Goal: Task Accomplishment & Management: Manage account settings

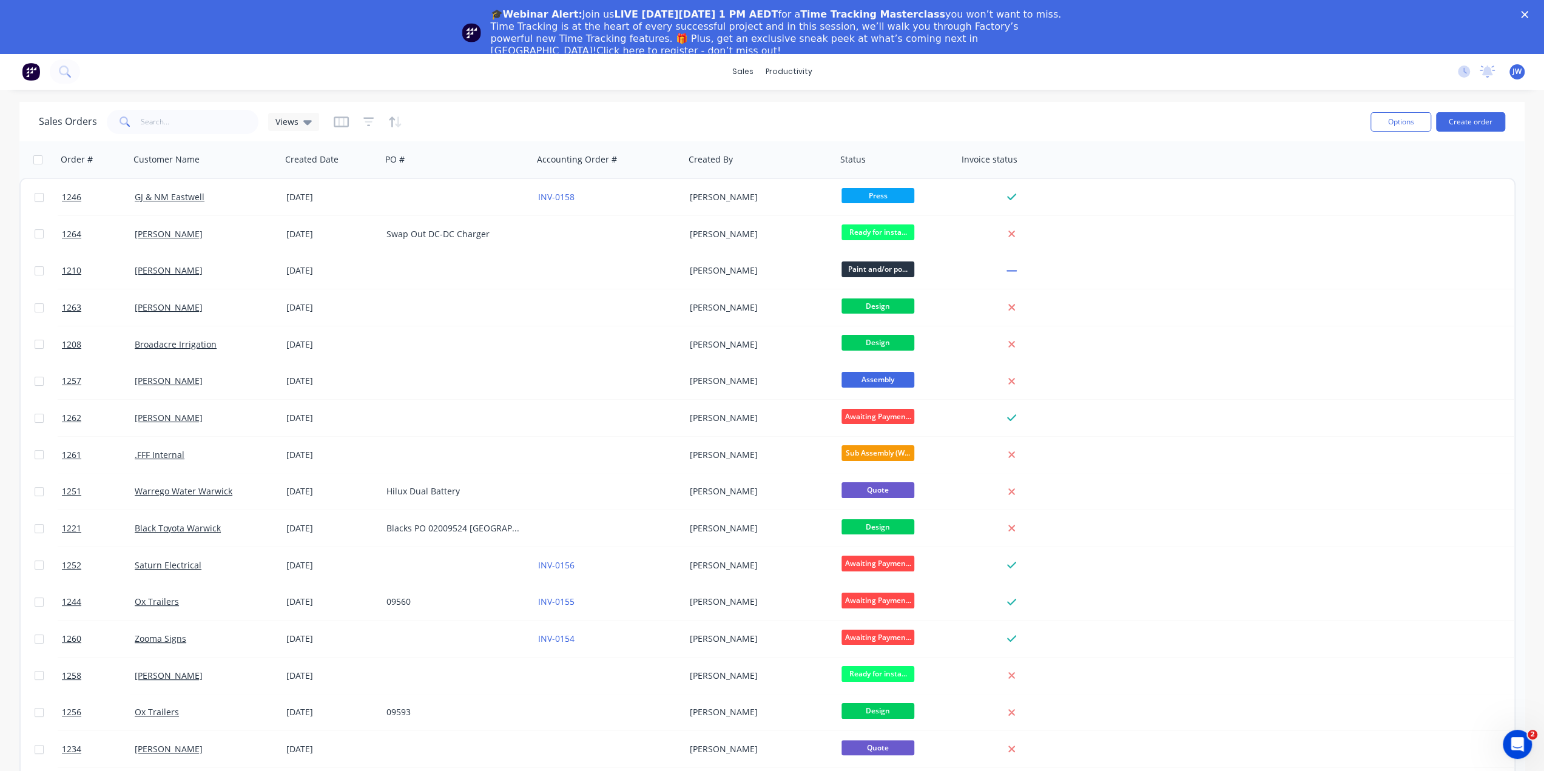
click at [1533, 14] on div "Close" at bounding box center [1527, 14] width 12 height 7
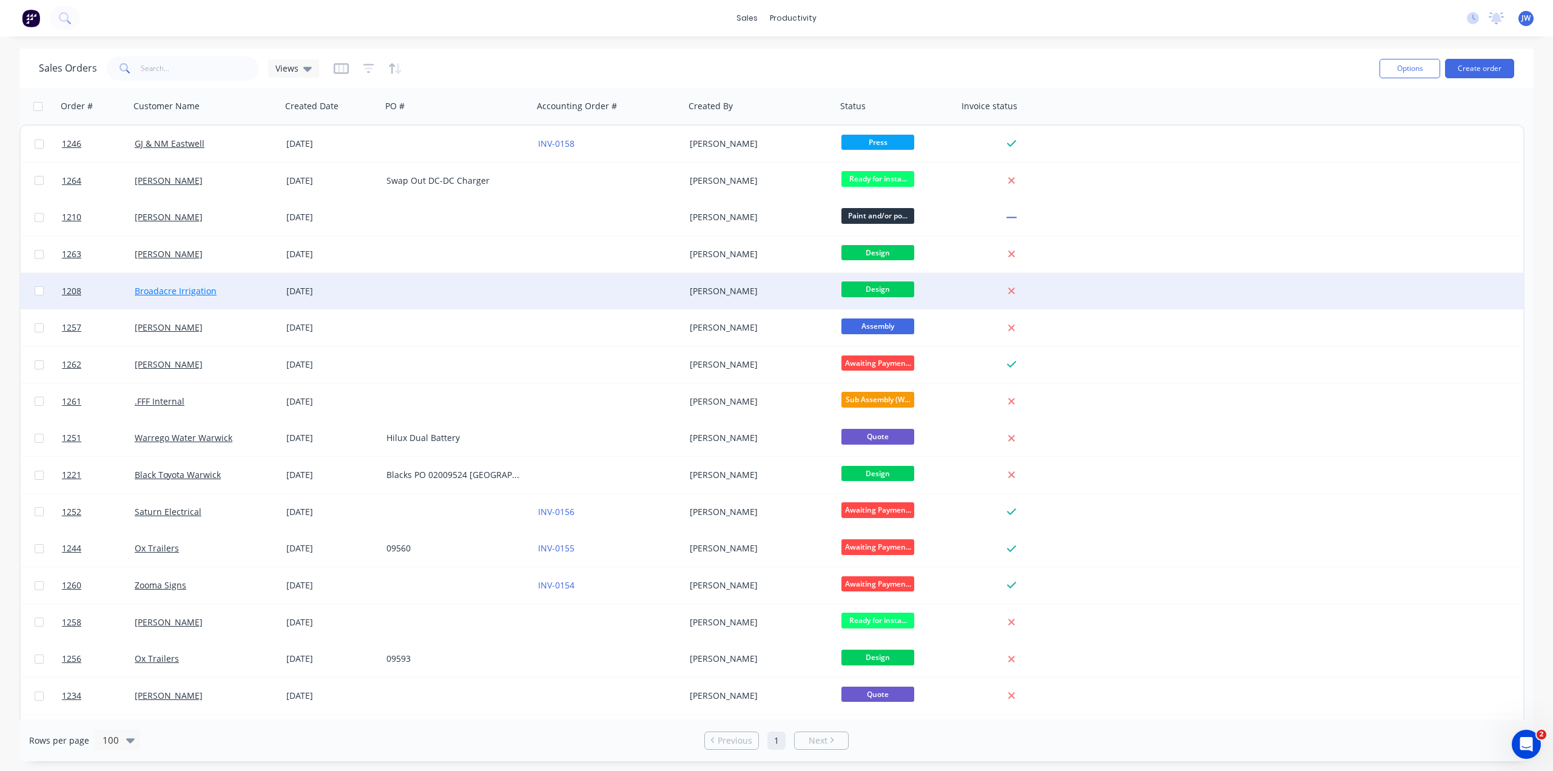
click at [186, 293] on link "Broadacre Irrigation" at bounding box center [176, 291] width 82 height 12
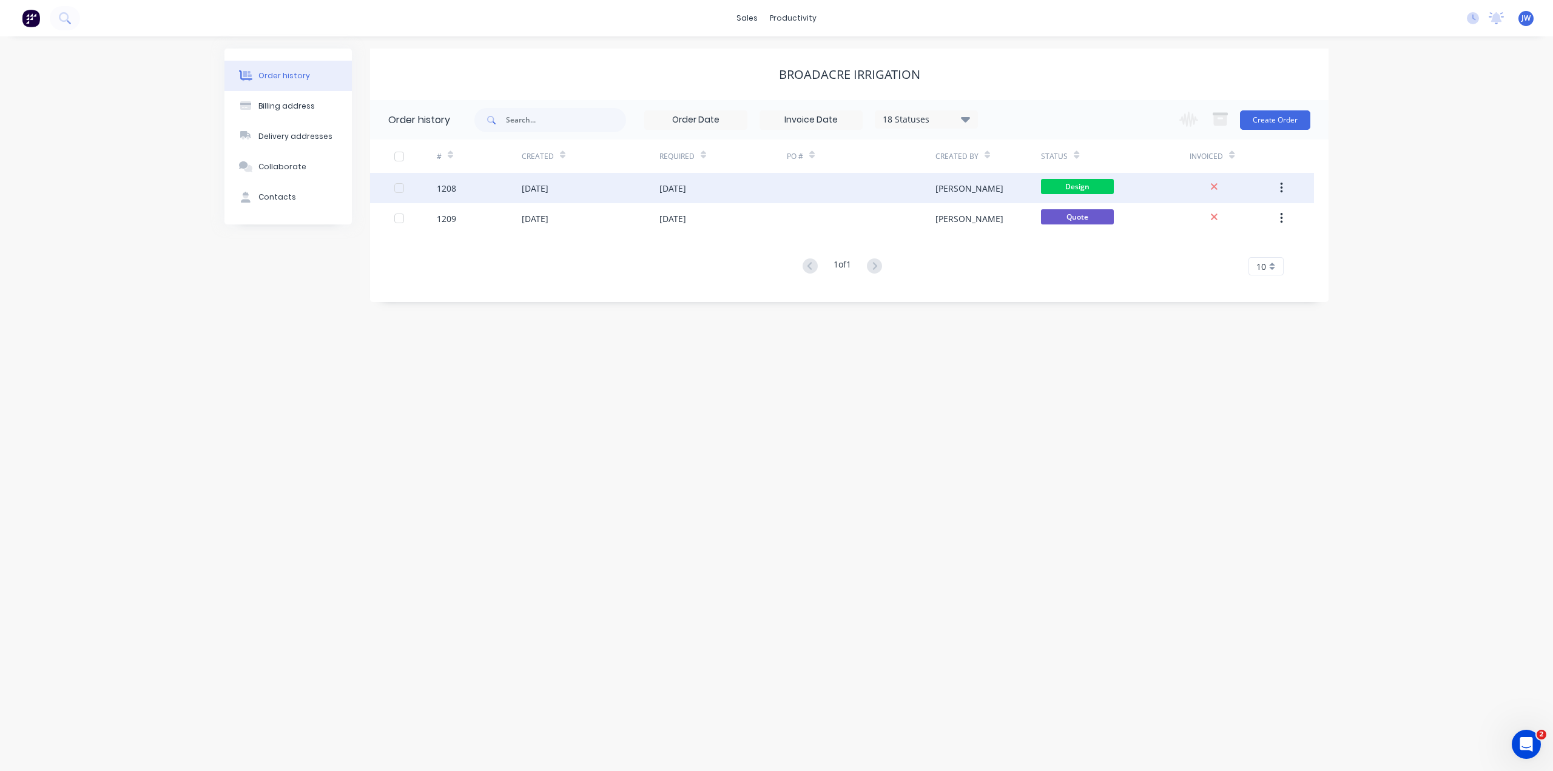
click at [548, 182] on div "[DATE]" at bounding box center [535, 188] width 27 height 13
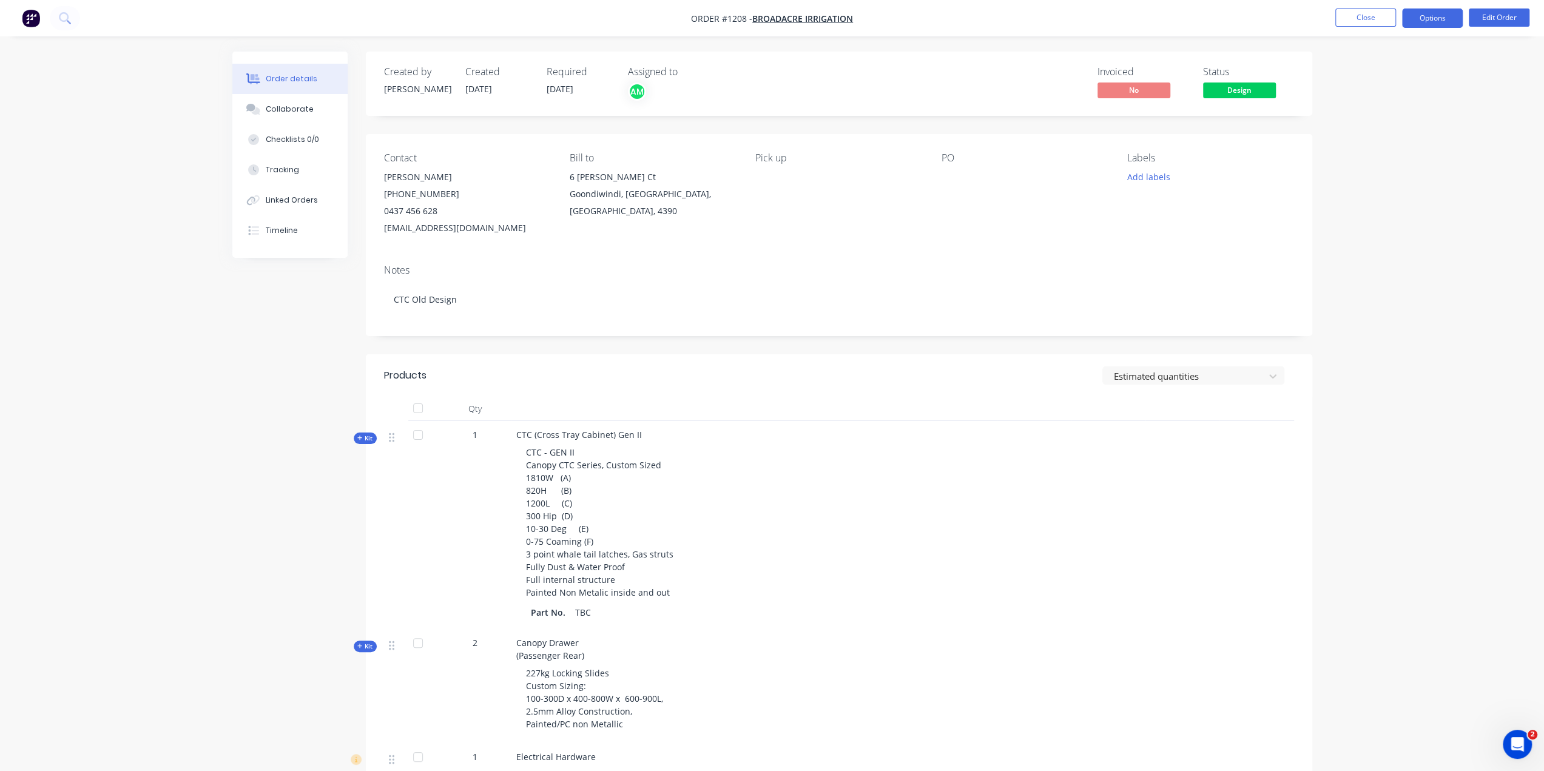
click at [1425, 22] on button "Options" at bounding box center [1432, 17] width 61 height 19
click at [1380, 71] on div "Work Order" at bounding box center [1396, 74] width 112 height 18
click at [1364, 95] on div "Print" at bounding box center [1396, 98] width 112 height 18
click at [1351, 72] on div "Work Order" at bounding box center [1396, 74] width 112 height 18
click at [1351, 72] on div "Back" at bounding box center [1396, 74] width 112 height 18
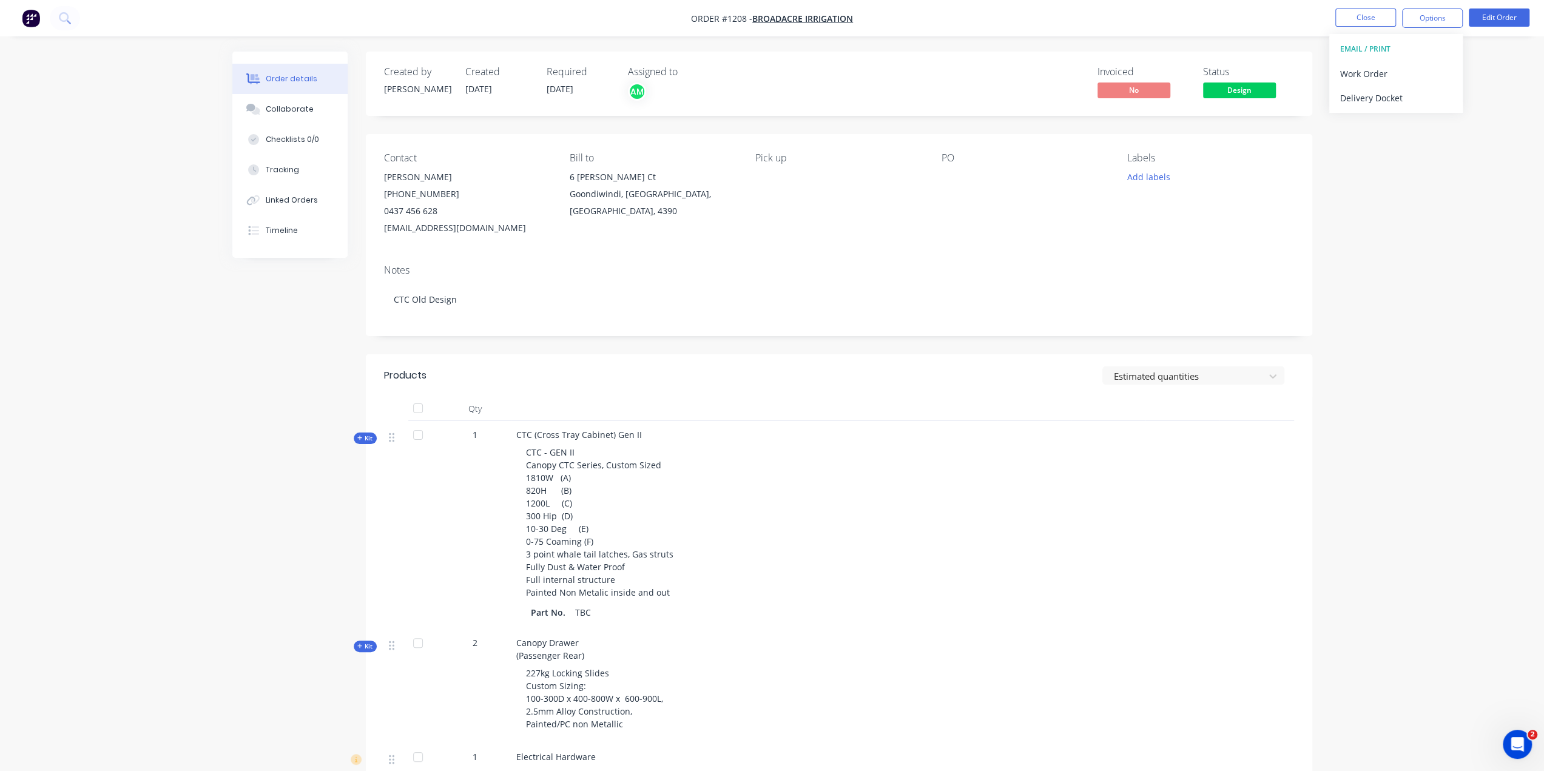
click at [1351, 72] on div "Work Order" at bounding box center [1396, 74] width 112 height 18
click at [1361, 48] on div "WORK ORDER" at bounding box center [1396, 49] width 112 height 16
click at [1355, 121] on div "Custom" at bounding box center [1396, 122] width 112 height 18
click at [1497, 19] on button "Edit Order" at bounding box center [1499, 17] width 61 height 18
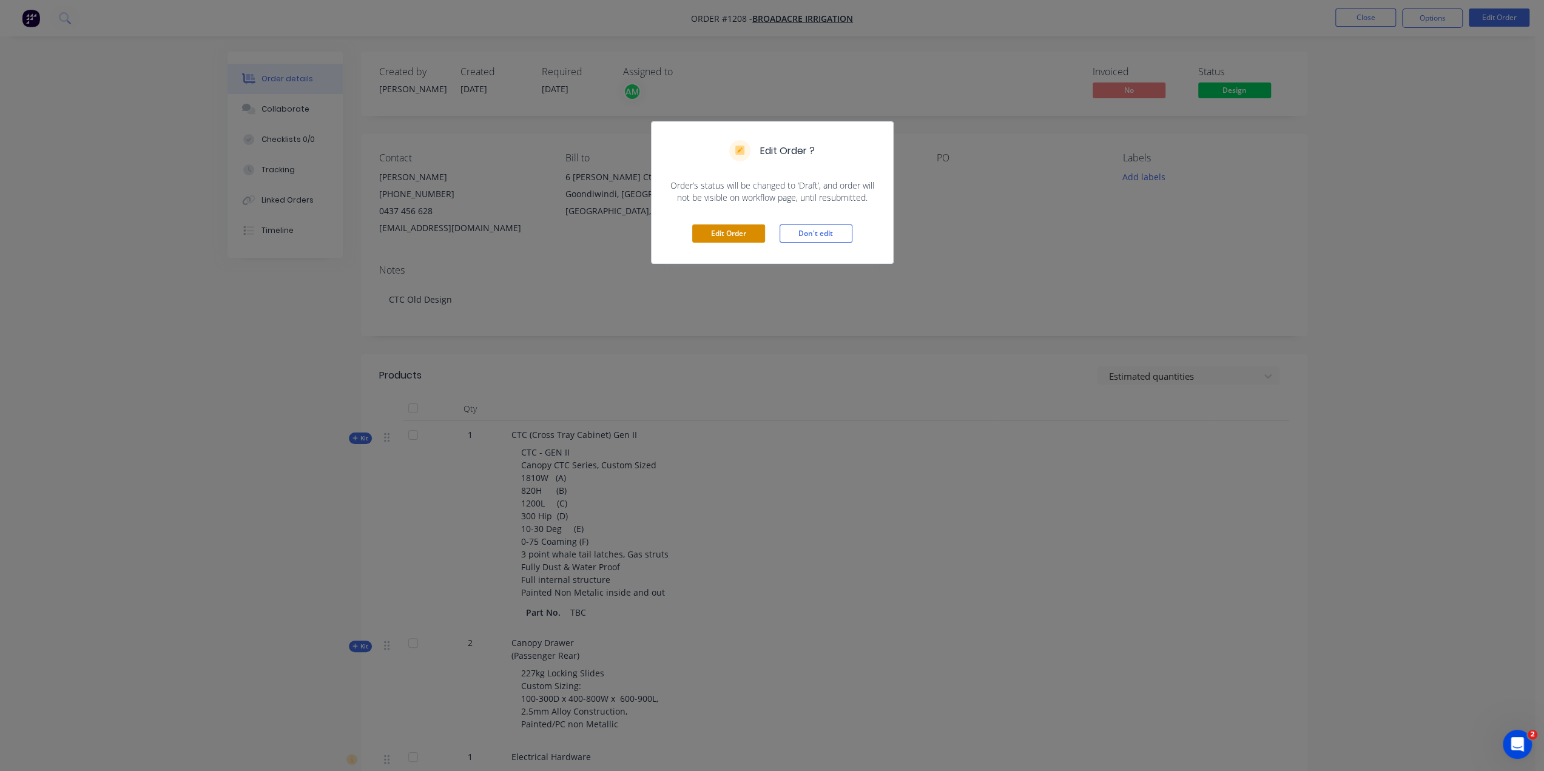
click at [737, 231] on button "Edit Order" at bounding box center [728, 233] width 73 height 18
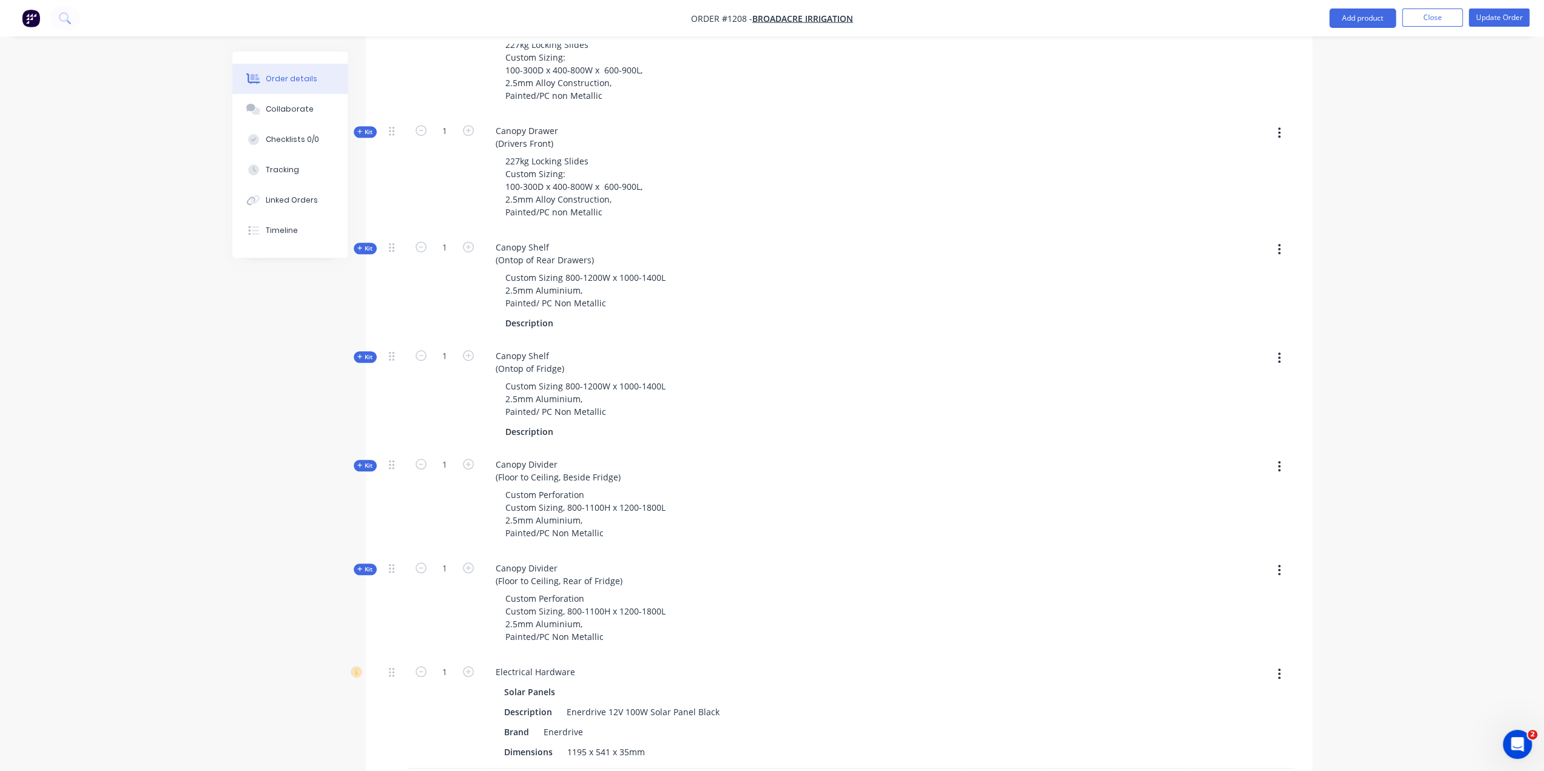
scroll to position [1075, 0]
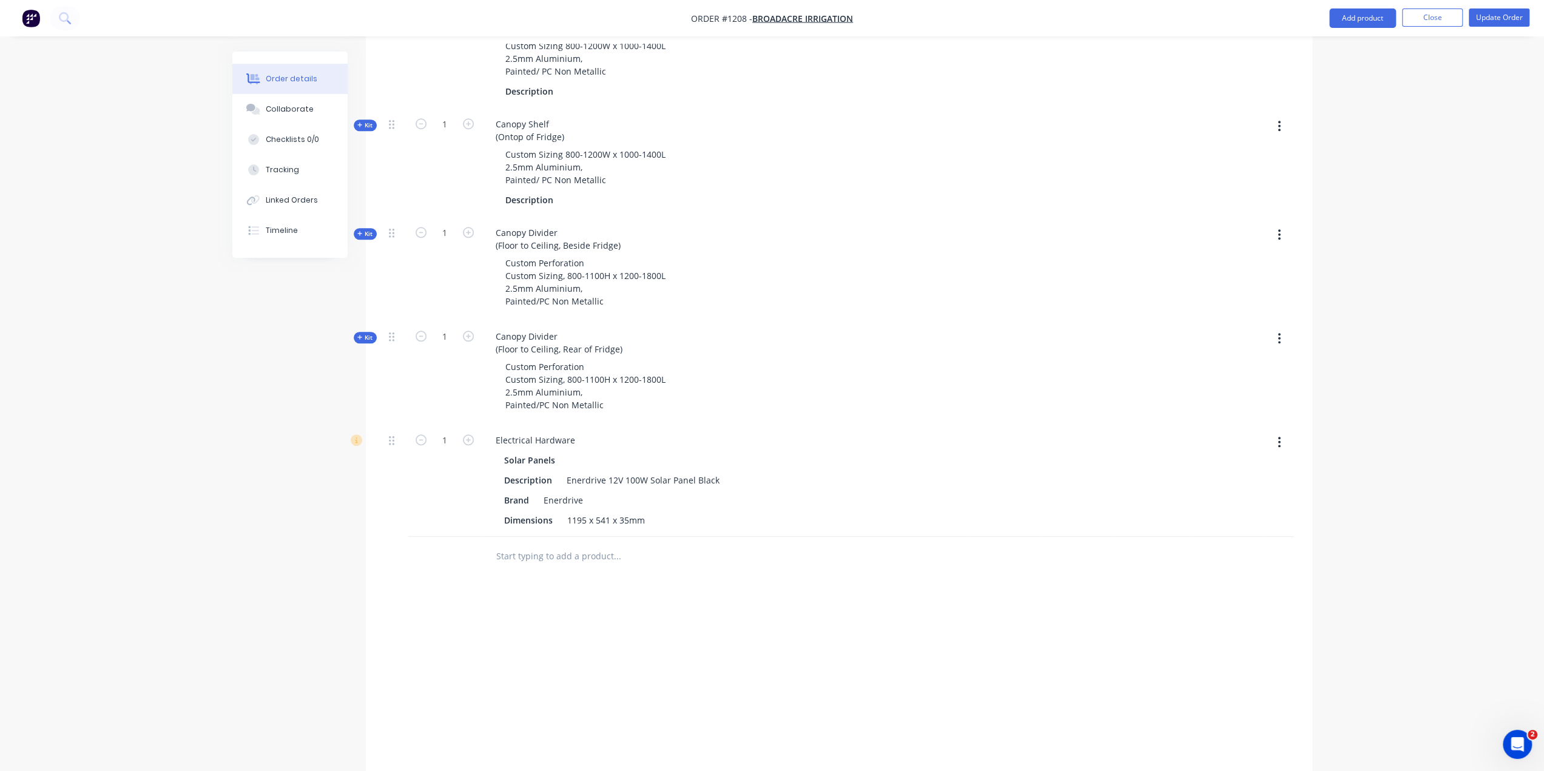
click at [740, 544] on div at bounding box center [668, 556] width 364 height 24
click at [581, 544] on input "text" at bounding box center [617, 556] width 243 height 24
type input "h"
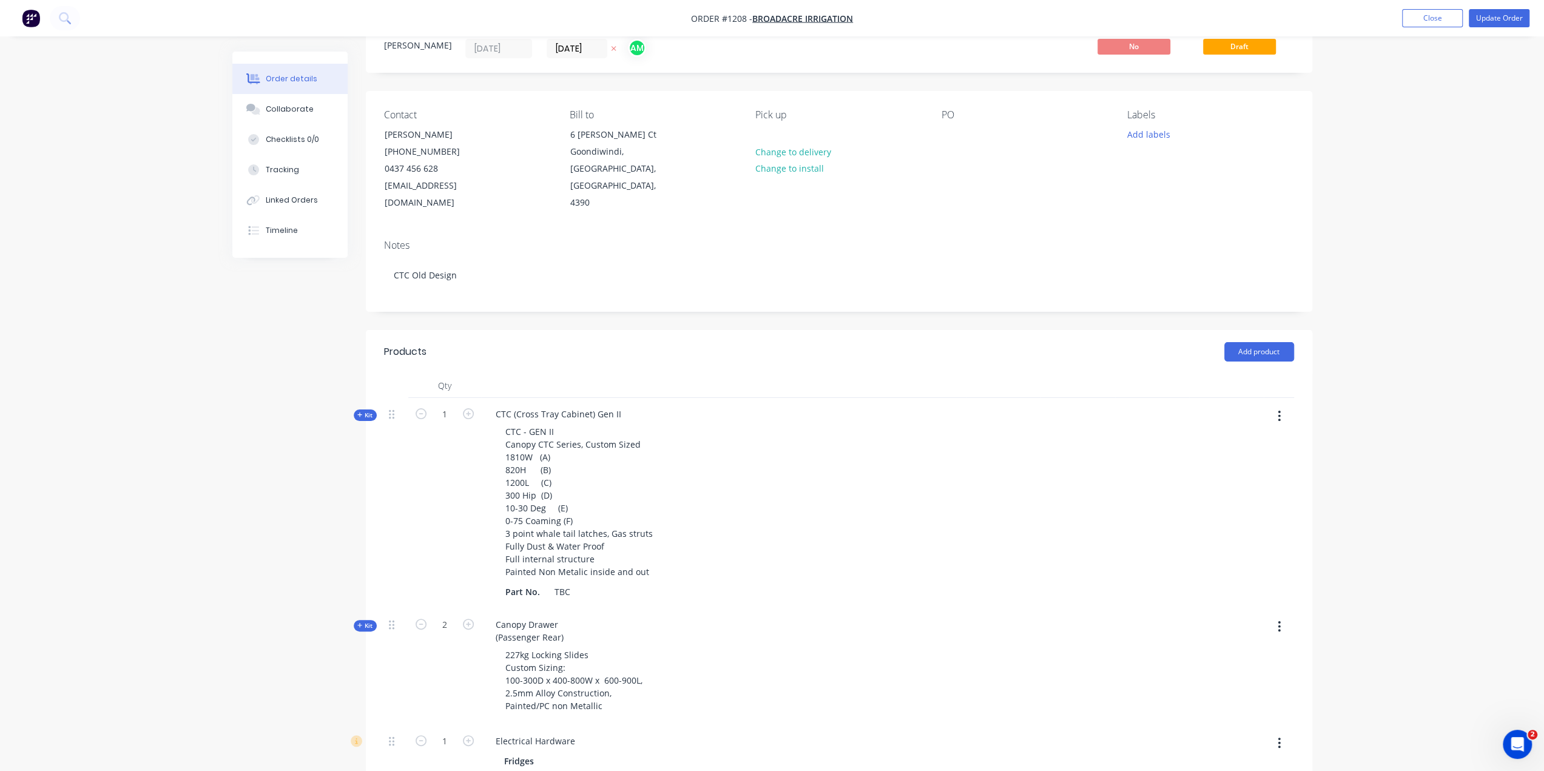
scroll to position [0, 0]
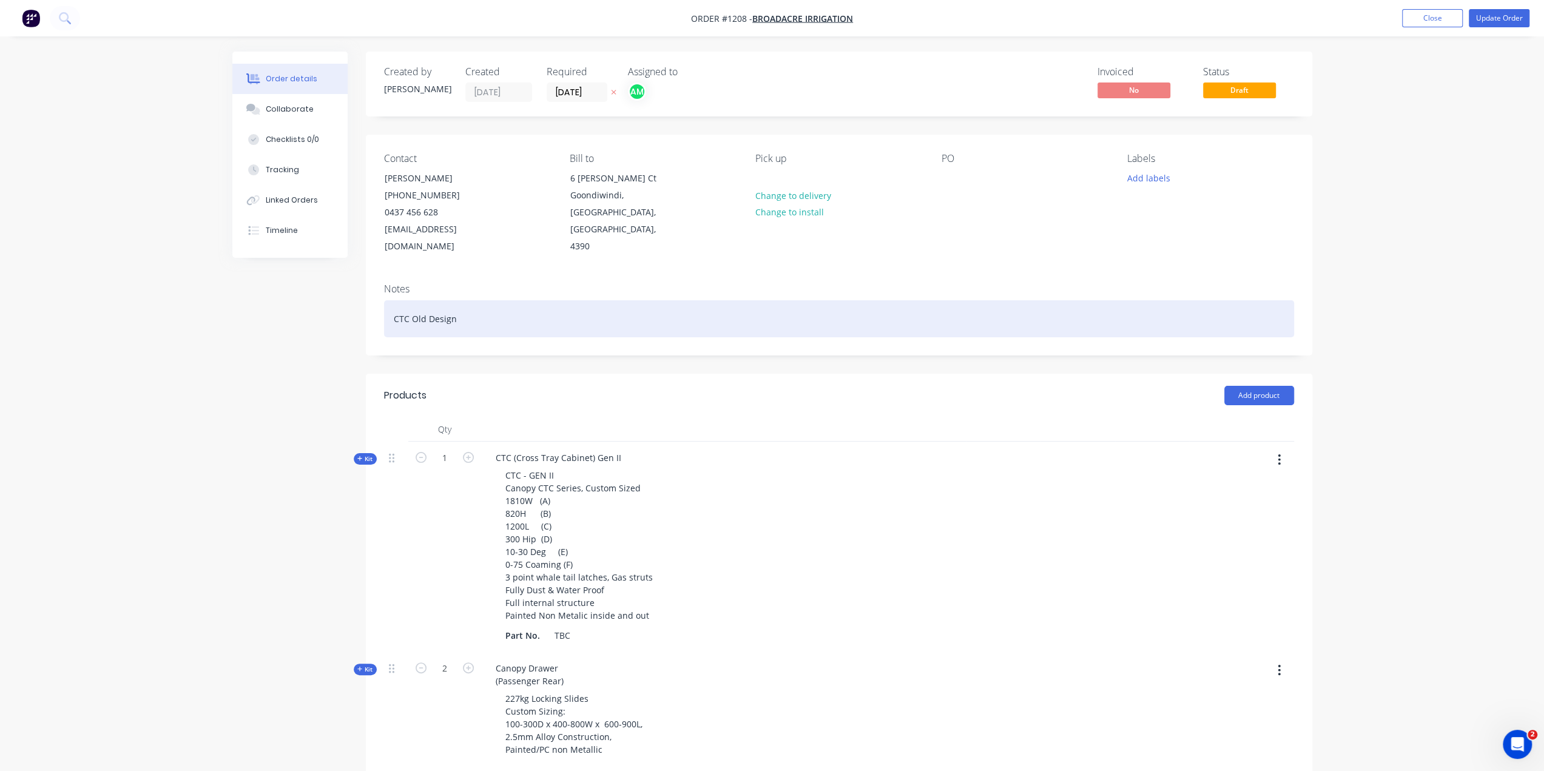
click at [457, 304] on div "CTC Old Design" at bounding box center [839, 318] width 910 height 37
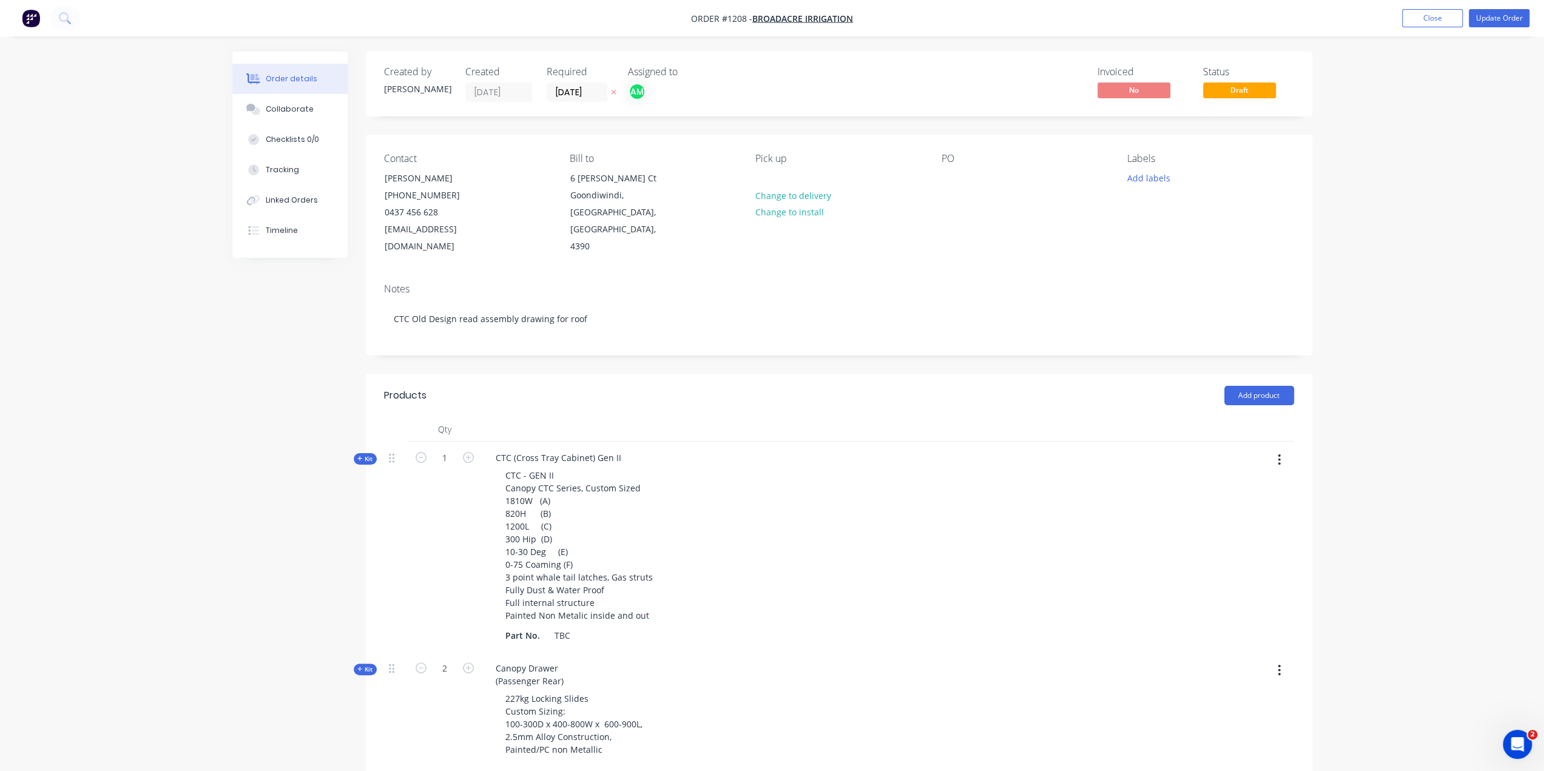
click at [1485, 28] on nav "Order #1208 - Broadacre Irrigation Add product Close Update Order" at bounding box center [772, 18] width 1544 height 36
click at [1488, 21] on button "Update Order" at bounding box center [1499, 18] width 61 height 18
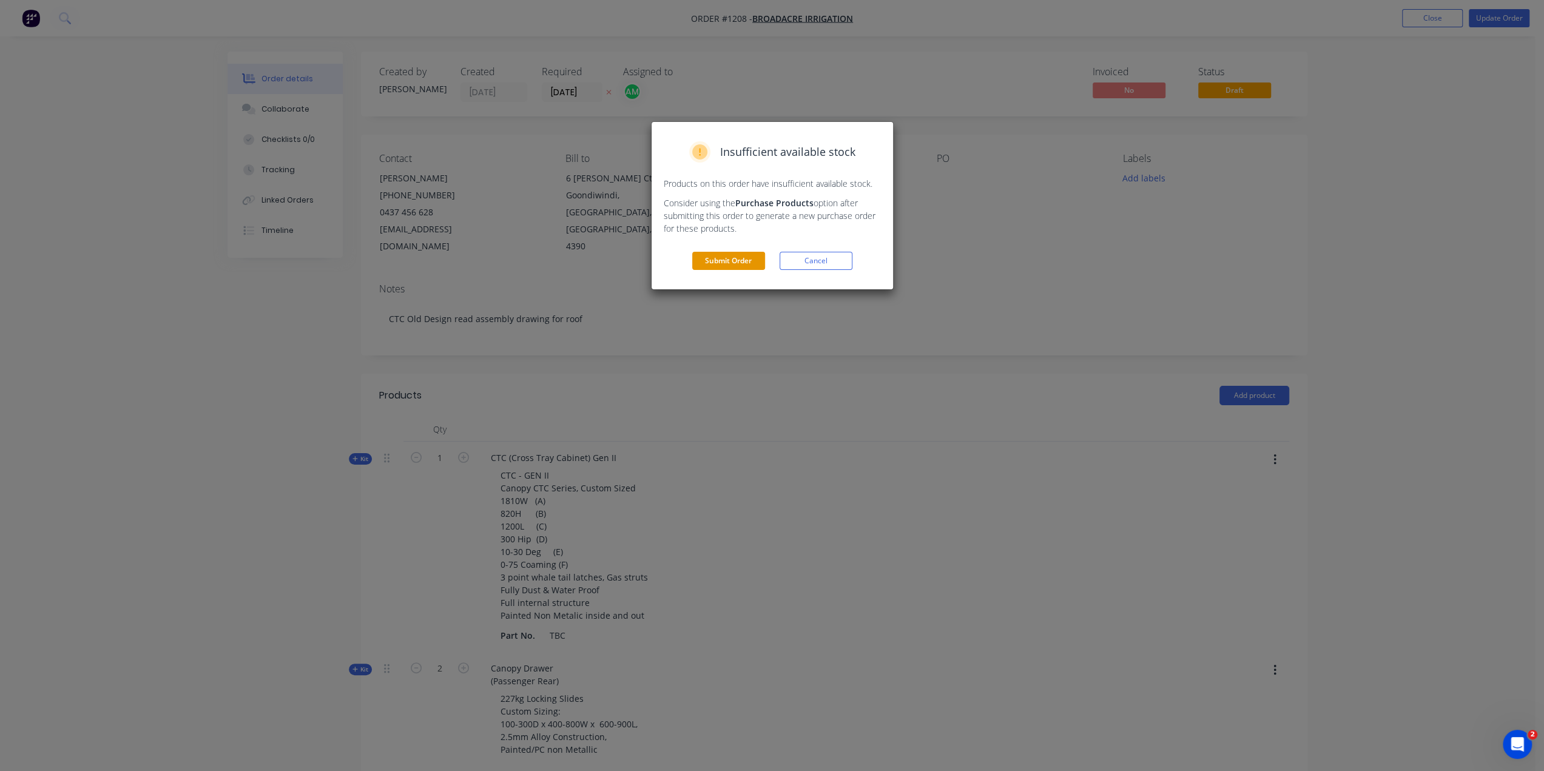
click at [740, 259] on button "Submit Order" at bounding box center [728, 261] width 73 height 18
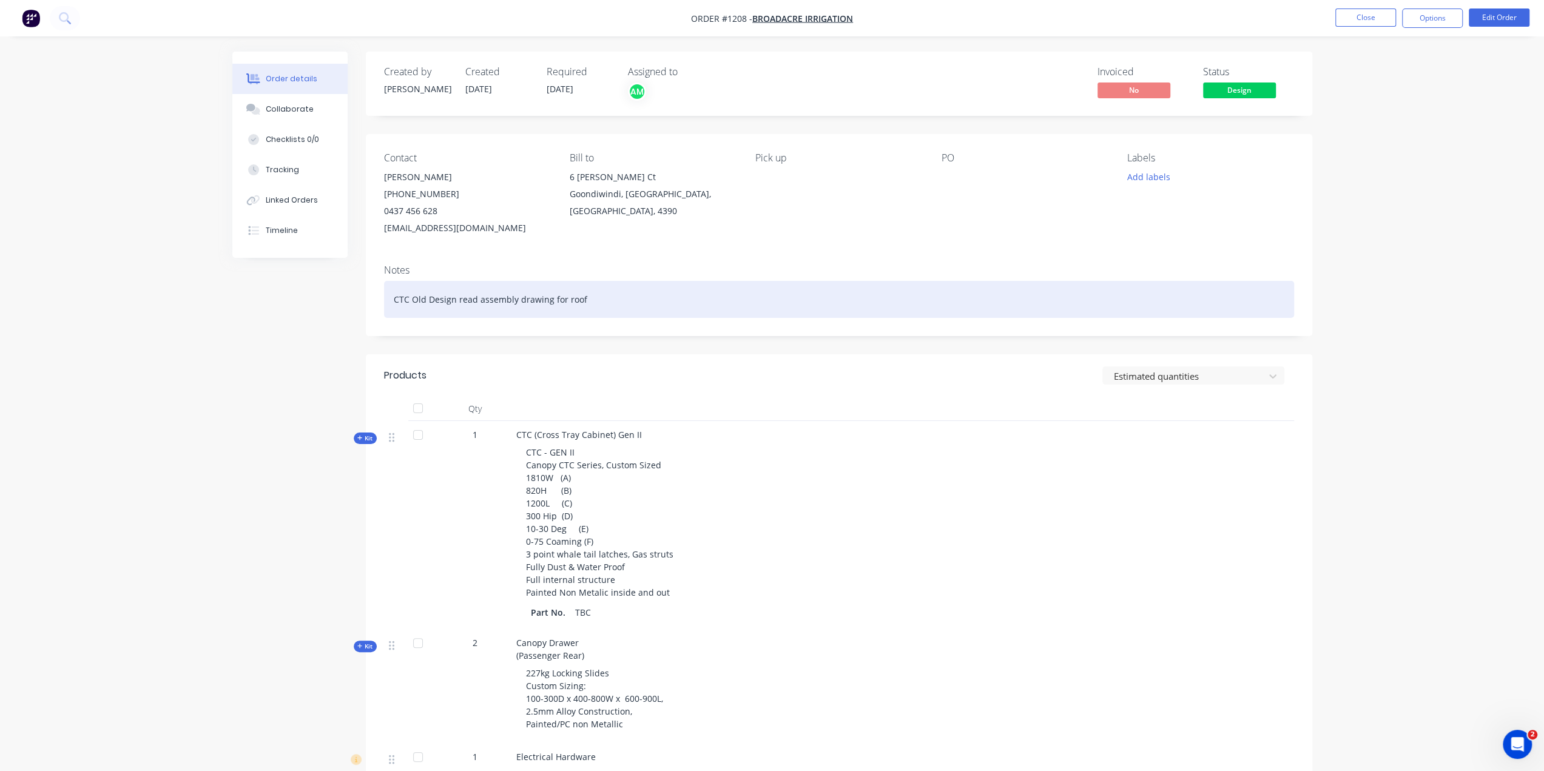
click at [603, 293] on div "CTC Old Design read assembly drawing for roof" at bounding box center [839, 299] width 910 height 37
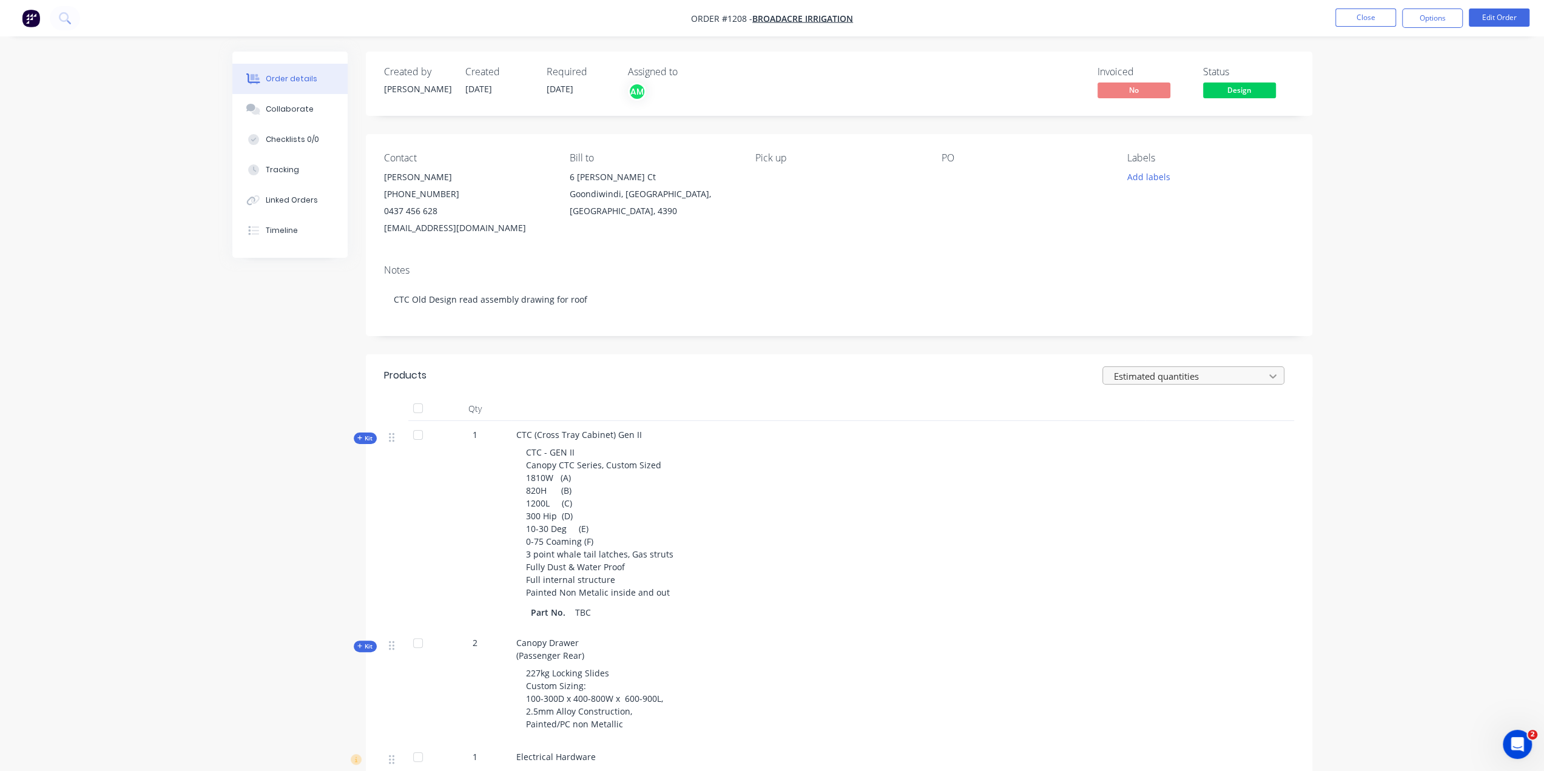
click at [1278, 377] on icon at bounding box center [1273, 376] width 12 height 12
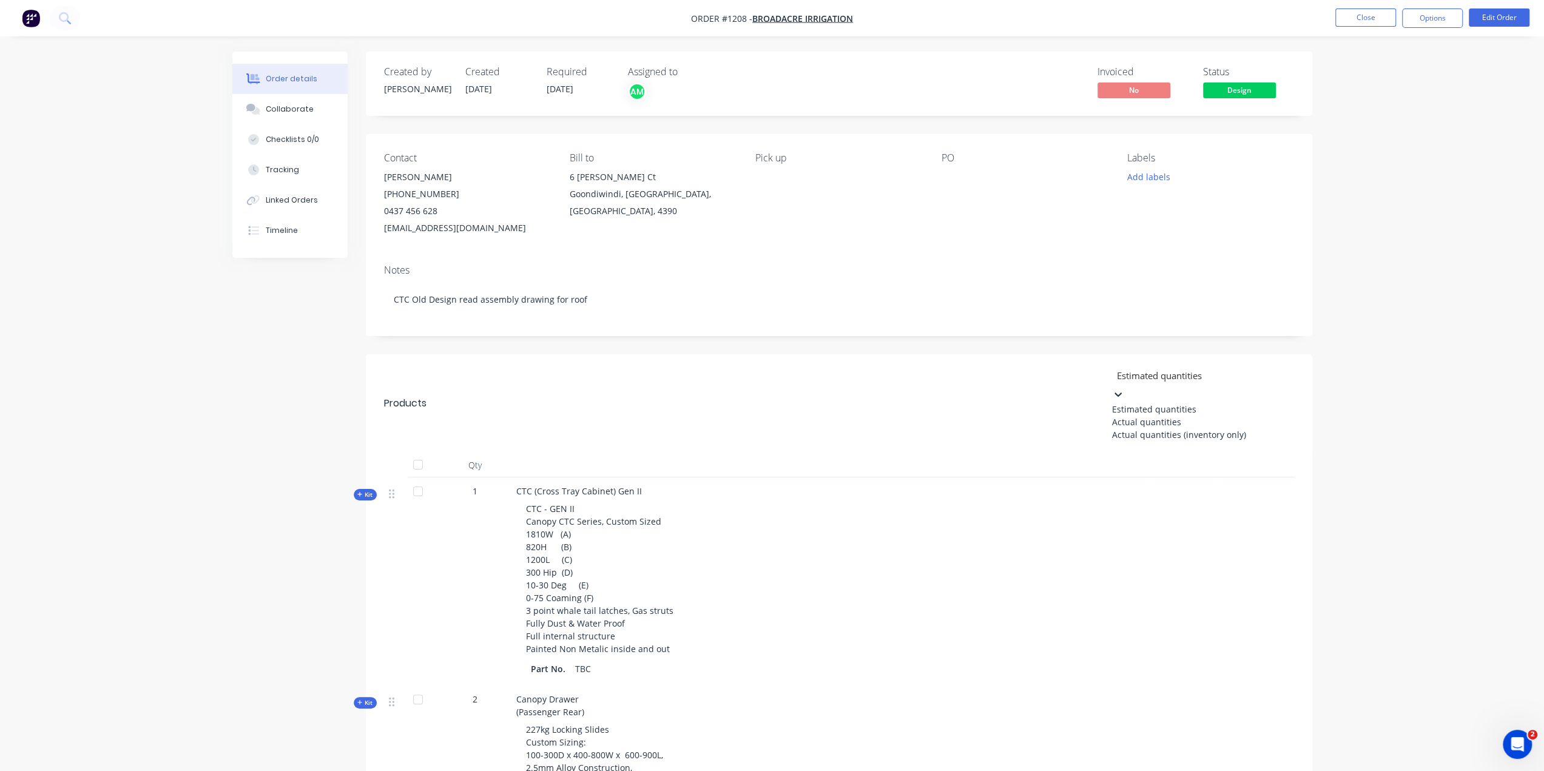
click at [1189, 403] on div "Estimated quantities" at bounding box center [1203, 409] width 182 height 13
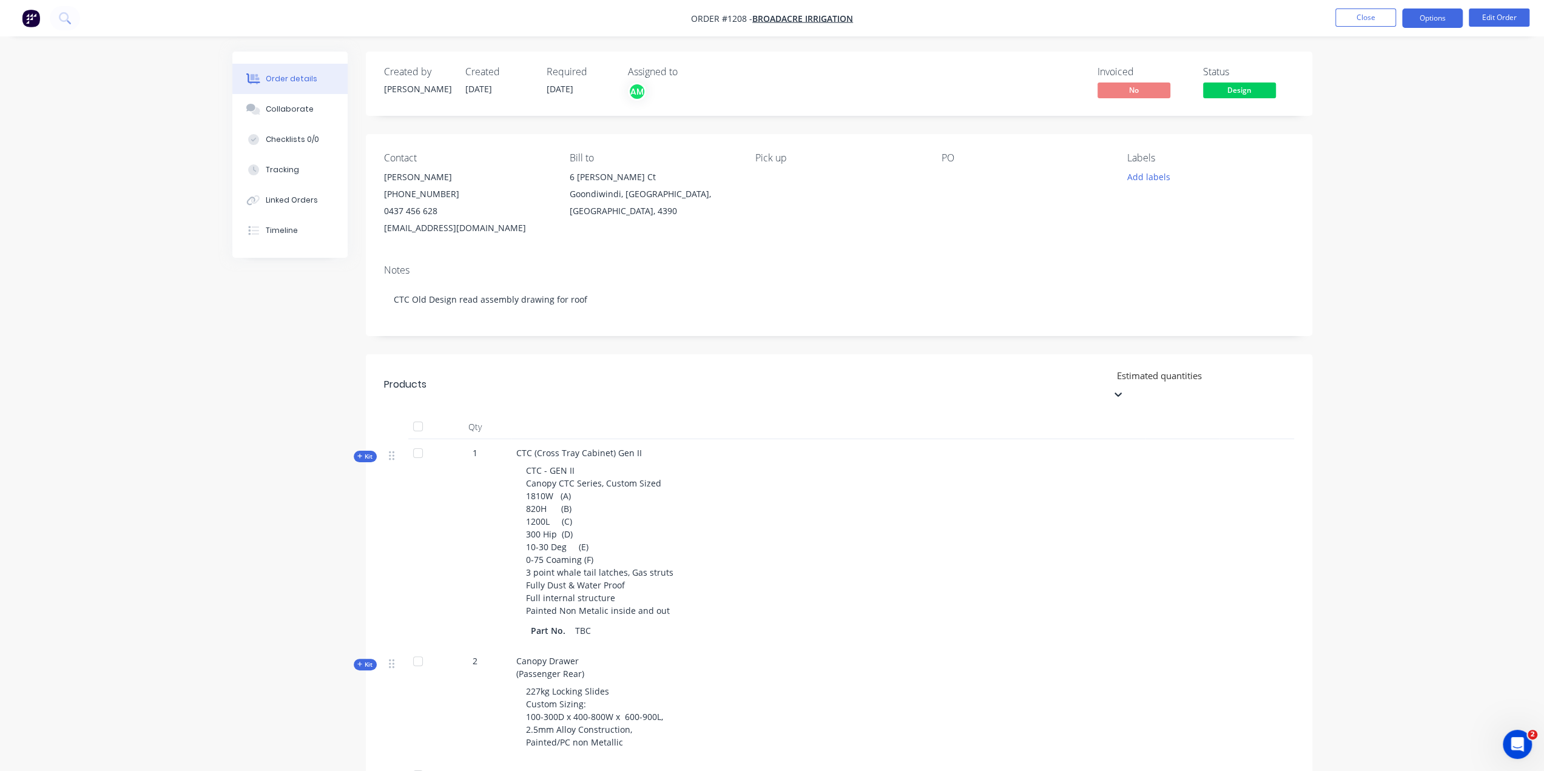
click at [1428, 18] on button "Options" at bounding box center [1432, 17] width 61 height 19
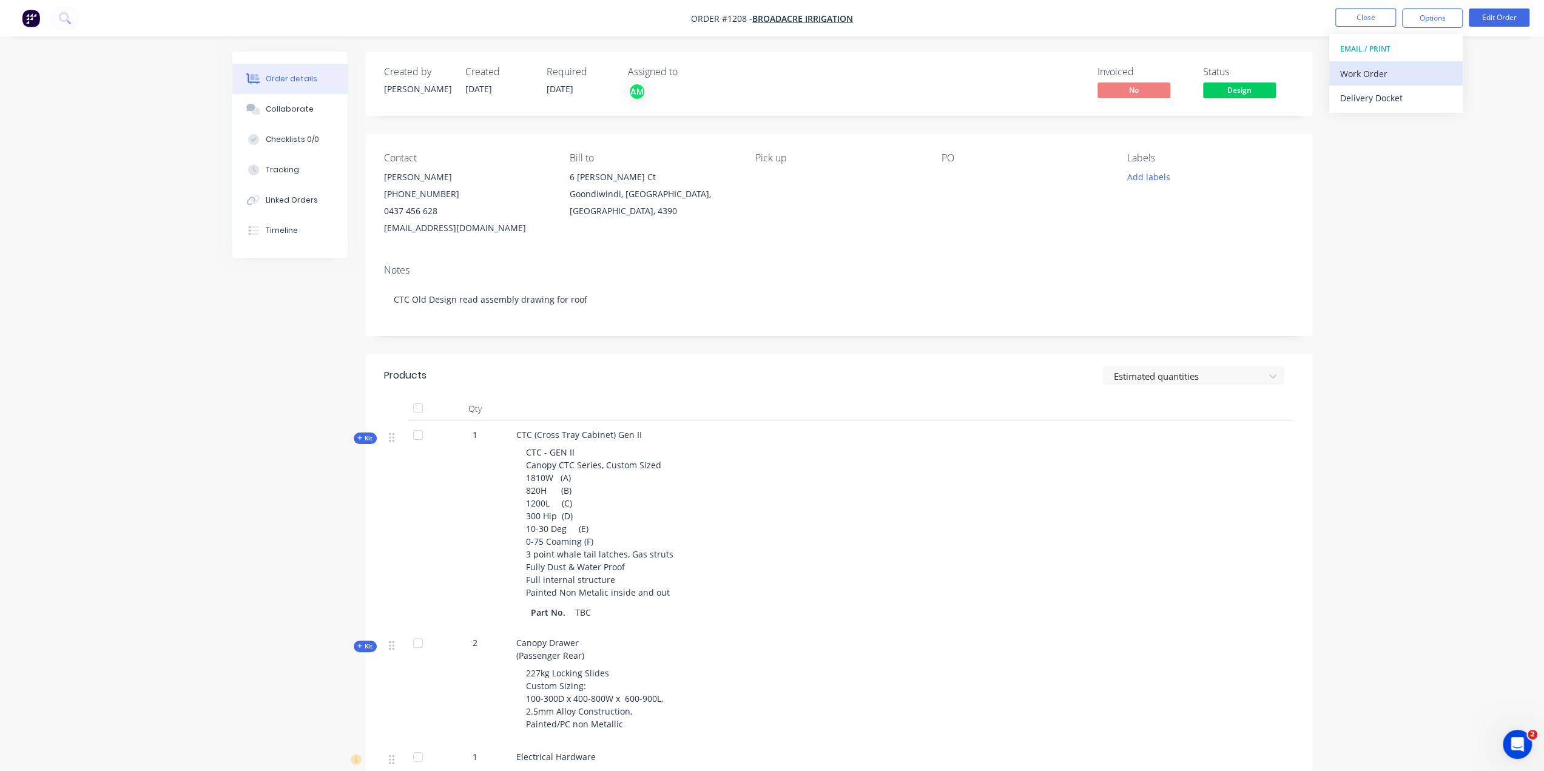
click at [1386, 78] on div "Work Order" at bounding box center [1396, 74] width 112 height 18
click at [1485, 16] on button "Edit Order" at bounding box center [1499, 17] width 61 height 18
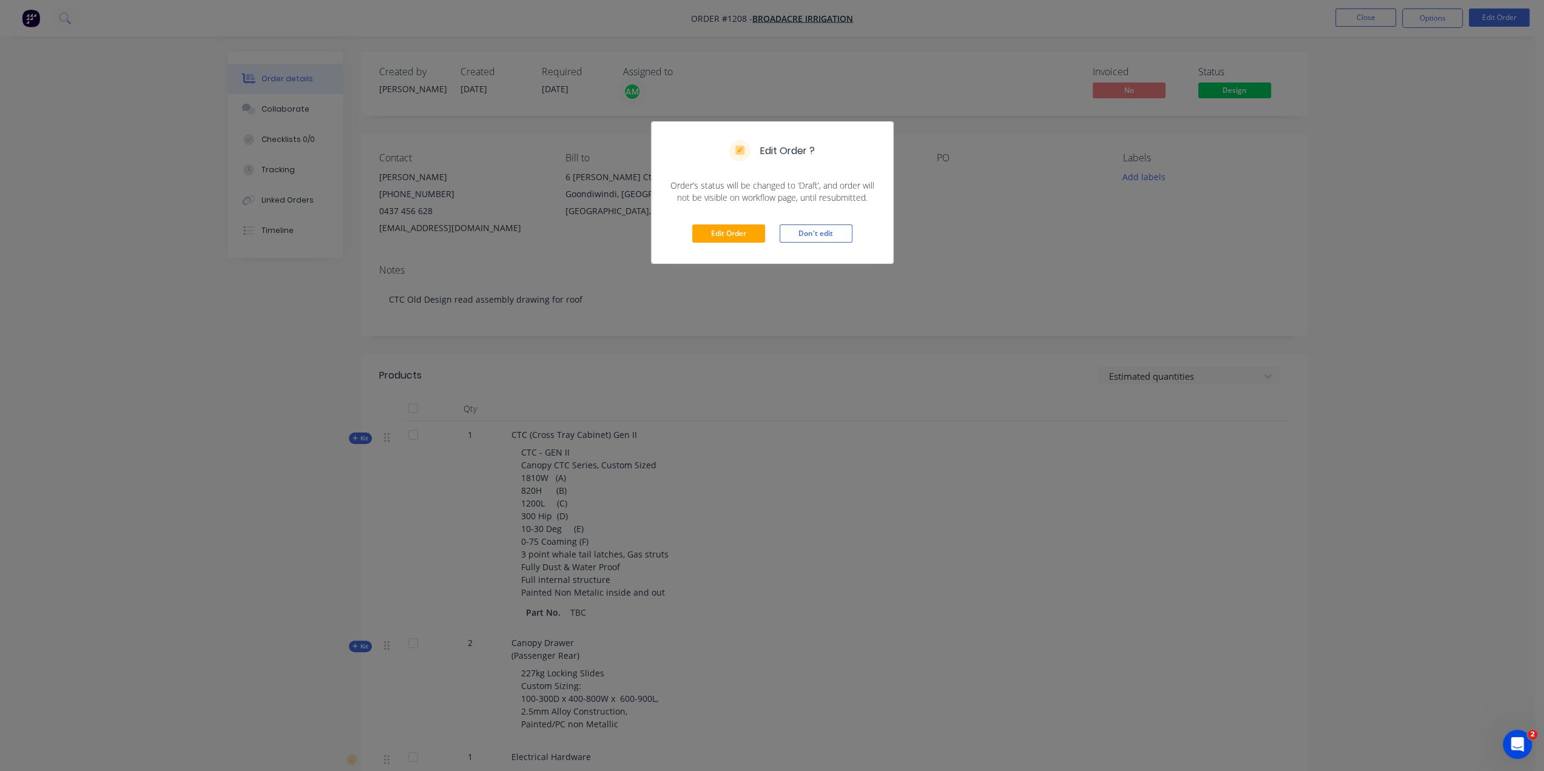
click at [1355, 165] on div "Edit Order ? Order’s status will be changed to ‘Draft’, and order will not be v…" at bounding box center [772, 385] width 1544 height 771
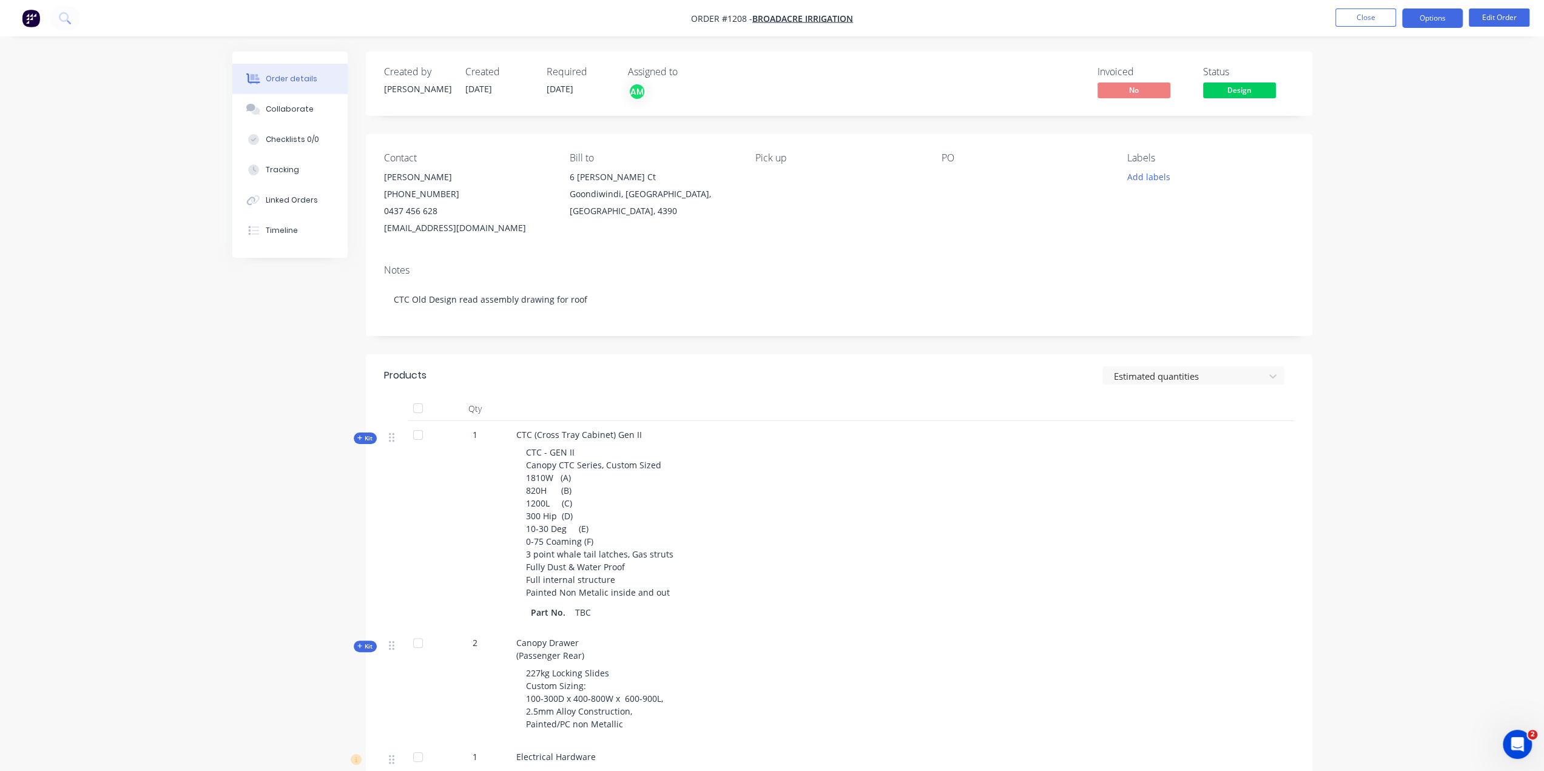
click at [1417, 19] on button "Options" at bounding box center [1432, 17] width 61 height 19
click at [1357, 100] on div "Print" at bounding box center [1396, 98] width 112 height 18
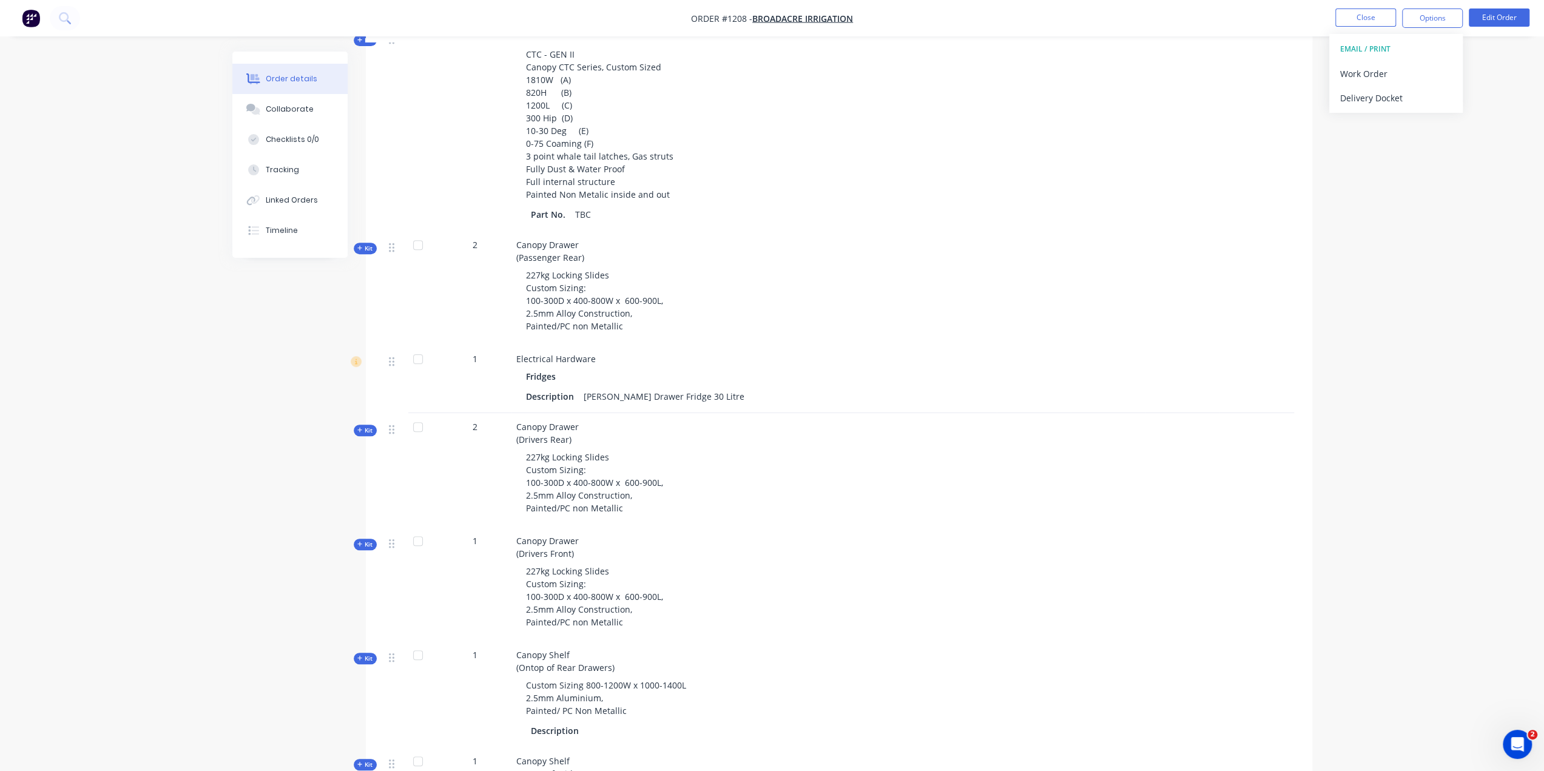
scroll to position [95, 0]
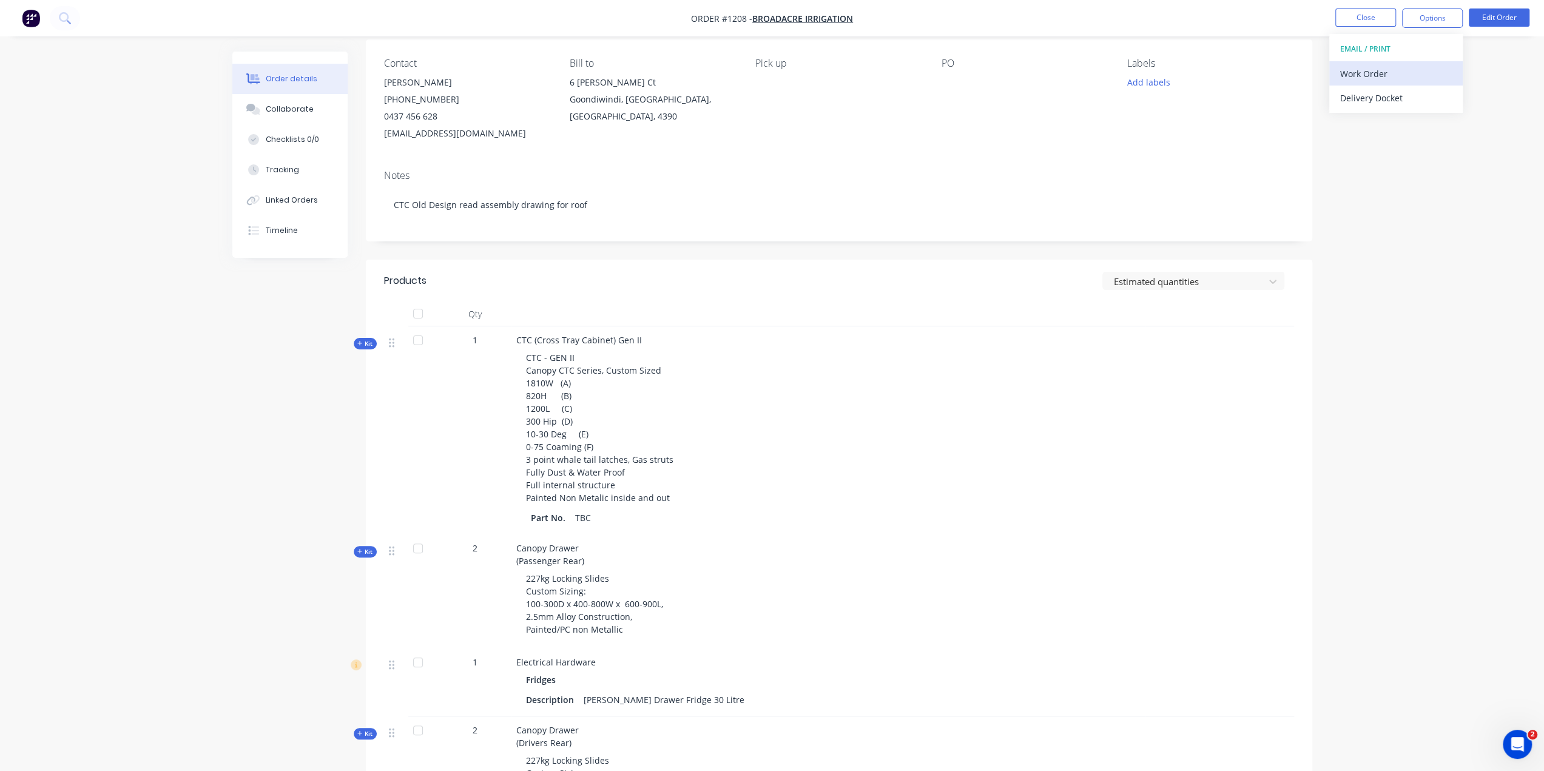
click at [1354, 72] on div "Work Order" at bounding box center [1396, 74] width 112 height 18
click at [1352, 92] on div "Print" at bounding box center [1396, 98] width 112 height 18
click at [1495, 15] on button "Edit Order" at bounding box center [1499, 17] width 61 height 18
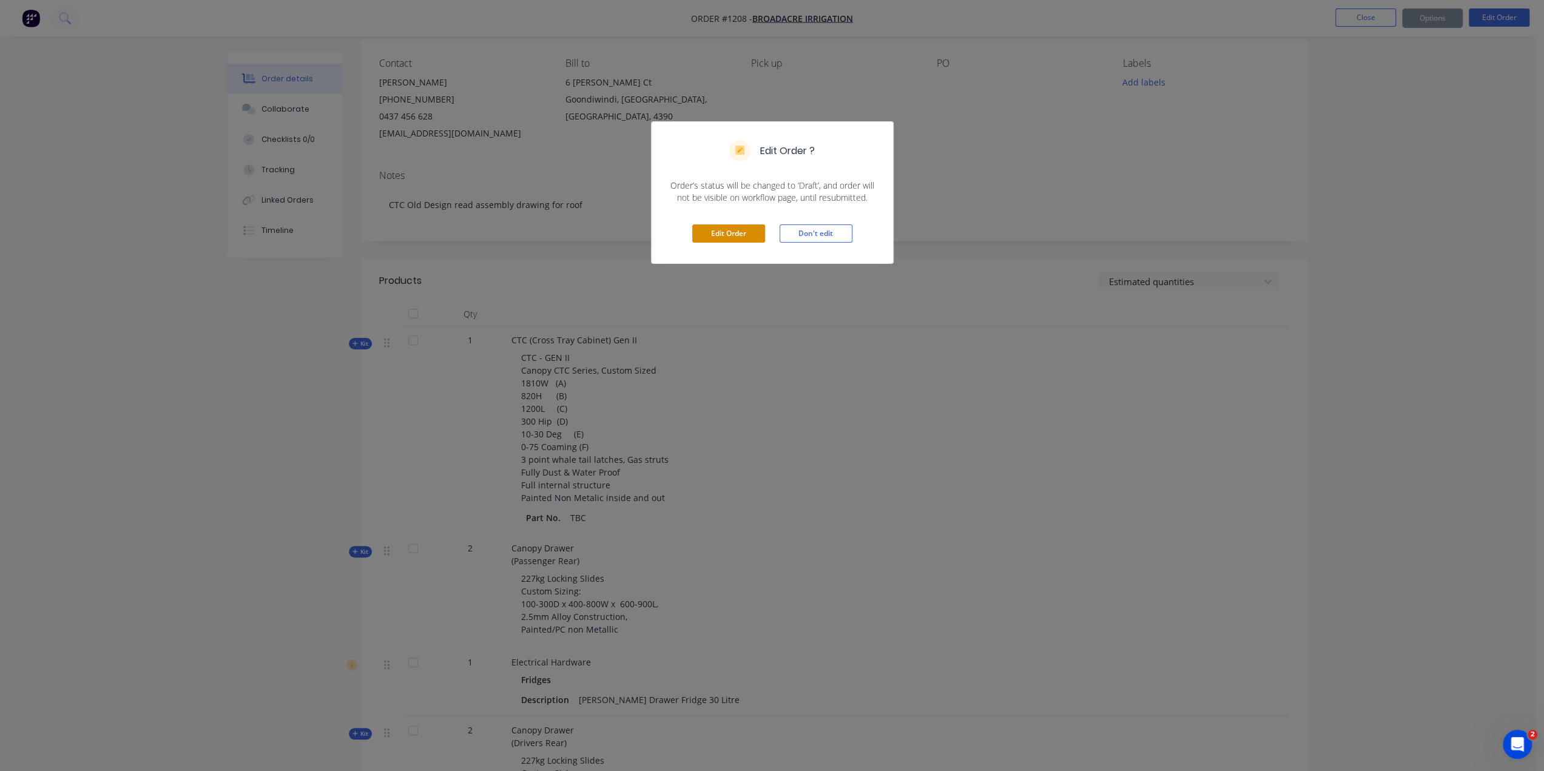
click at [717, 235] on button "Edit Order" at bounding box center [728, 233] width 73 height 18
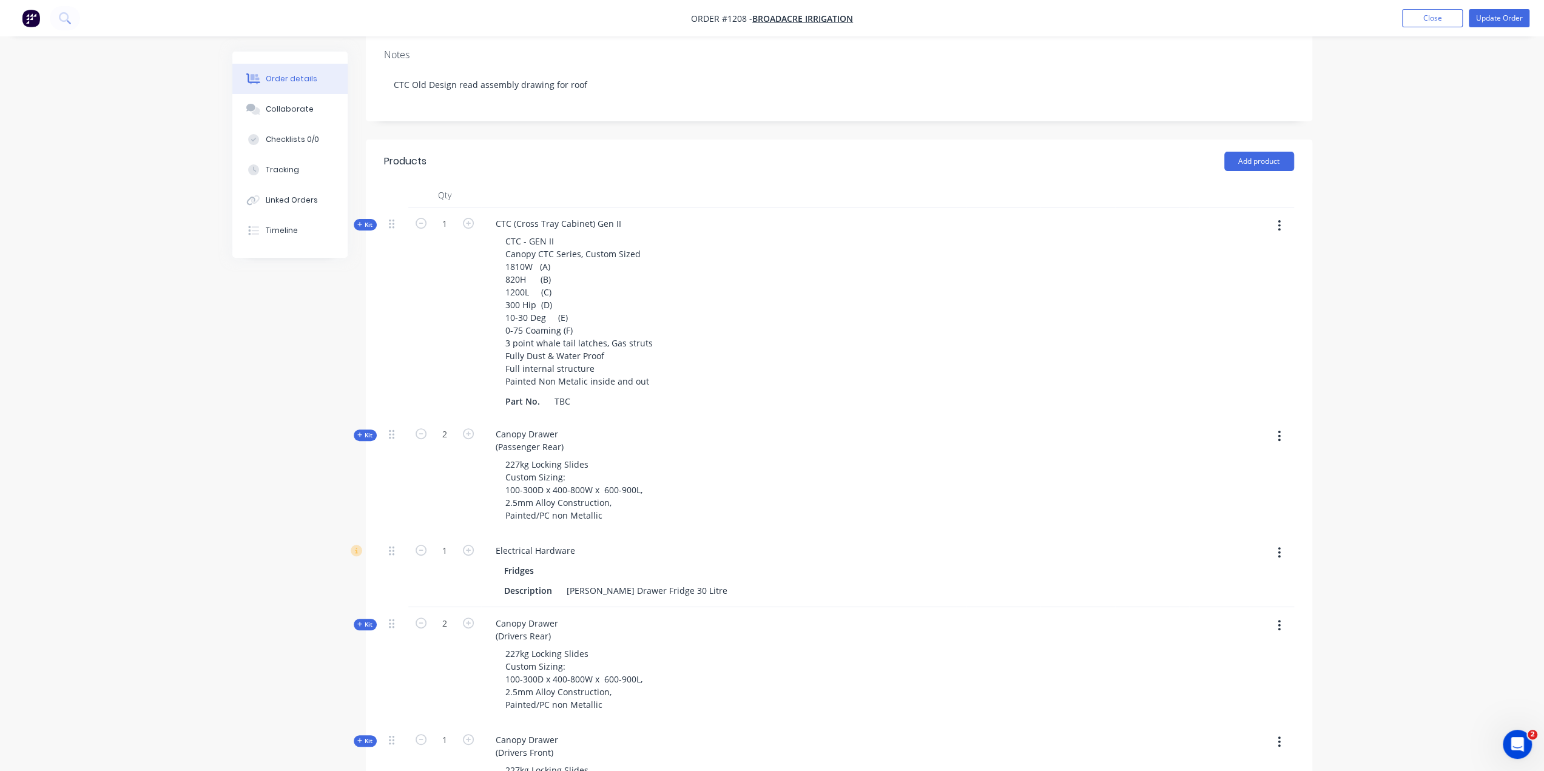
scroll to position [0, 0]
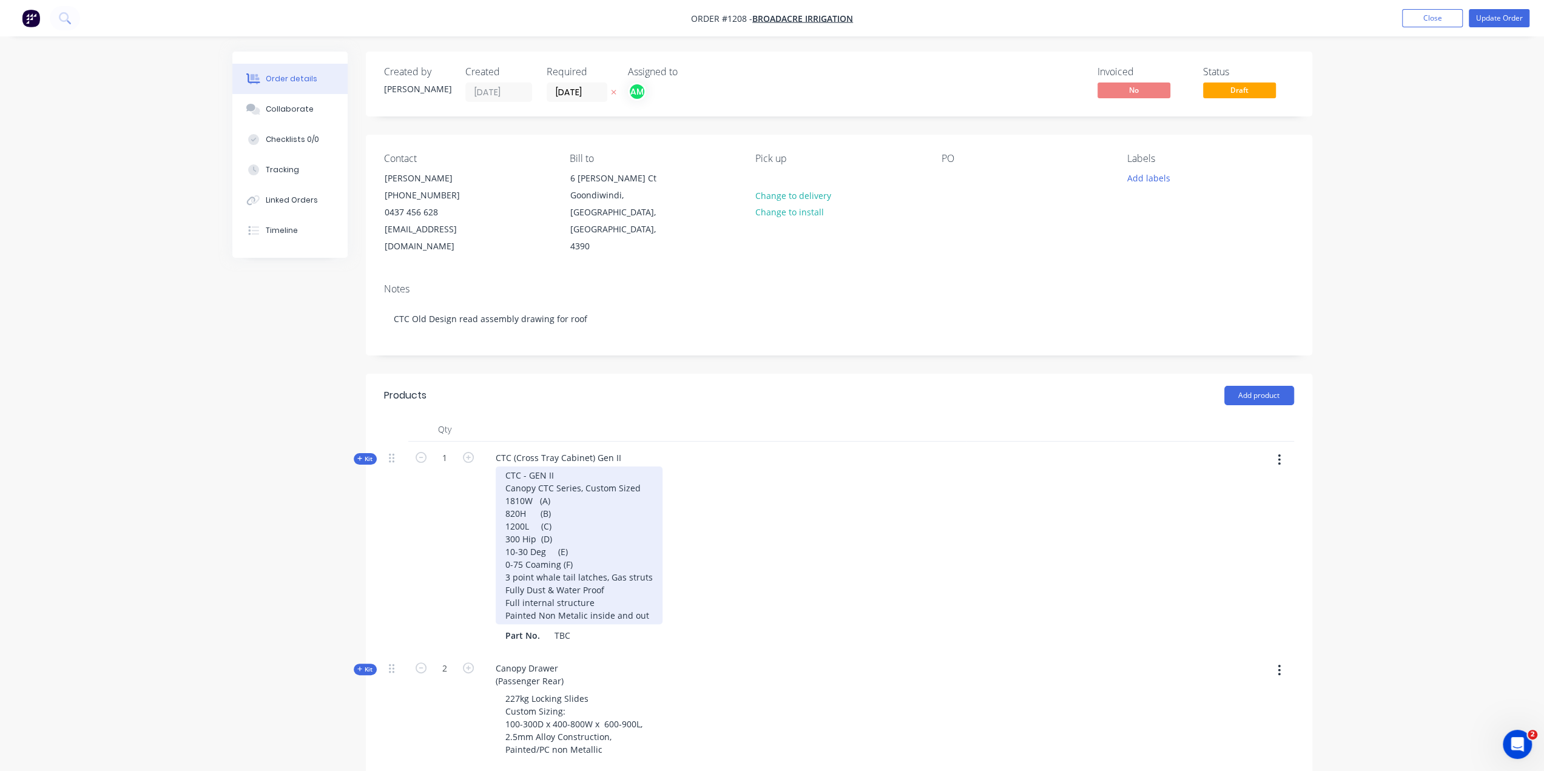
click at [564, 516] on div "CTC - GEN II Canopy CTC Series, Custom Sized 1810W (A) 820H (B) 1200L (C) 300 H…" at bounding box center [579, 546] width 167 height 158
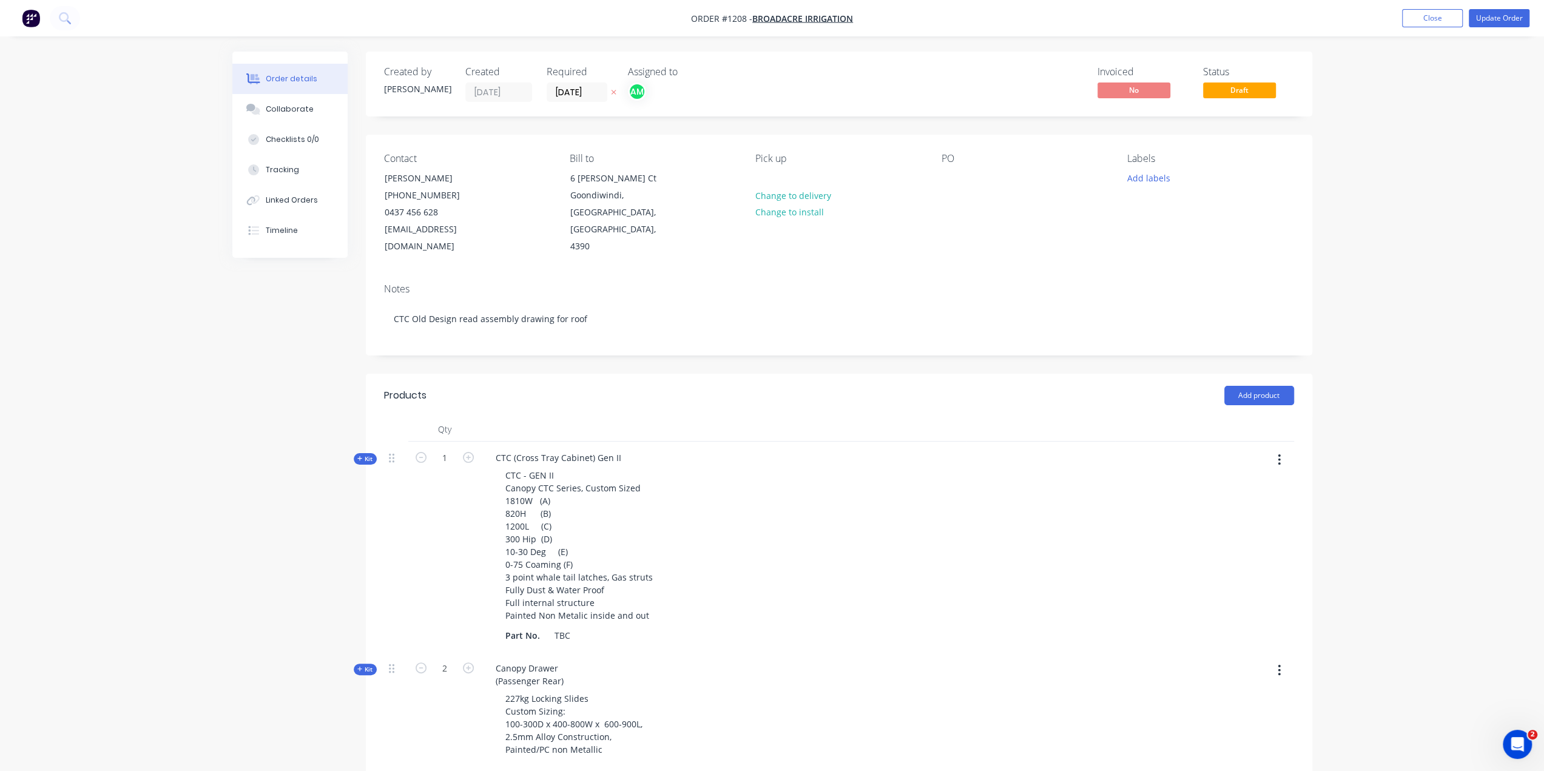
click at [741, 530] on div "CTC - GEN II Canopy CTC Series, Custom Sized 1810W (A) 820H (B) 1200L (C) 300 H…" at bounding box center [724, 546] width 476 height 158
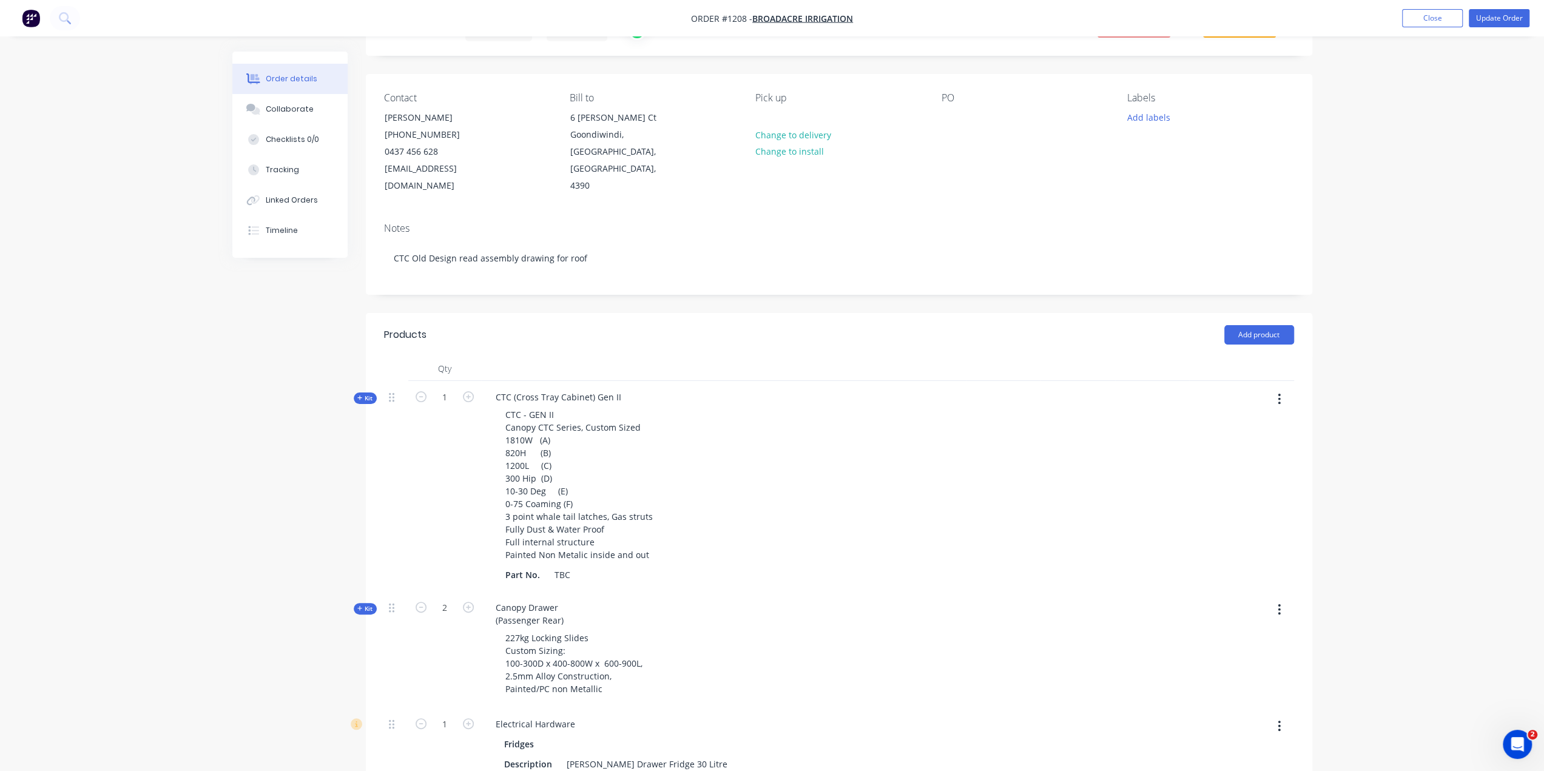
scroll to position [121, 0]
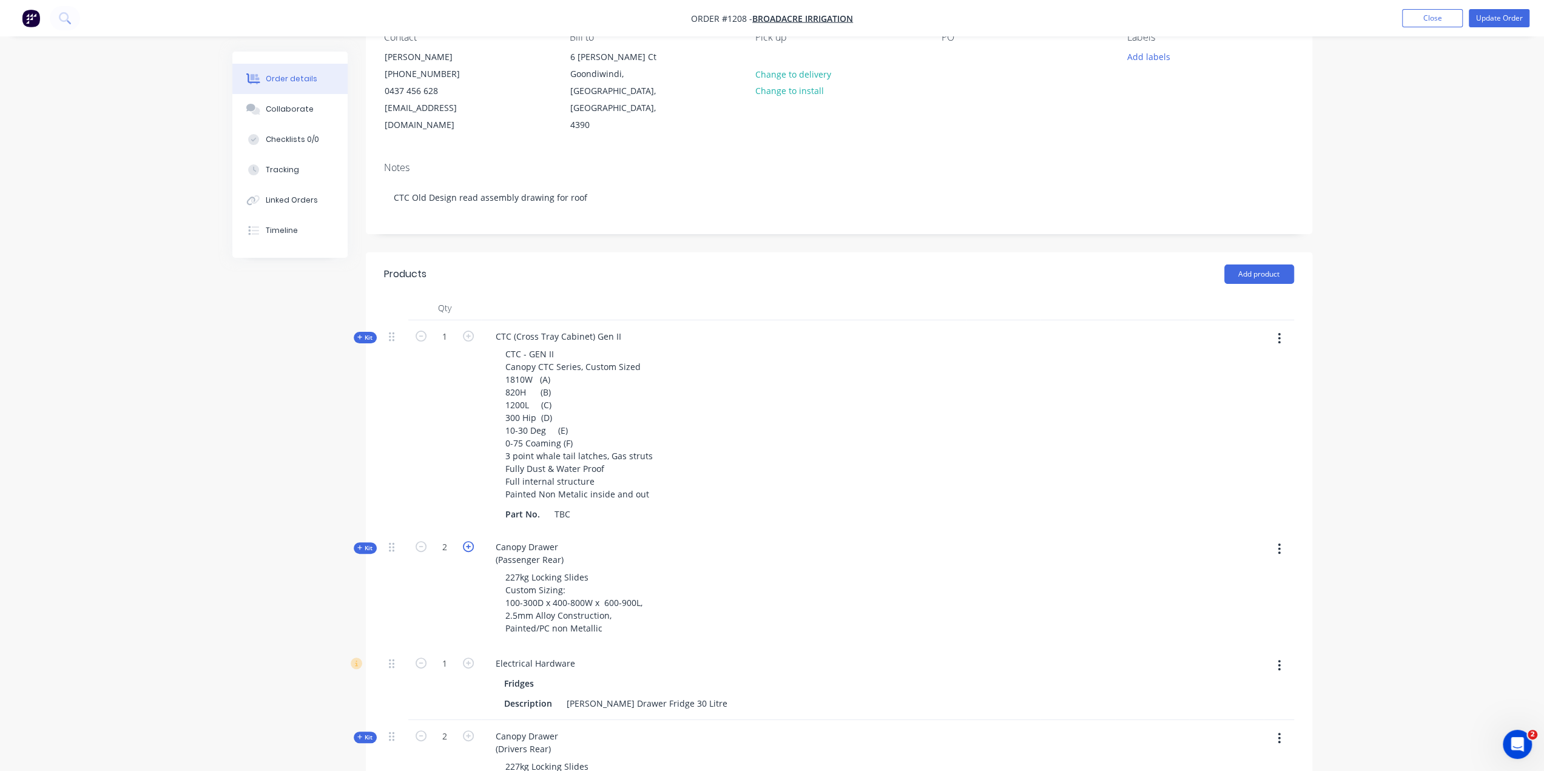
click at [467, 541] on icon "button" at bounding box center [468, 546] width 11 height 11
click at [420, 541] on icon "button" at bounding box center [421, 546] width 11 height 11
type input "2"
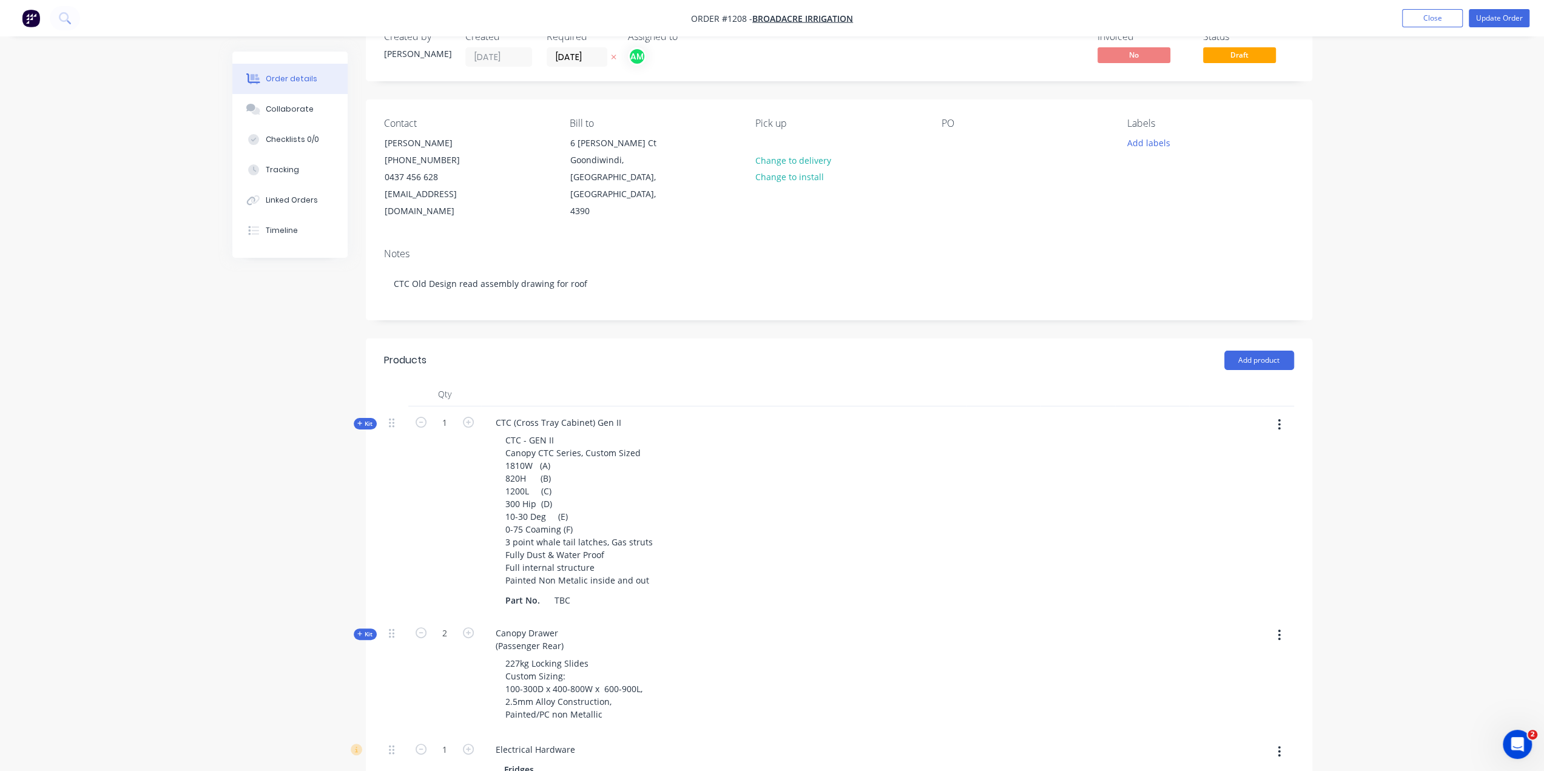
scroll to position [0, 0]
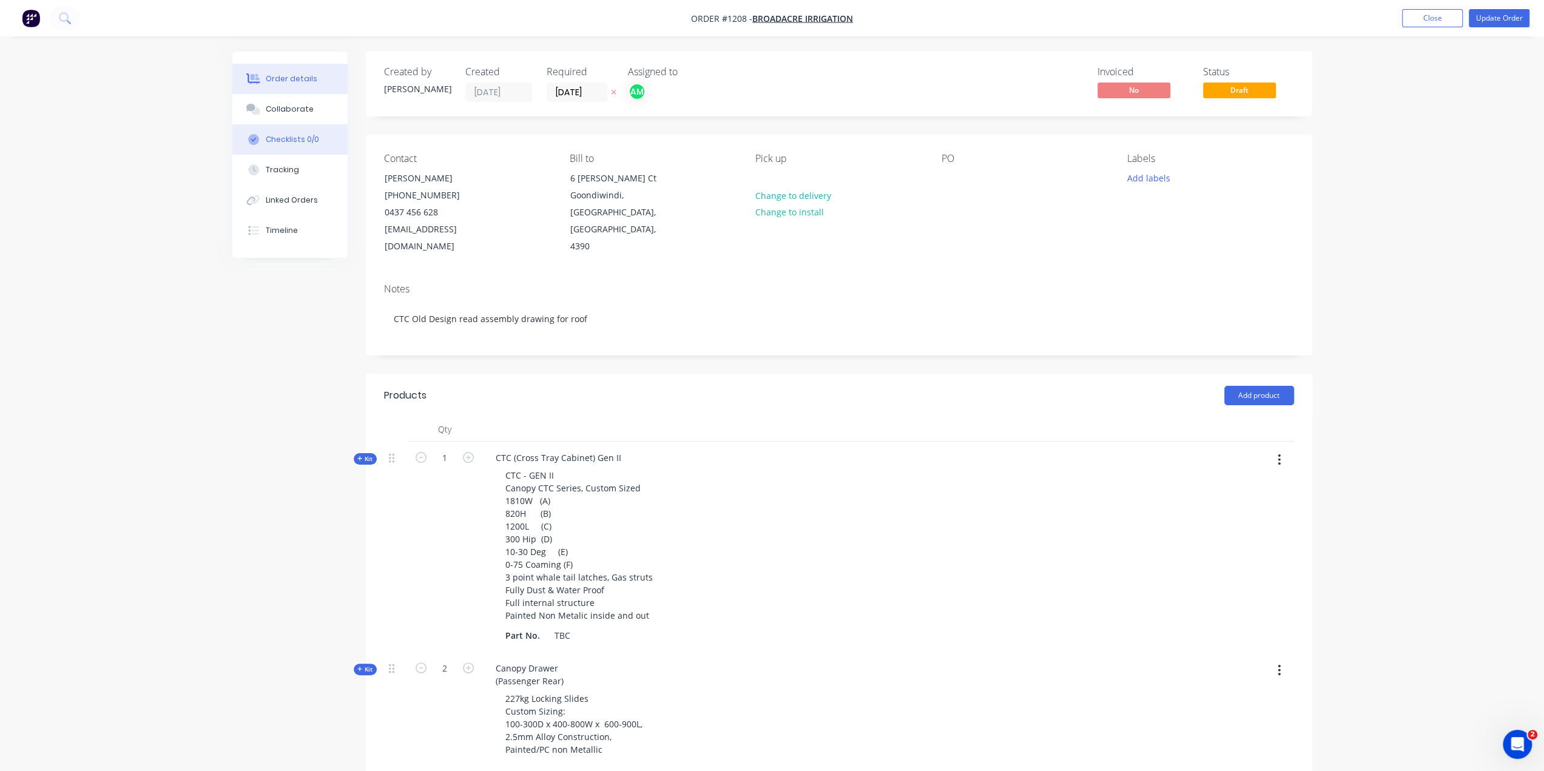
click at [280, 140] on div "Checklists 0/0" at bounding box center [292, 139] width 53 height 11
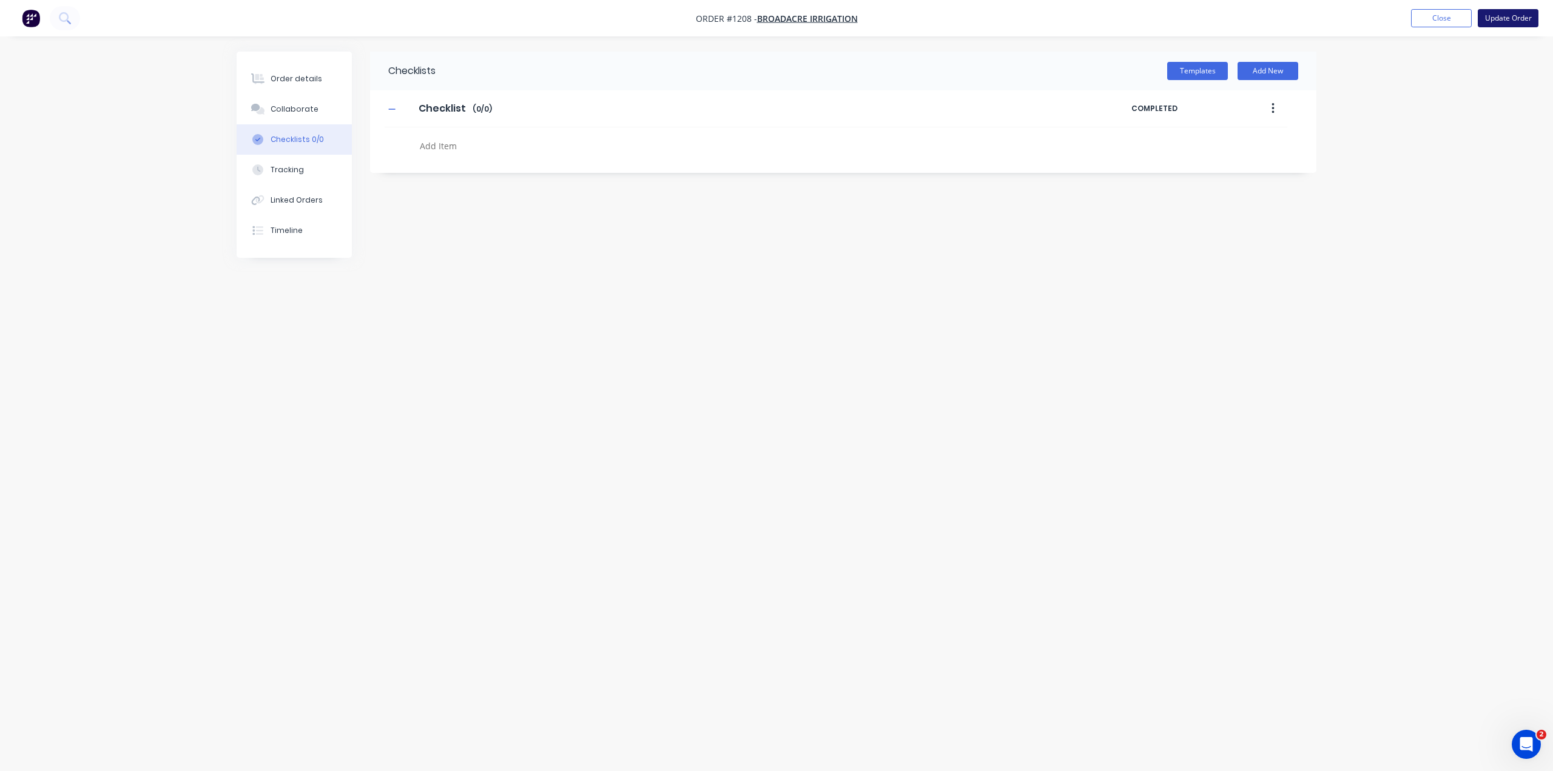
click at [1494, 24] on button "Update Order" at bounding box center [1508, 18] width 61 height 18
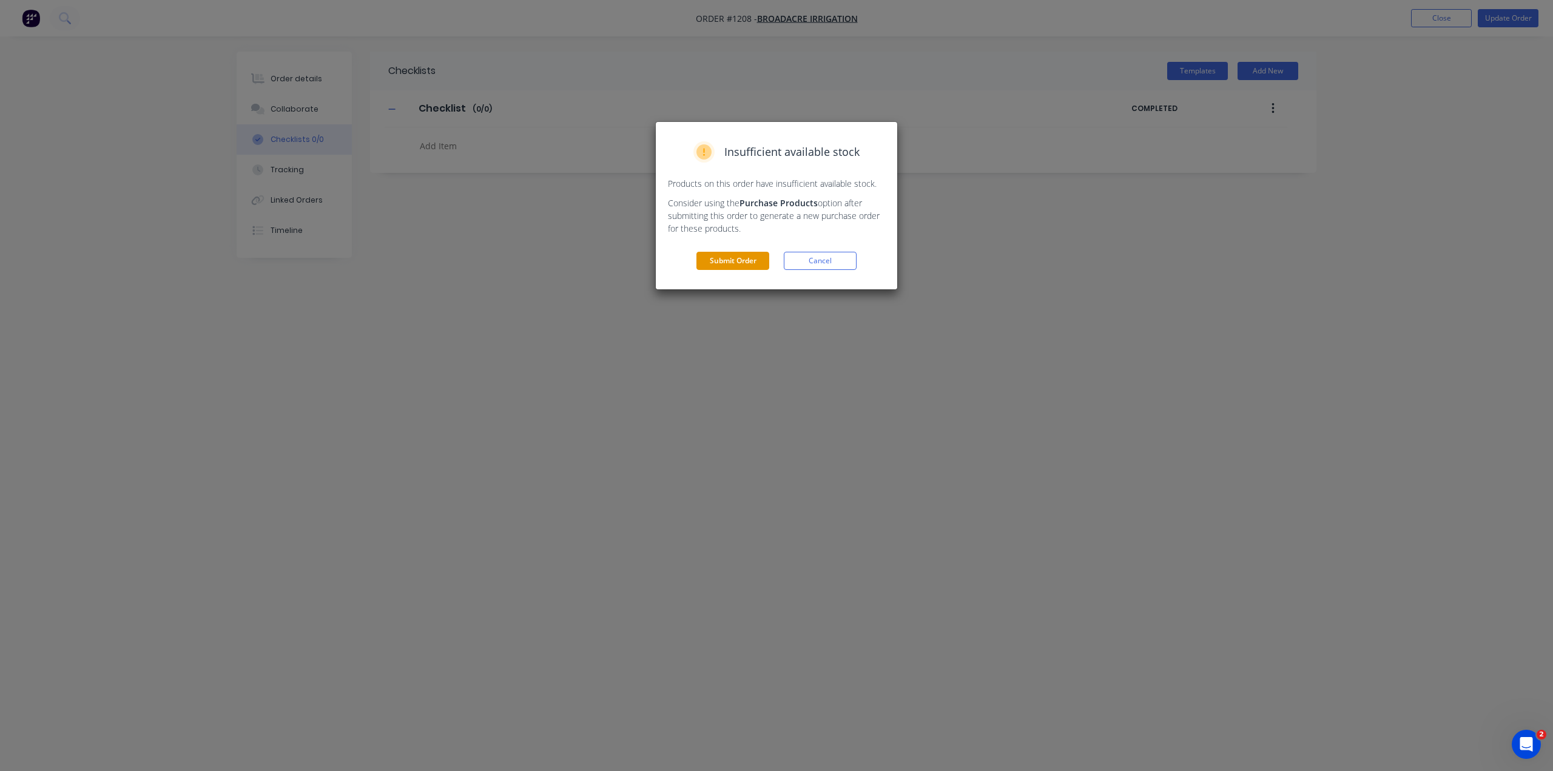
click at [720, 254] on button "Submit Order" at bounding box center [732, 261] width 73 height 18
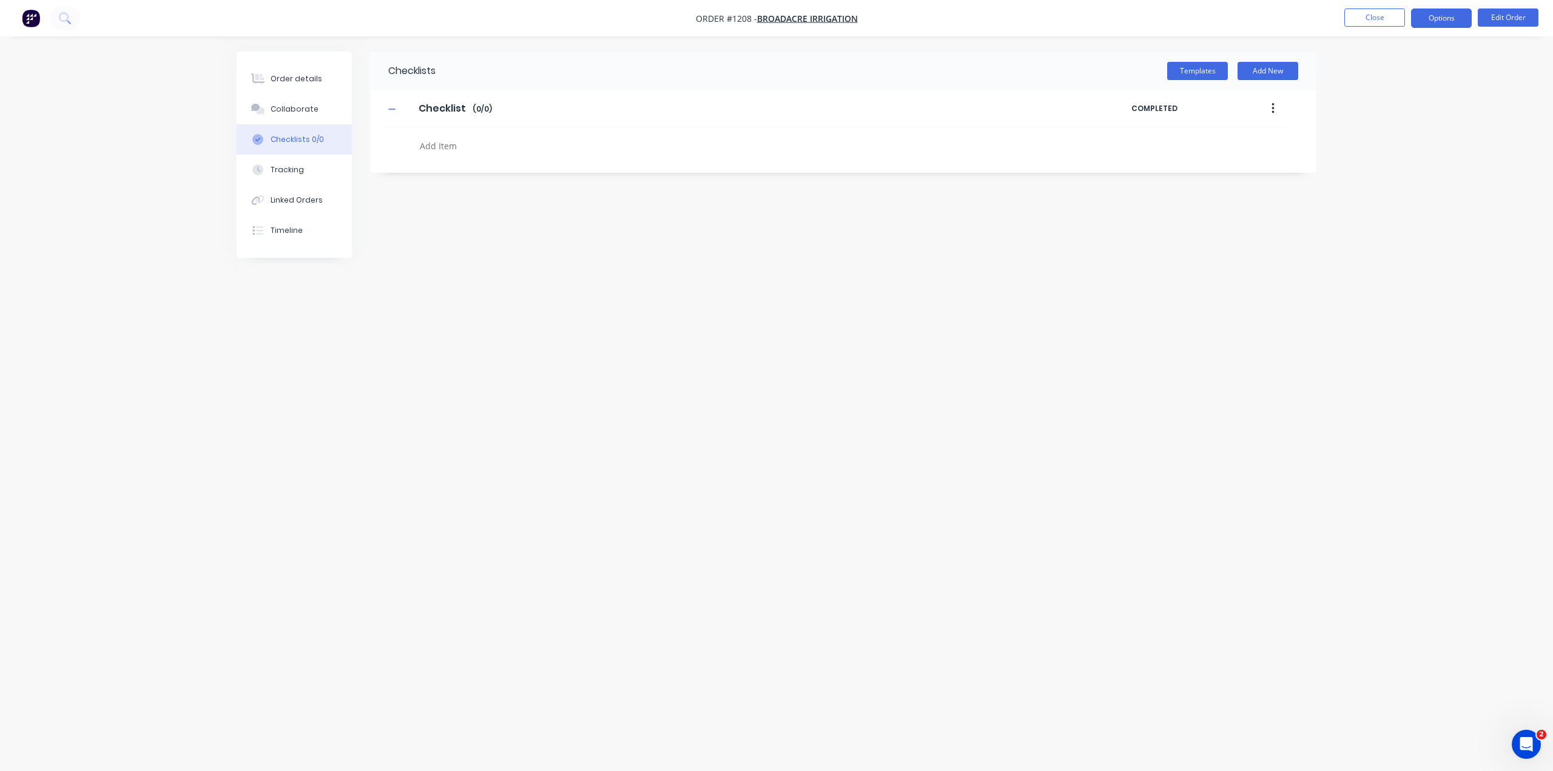
click at [1433, 19] on button "Options" at bounding box center [1441, 17] width 61 height 19
click at [1388, 73] on div "Work Order" at bounding box center [1405, 74] width 112 height 18
click at [1366, 94] on div "Print" at bounding box center [1405, 98] width 112 height 18
type textarea "x"
click at [317, 81] on div "Order details" at bounding box center [297, 78] width 52 height 11
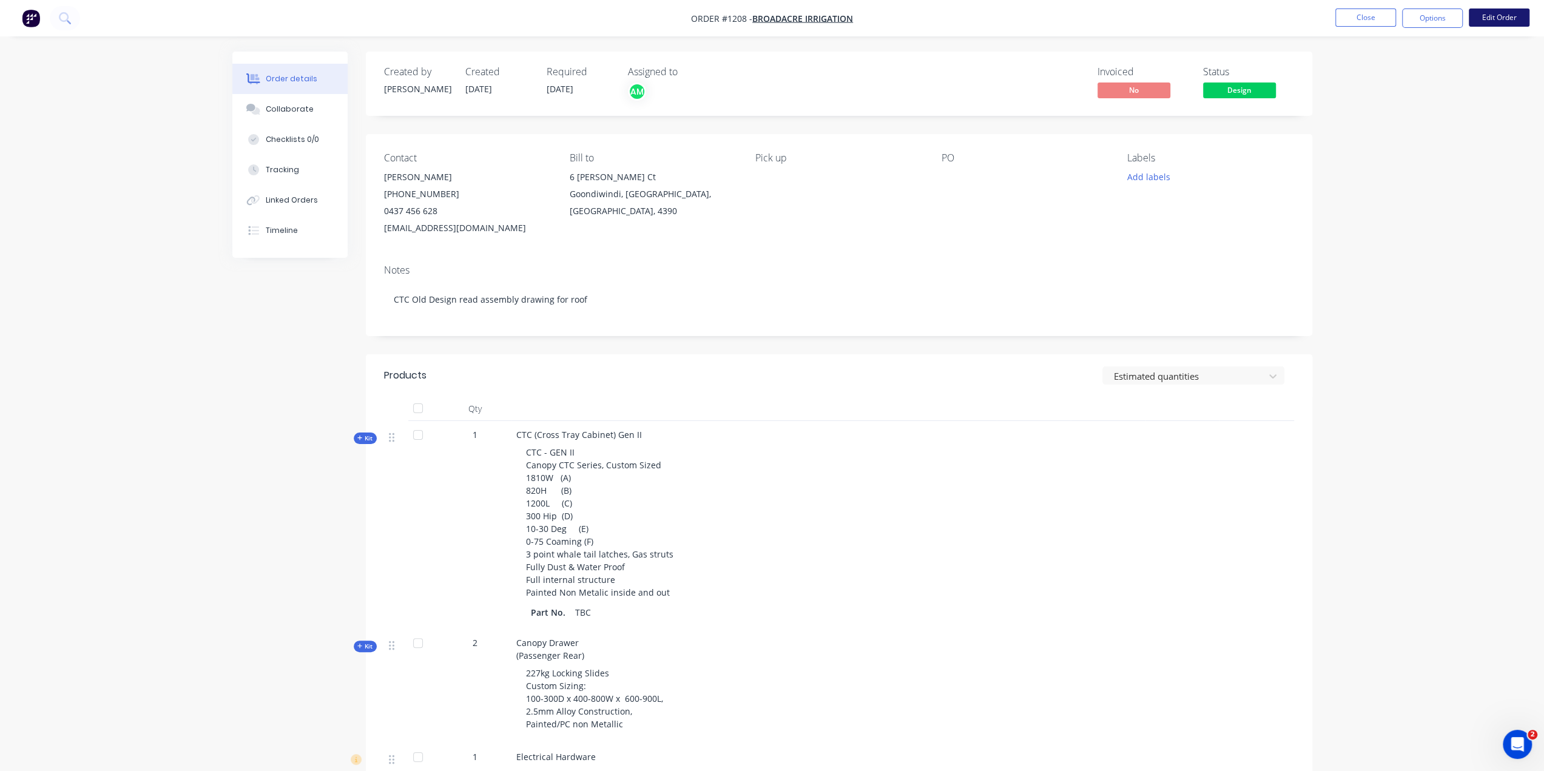
click at [1494, 21] on button "Edit Order" at bounding box center [1499, 17] width 61 height 18
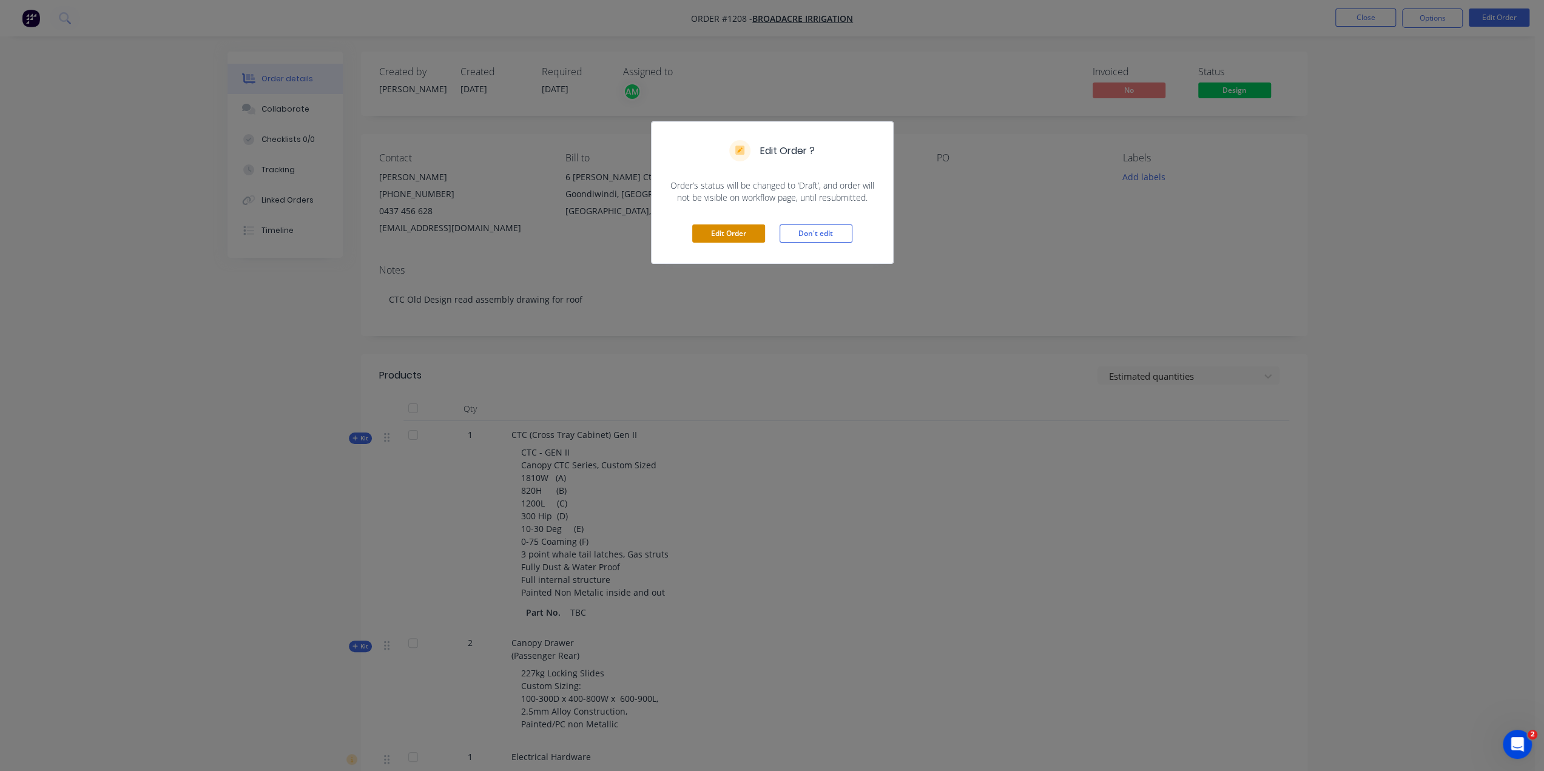
click at [741, 236] on button "Edit Order" at bounding box center [728, 233] width 73 height 18
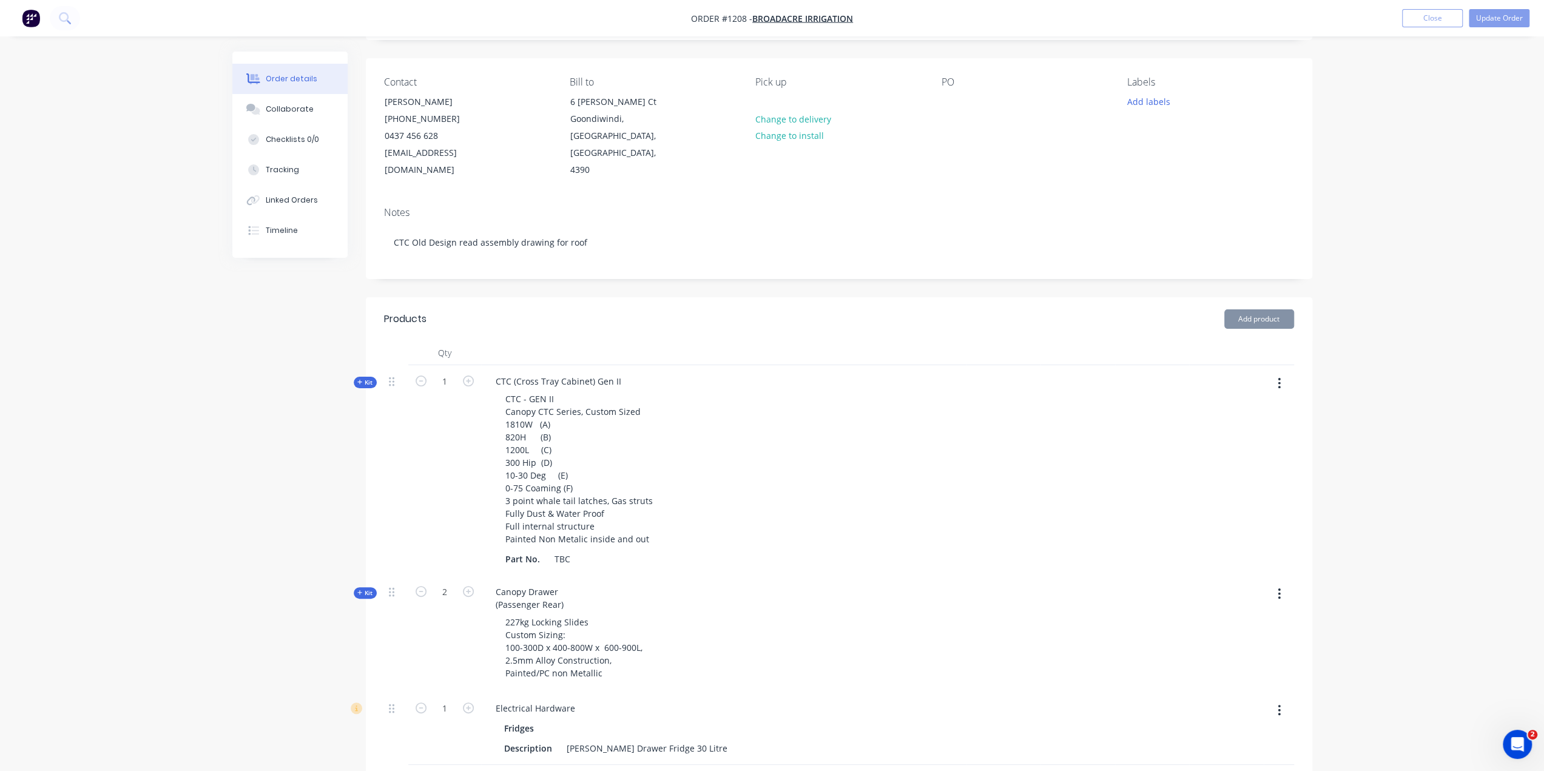
scroll to position [121, 0]
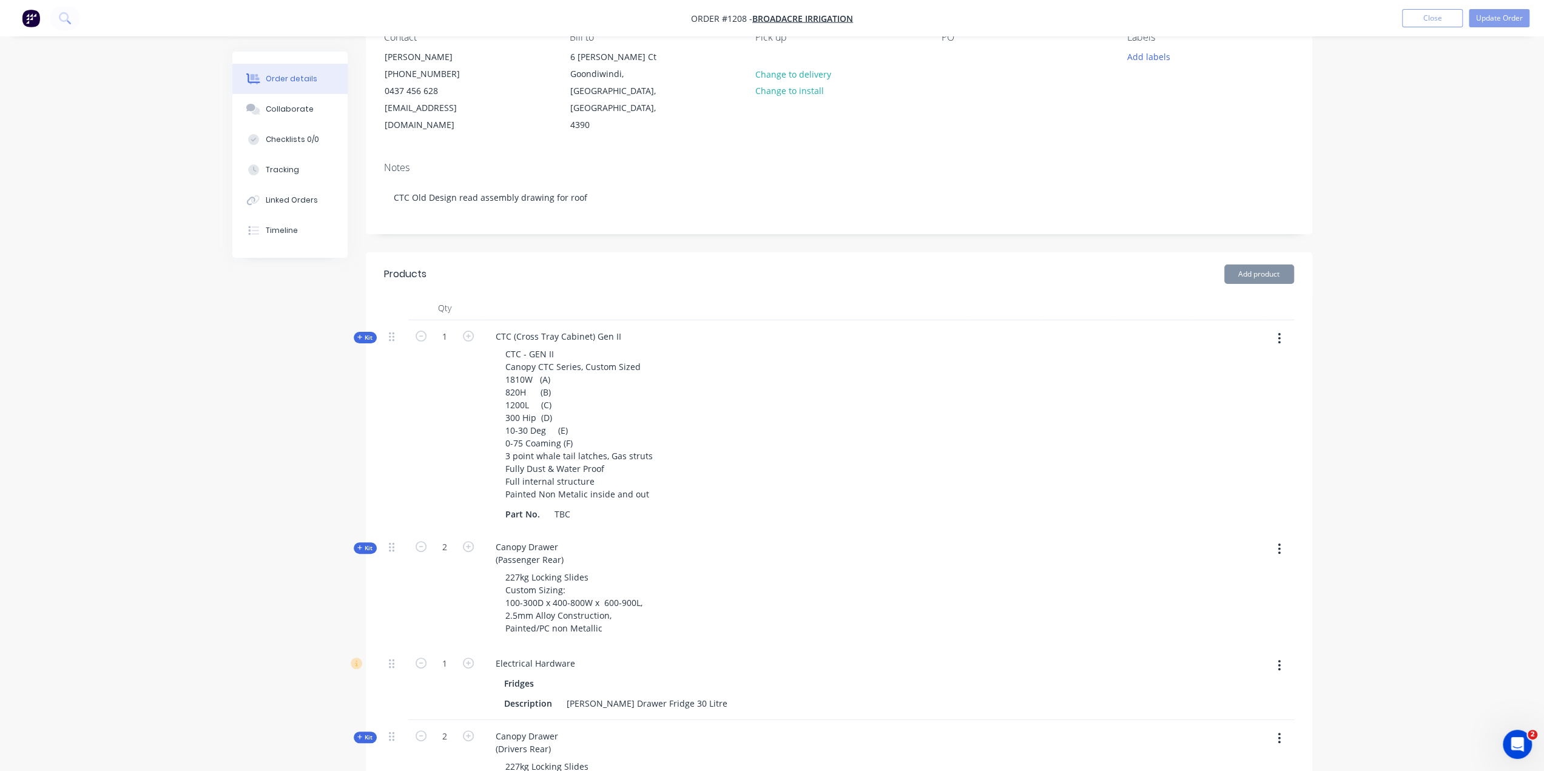
click at [359, 335] on icon "button" at bounding box center [359, 337] width 5 height 5
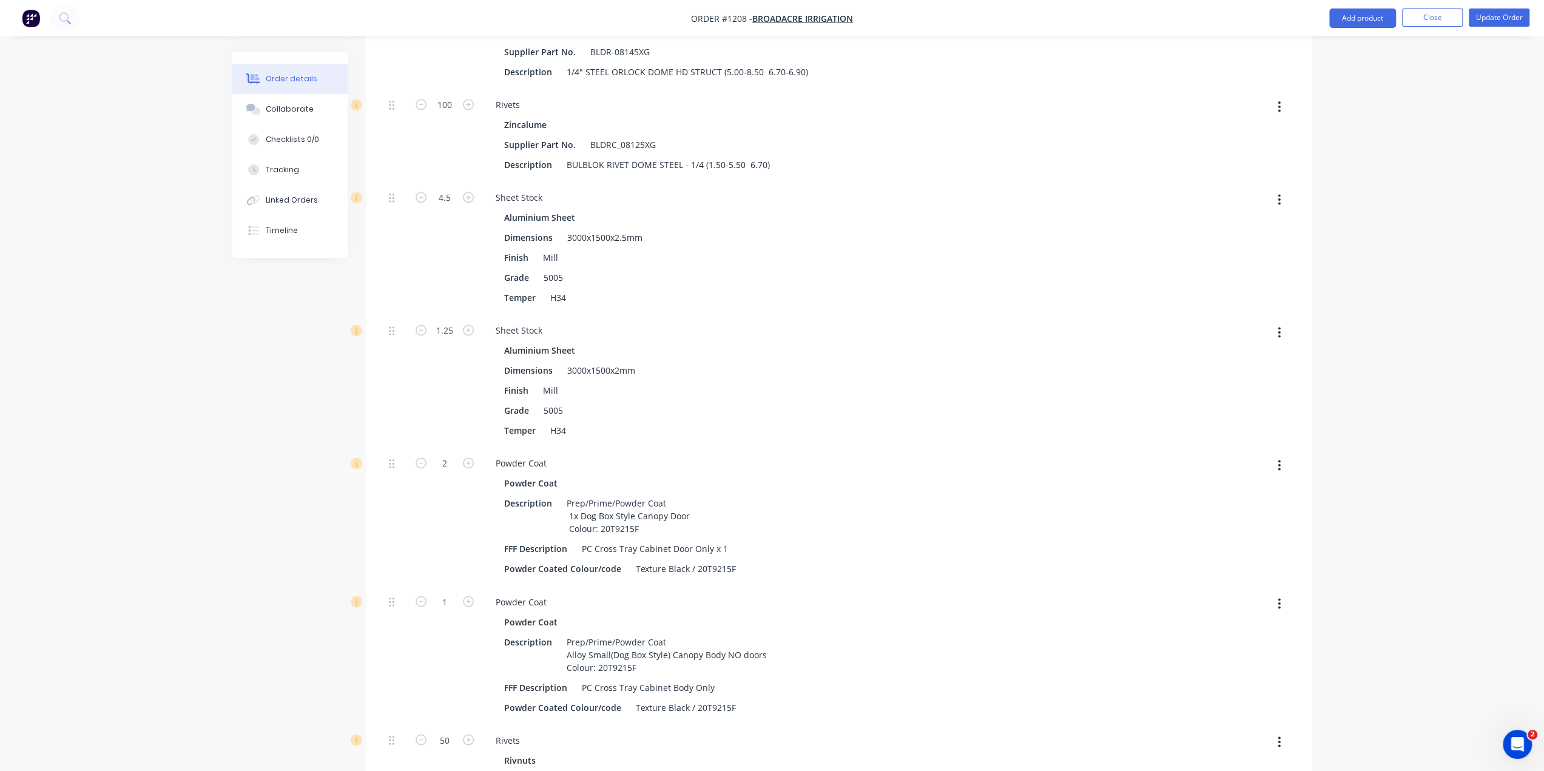
scroll to position [1759, 0]
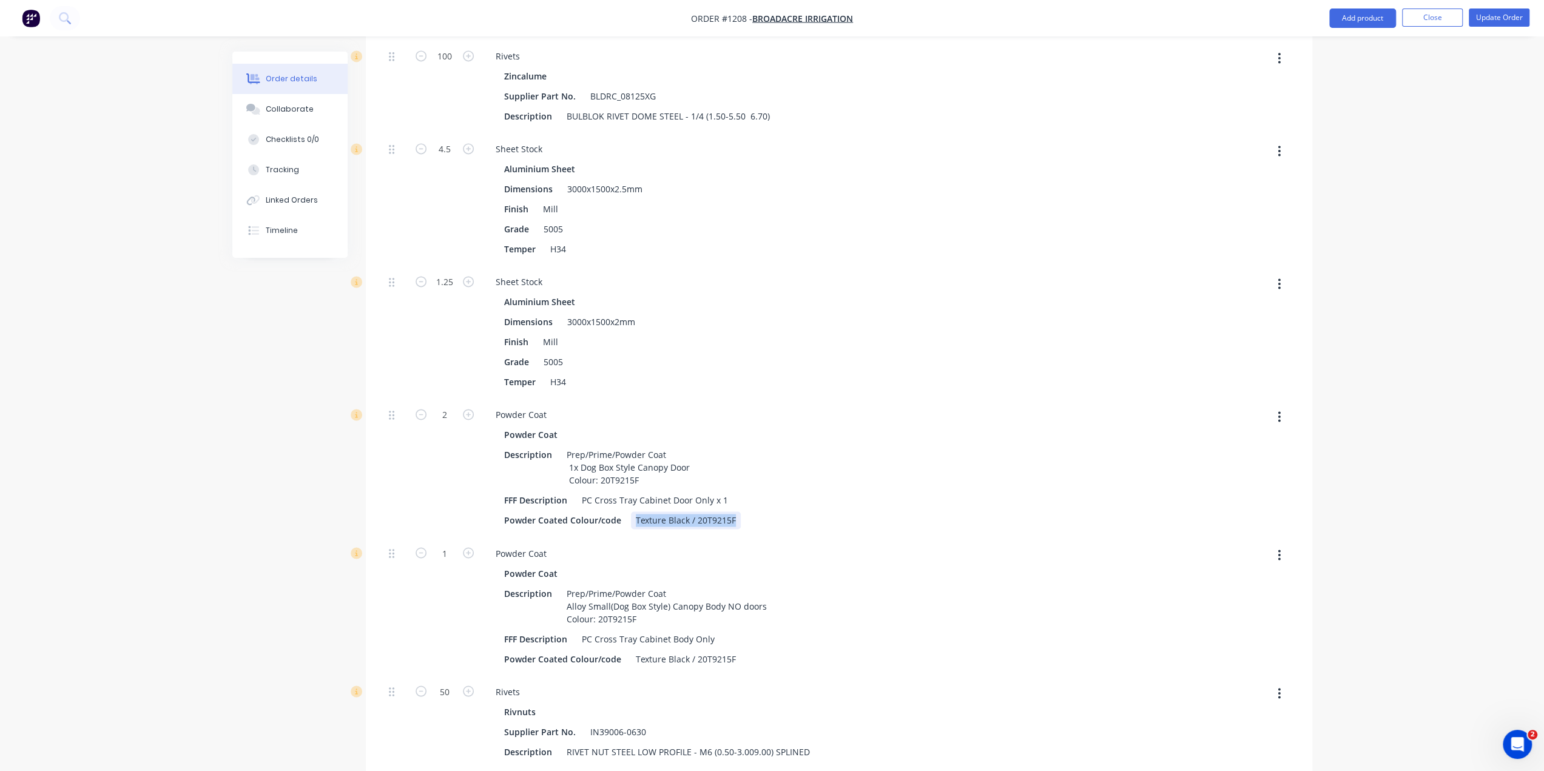
drag, startPoint x: 731, startPoint y: 497, endPoint x: 629, endPoint y: 499, distance: 101.9
click at [631, 511] on div "Texture Black / 20T9215F" at bounding box center [686, 520] width 110 height 18
drag, startPoint x: 704, startPoint y: 496, endPoint x: 622, endPoint y: 499, distance: 81.4
click at [622, 511] on div "Powder Coated Colour/code 040, Glacier White" at bounding box center [721, 520] width 444 height 18
copy div "040, Glacier White"
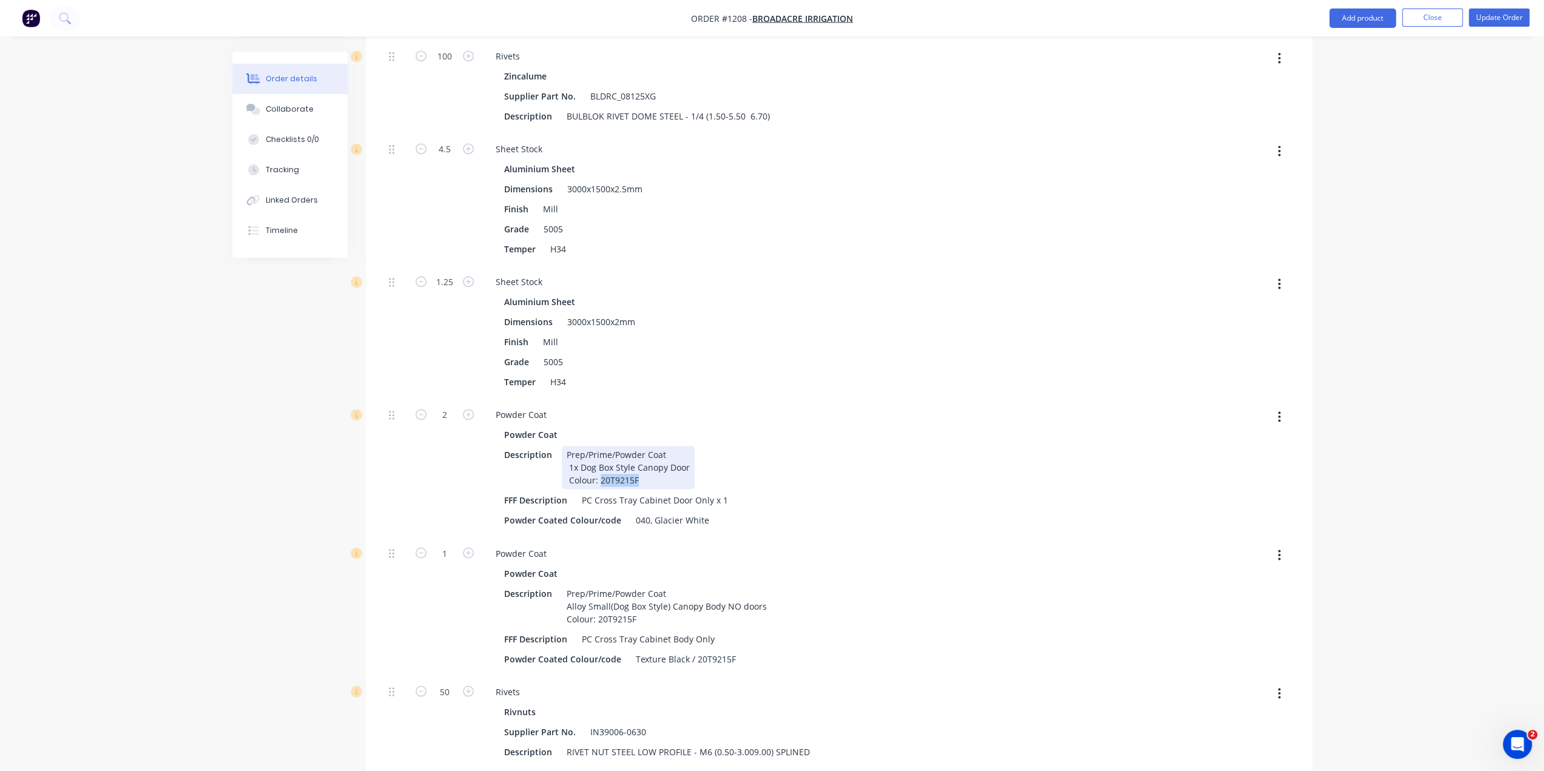
drag, startPoint x: 636, startPoint y: 459, endPoint x: 598, endPoint y: 457, distance: 38.3
click at [598, 457] on div "Prep/Prime/Powder Coat 1x Dog Box Style Canopy Door Colour: 20T9215F" at bounding box center [628, 467] width 133 height 43
paste div
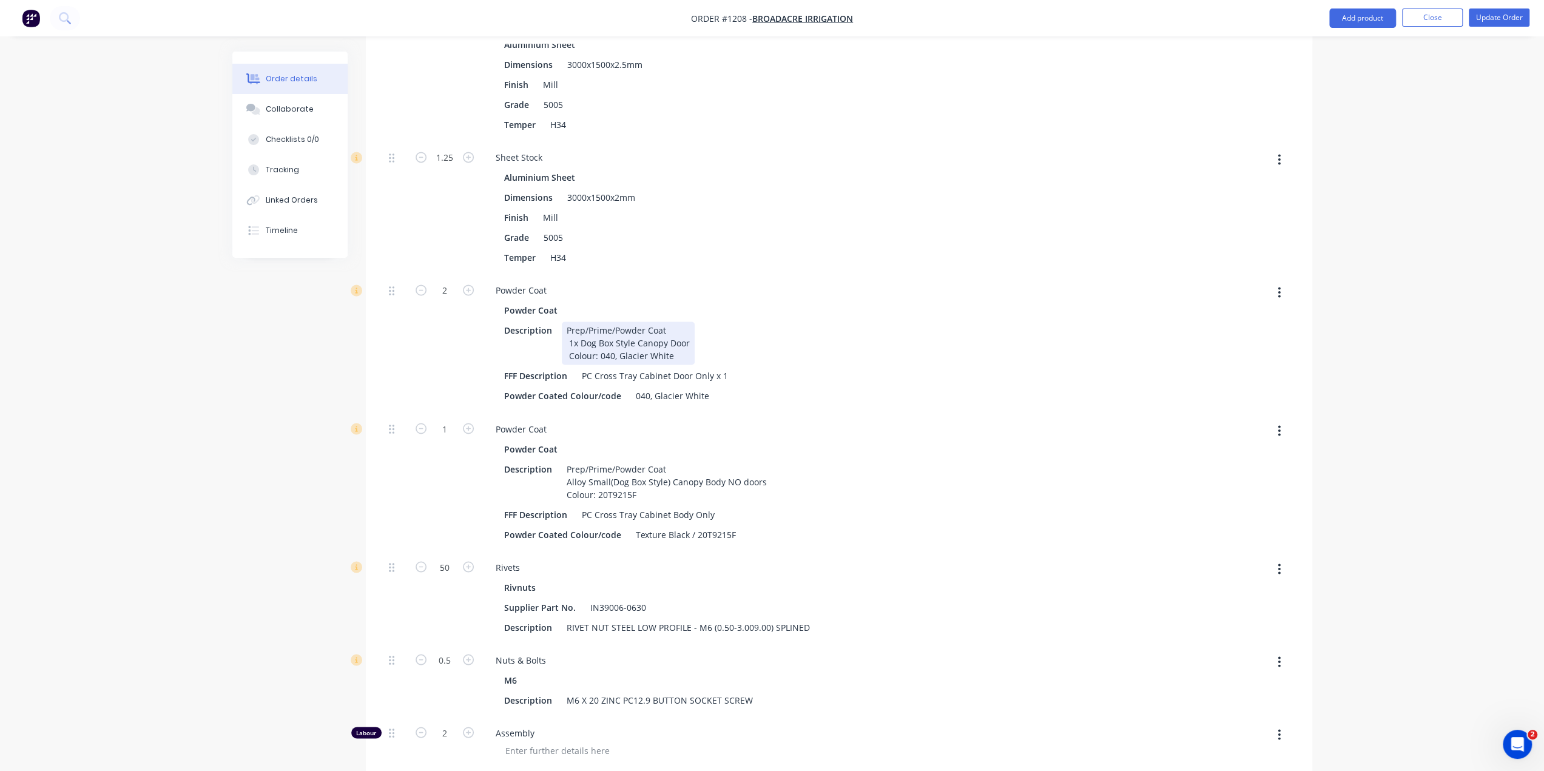
scroll to position [1941, 0]
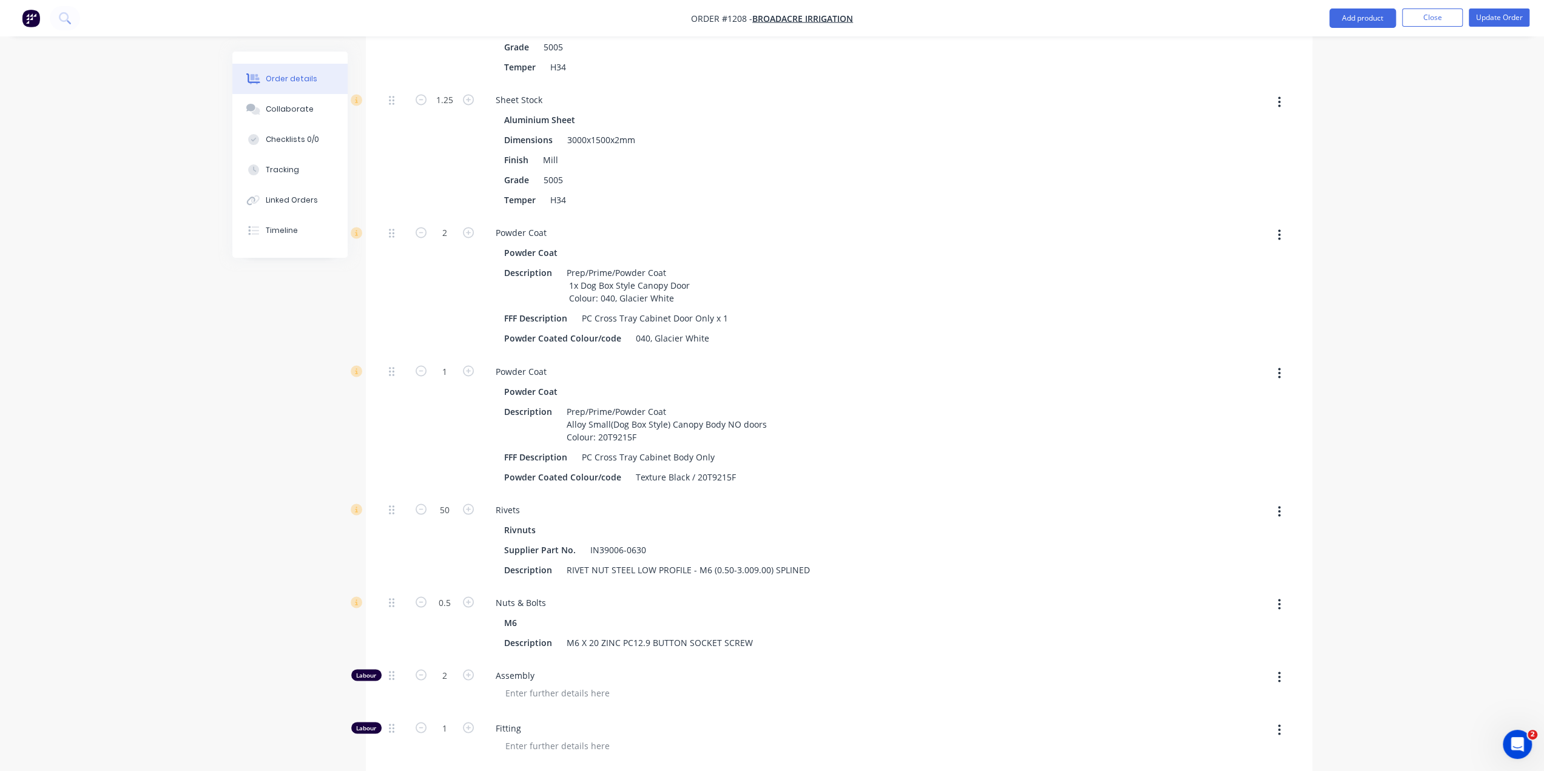
click at [818, 355] on div "Powder Coat Powder Coat Description Prep/Prime/Powder Coat Alloy Small(Dog Box …" at bounding box center [723, 424] width 485 height 138
drag, startPoint x: 633, startPoint y: 413, endPoint x: 598, endPoint y: 414, distance: 35.8
click at [598, 414] on div "Prep/Prime/Powder Coat Alloy Small(Dog Box Style) Canopy Body NO doors Colour: …" at bounding box center [667, 423] width 210 height 43
paste div
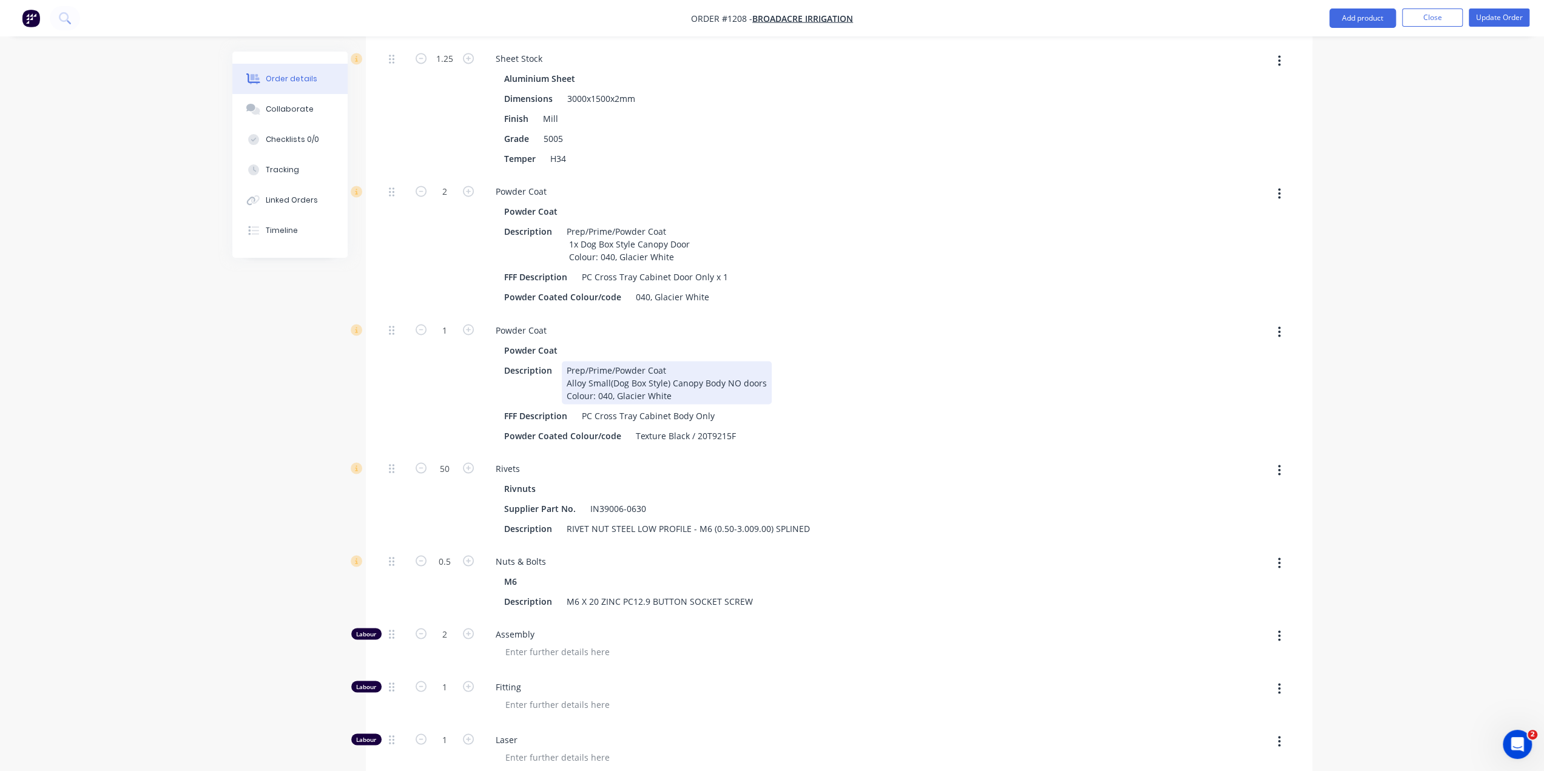
scroll to position [2002, 0]
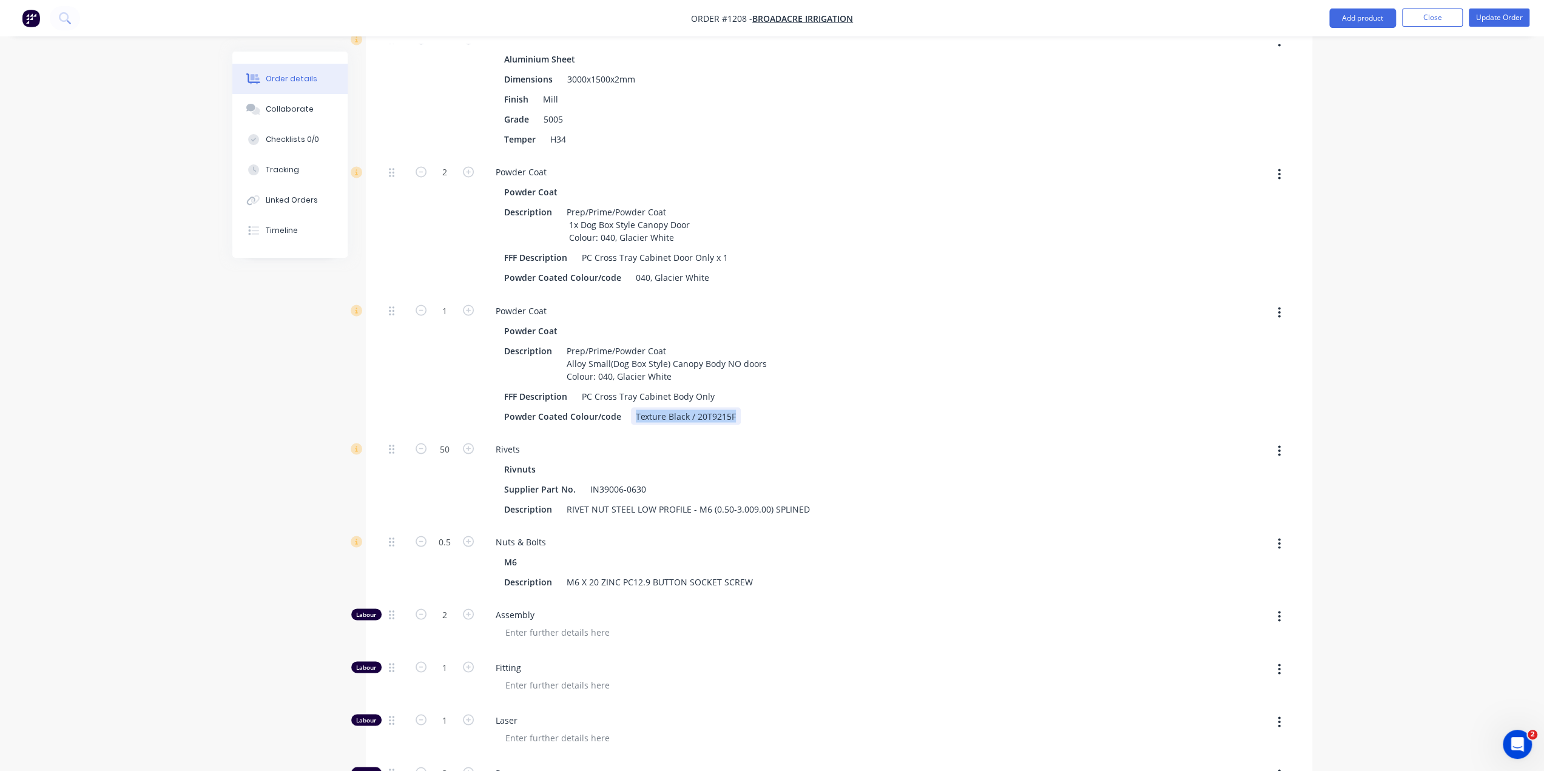
drag, startPoint x: 732, startPoint y: 393, endPoint x: 631, endPoint y: 392, distance: 100.7
click at [631, 407] on div "Texture Black / 20T9215F" at bounding box center [686, 416] width 110 height 18
paste div
click at [847, 407] on div "Powder Coated Colour/code 040, Glacier White" at bounding box center [721, 416] width 444 height 18
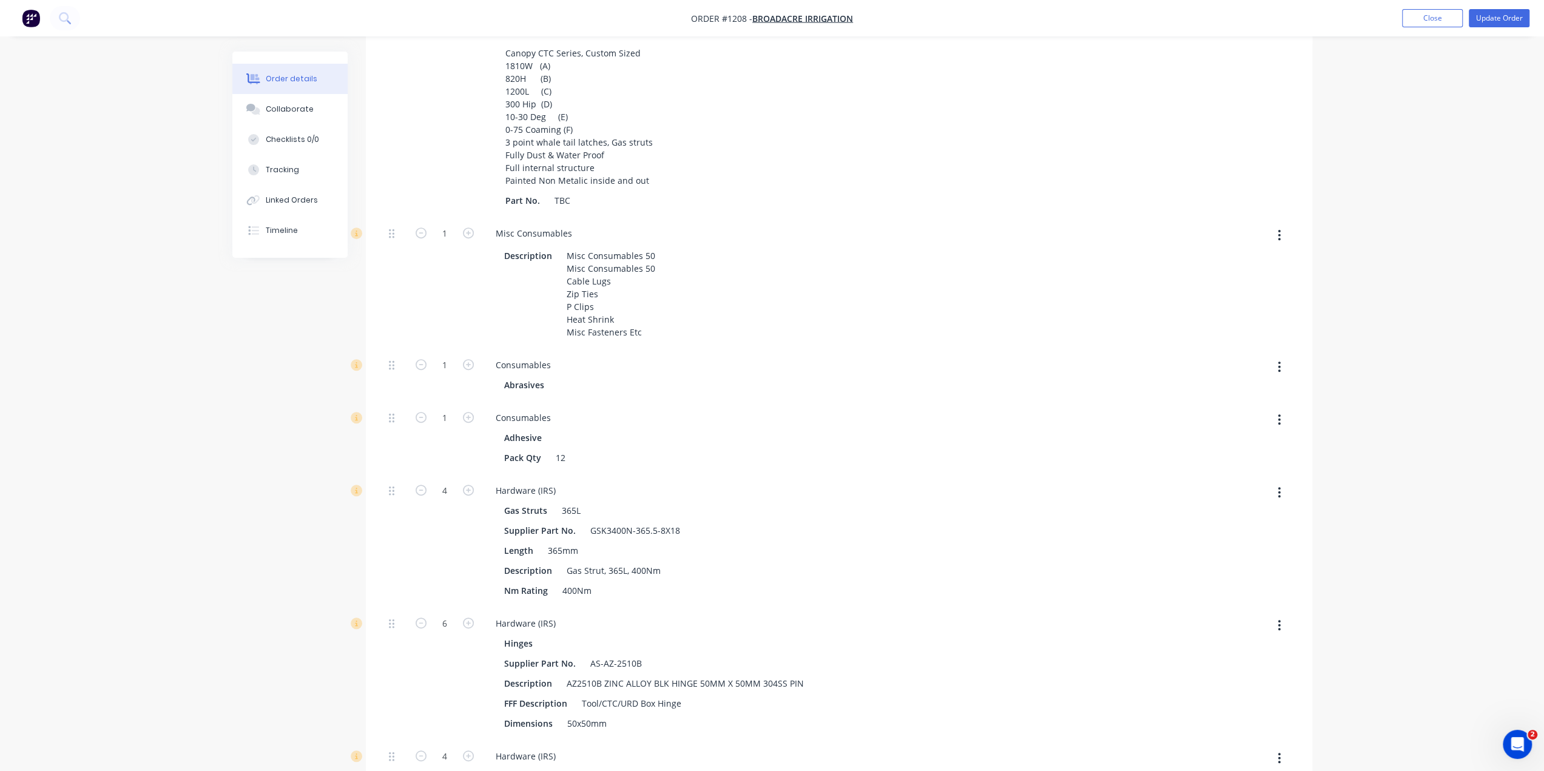
scroll to position [303, 0]
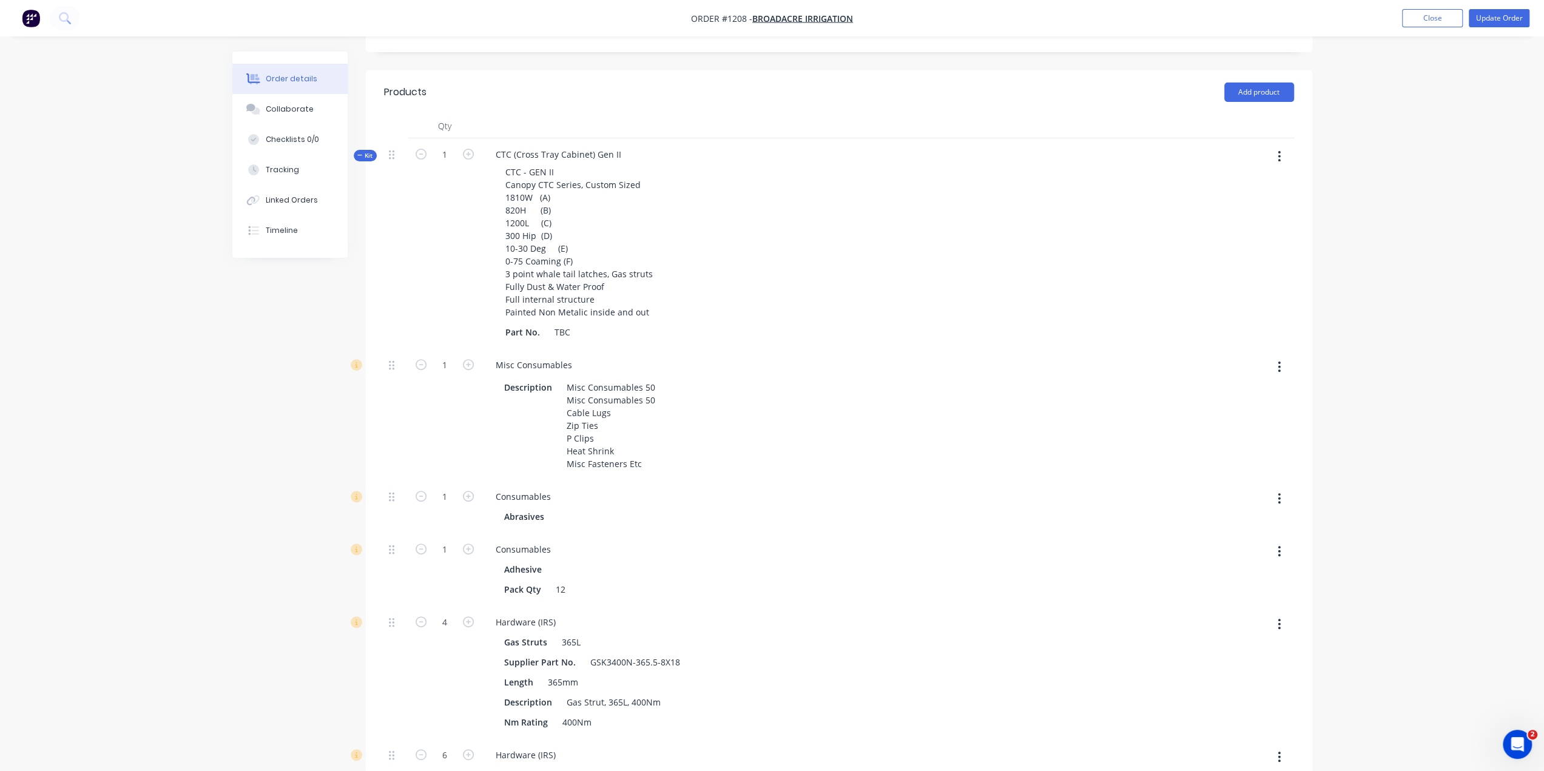
click at [364, 151] on span "Kit" at bounding box center [365, 155] width 16 height 9
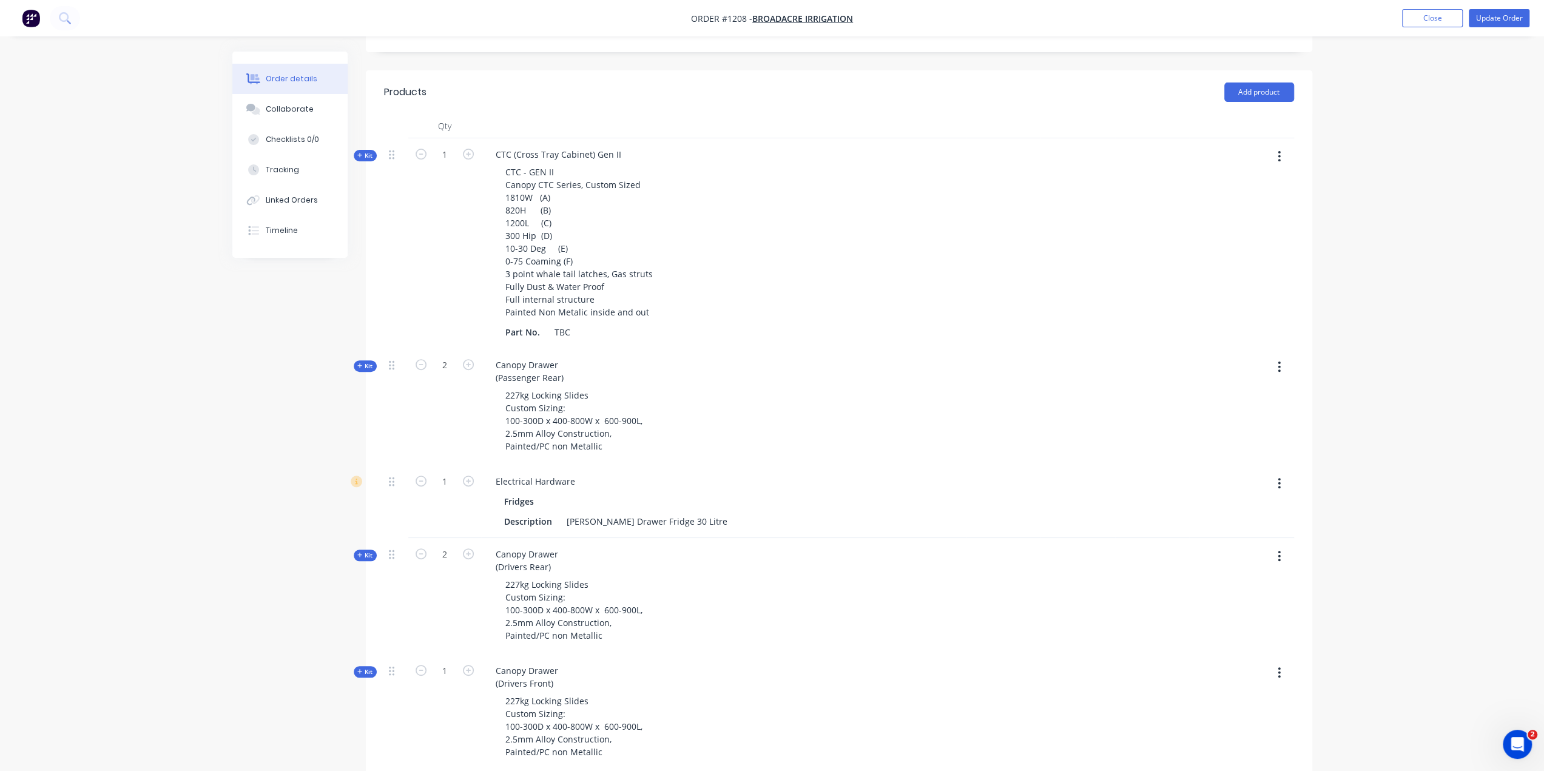
click at [362, 151] on span "Kit" at bounding box center [365, 155] width 16 height 9
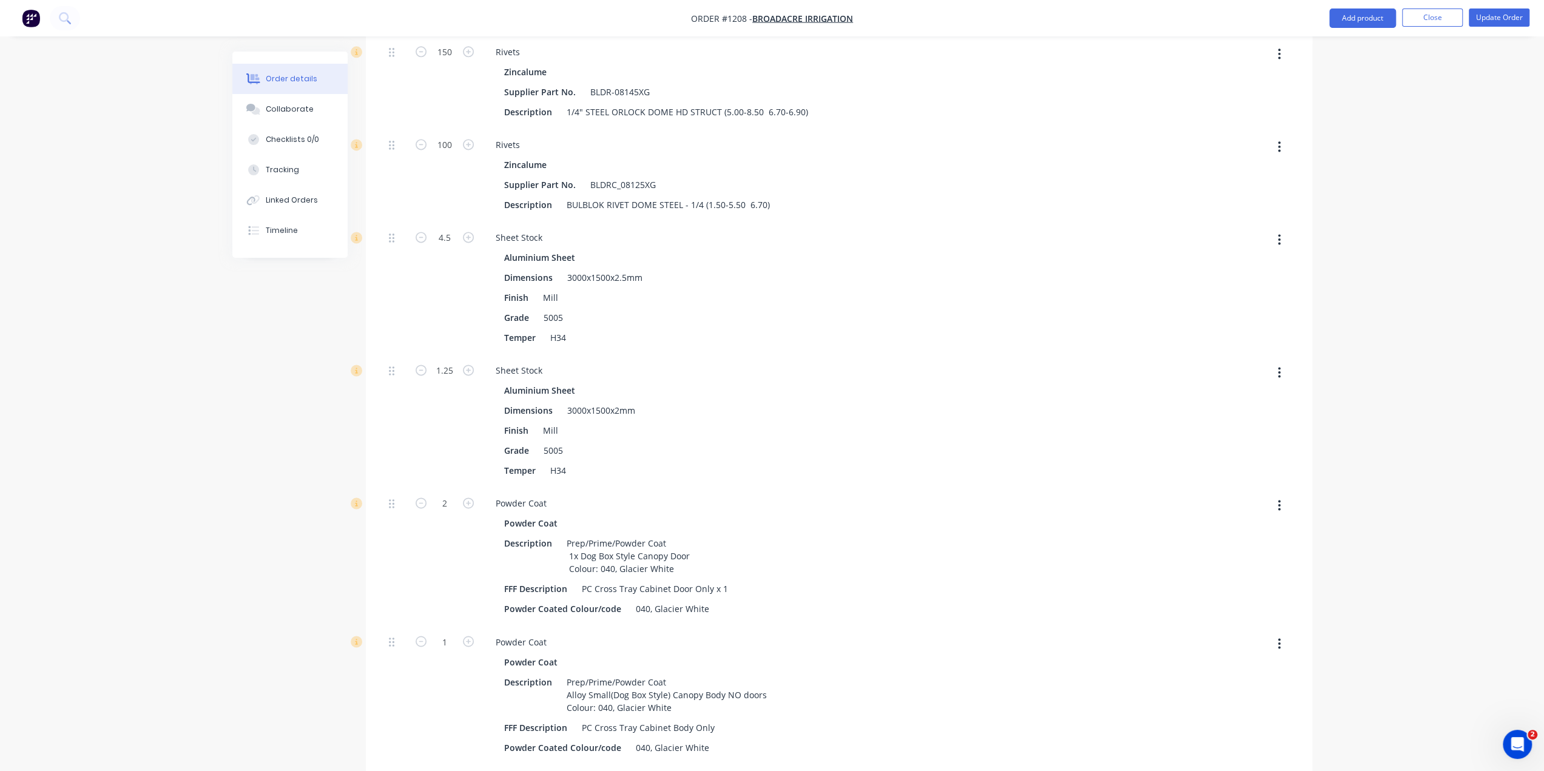
scroll to position [1699, 0]
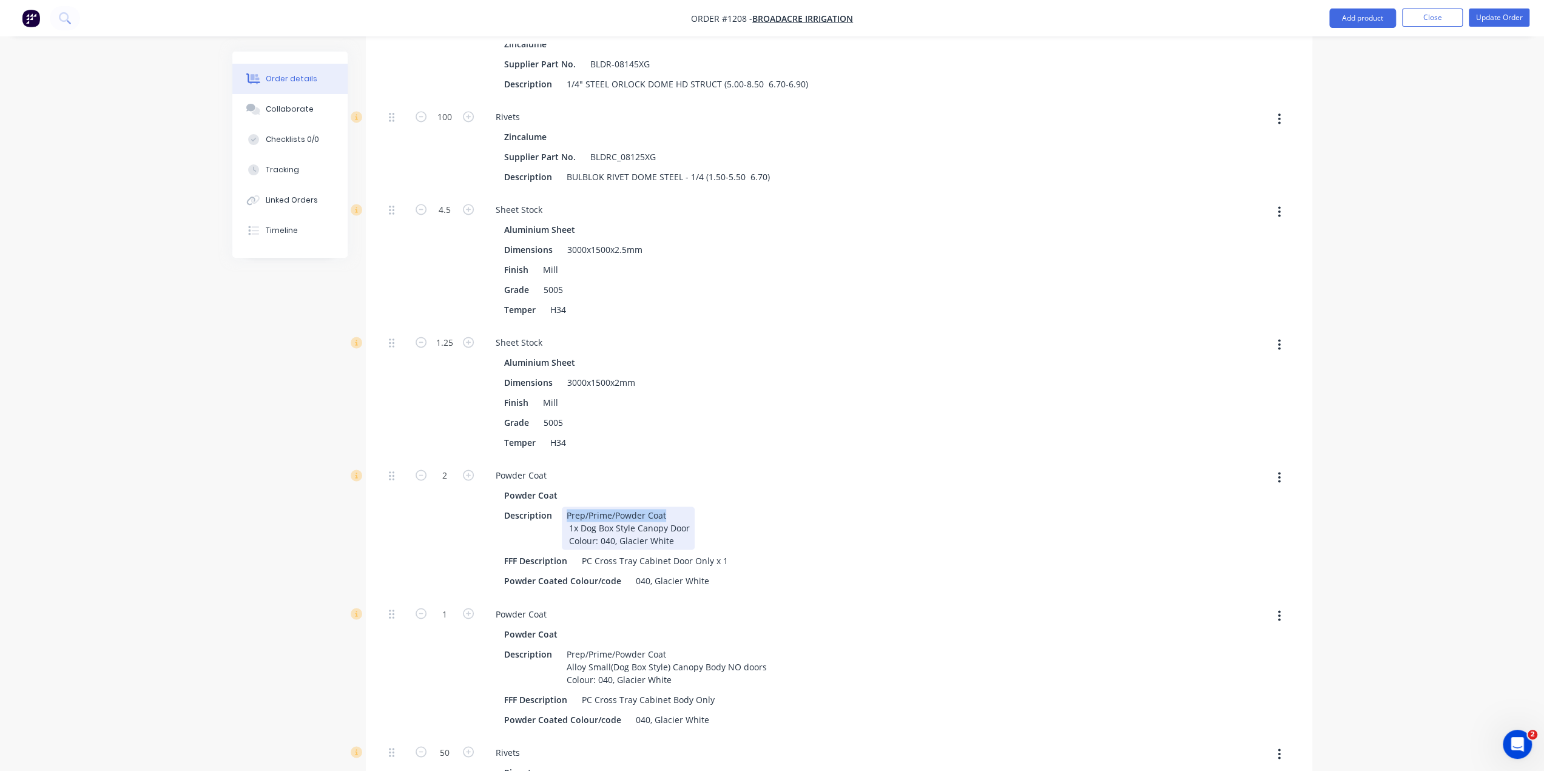
drag, startPoint x: 666, startPoint y: 493, endPoint x: 567, endPoint y: 494, distance: 98.9
click at [565, 507] on div "Prep/Prime/Powder Coat 1x Dog Box Style Canopy Door Colour: 040, Glacier White" at bounding box center [628, 528] width 133 height 43
drag, startPoint x: 670, startPoint y: 634, endPoint x: 565, endPoint y: 638, distance: 104.4
click at [565, 645] on div "Prep/Prime/Powder Coat Alloy Small(Dog Box Style) Canopy Body NO doors Colour: …" at bounding box center [667, 666] width 210 height 43
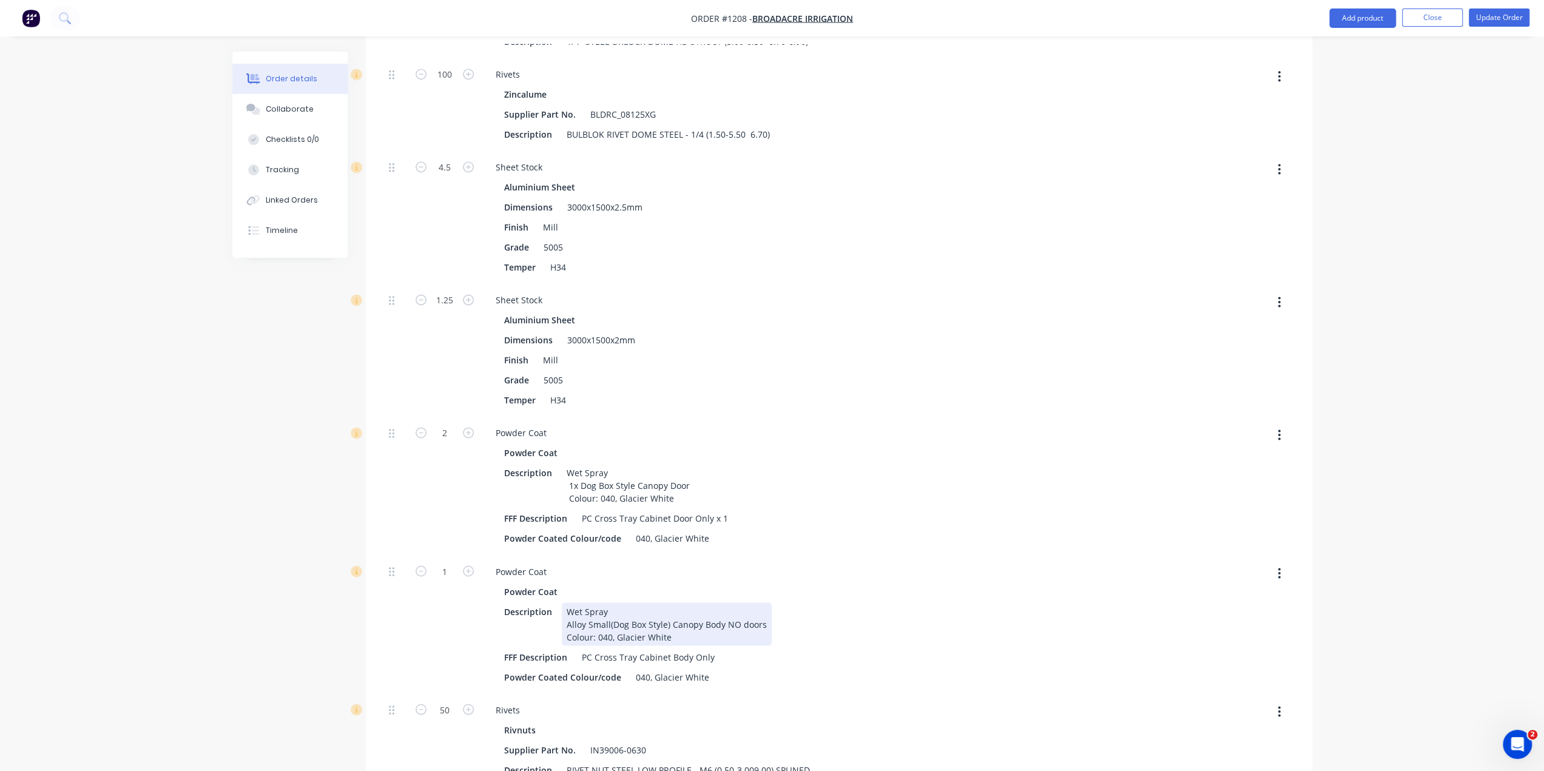
scroll to position [1759, 0]
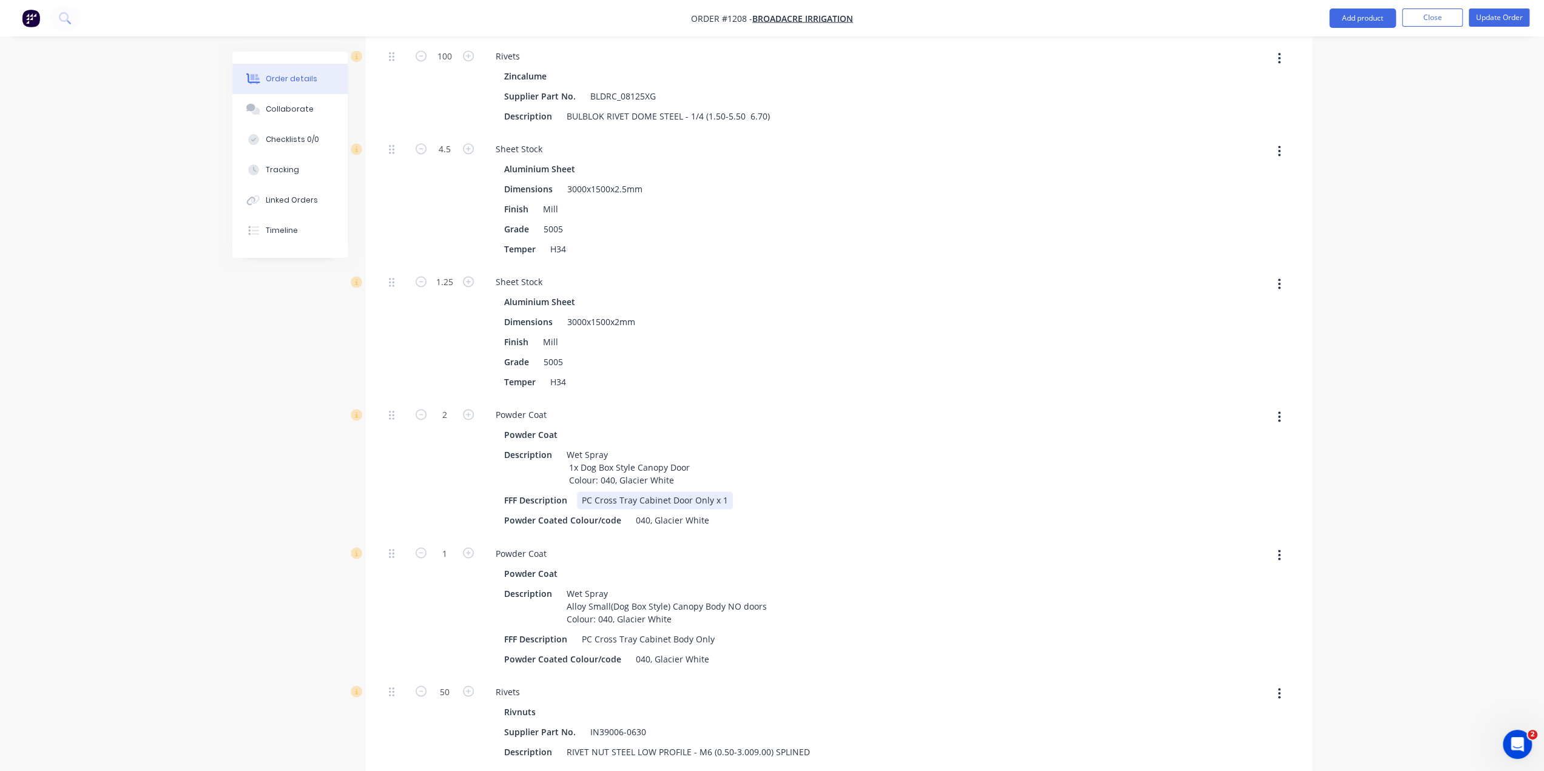
click at [592, 491] on div "PC Cross Tray Cabinet Door Only x 1" at bounding box center [655, 500] width 156 height 18
click at [591, 630] on div "PC Cross Tray Cabinet Body Only" at bounding box center [648, 639] width 143 height 18
drag, startPoint x: 551, startPoint y: 394, endPoint x: 489, endPoint y: 397, distance: 62.0
click at [489, 406] on div "Powder Coat" at bounding box center [521, 415] width 70 height 18
drag, startPoint x: 550, startPoint y: 412, endPoint x: 492, endPoint y: 416, distance: 57.8
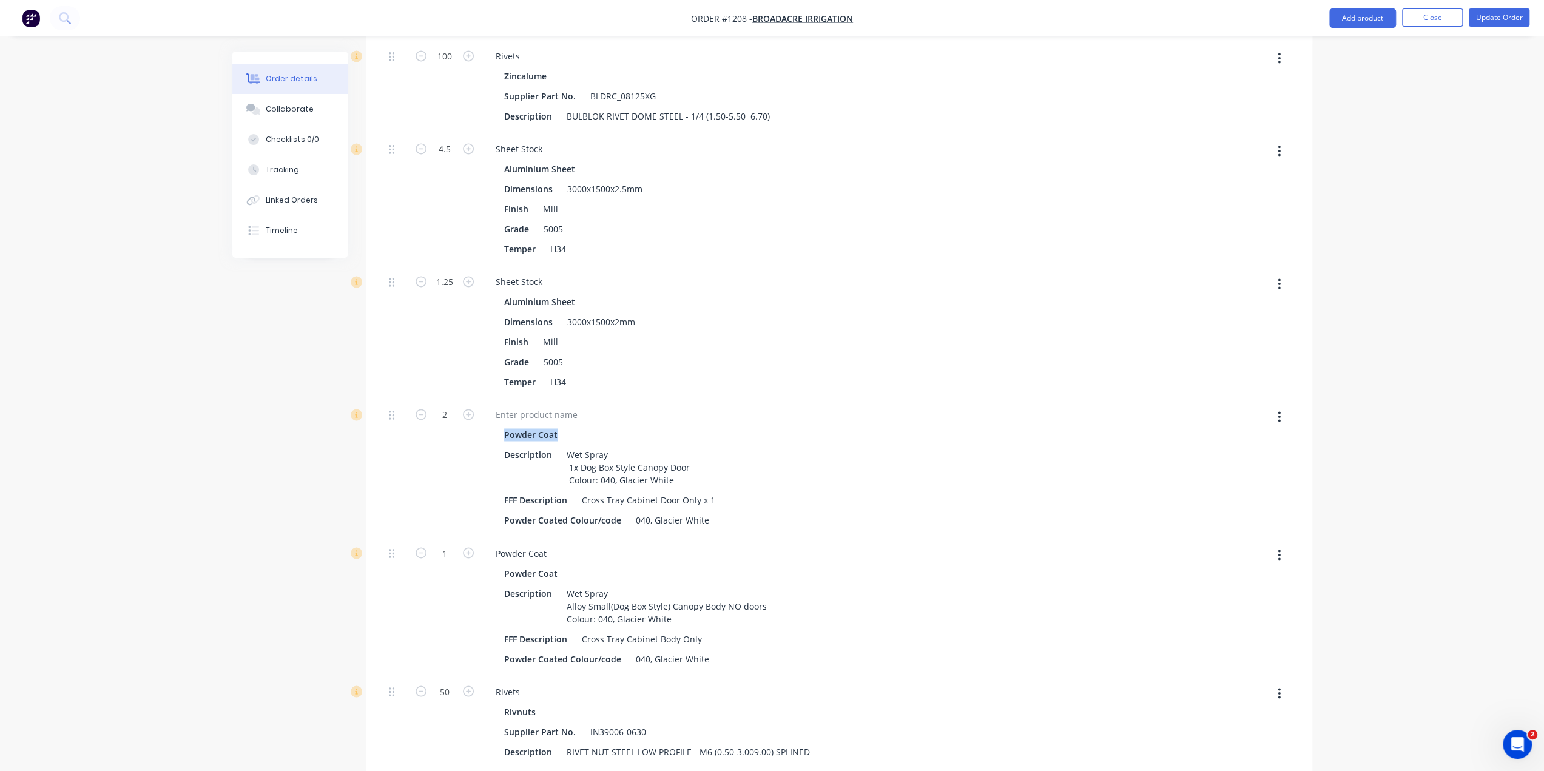
click at [494, 426] on div "Powder Coat Description Wet Spray 1x Dog Box Style Canopy Door Colour: 040, Gla…" at bounding box center [724, 477] width 476 height 103
click at [561, 406] on div at bounding box center [536, 415] width 101 height 18
click at [552, 426] on div "Powder Coat" at bounding box center [533, 435] width 58 height 18
click at [577, 426] on div "Powder Coat" at bounding box center [723, 435] width 439 height 18
drag, startPoint x: 555, startPoint y: 416, endPoint x: 504, endPoint y: 416, distance: 51.6
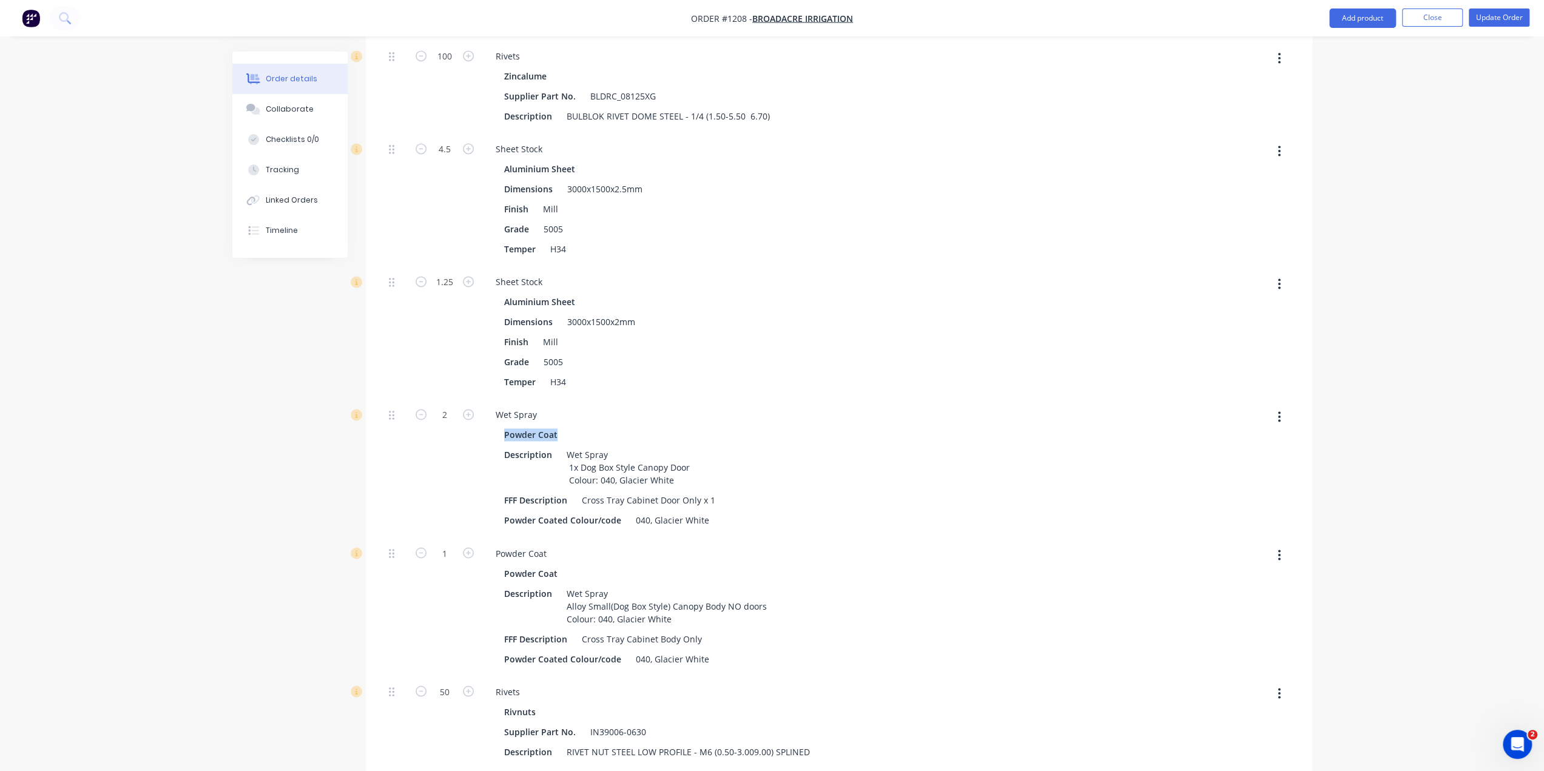
click at [504, 426] on div "Powder Coat" at bounding box center [533, 435] width 58 height 18
click at [584, 406] on div "Wet Spray" at bounding box center [724, 415] width 476 height 18
click at [578, 446] on div "Wet Spray 1x Dog Box Style Canopy Door Colour: 040, Glacier White" at bounding box center [628, 467] width 133 height 43
click at [675, 446] on div "Wet Spray Dog Box Style Canopy Door Colour: 040, Glacier White" at bounding box center [622, 467] width 121 height 43
drag, startPoint x: 764, startPoint y: 581, endPoint x: 724, endPoint y: 582, distance: 40.7
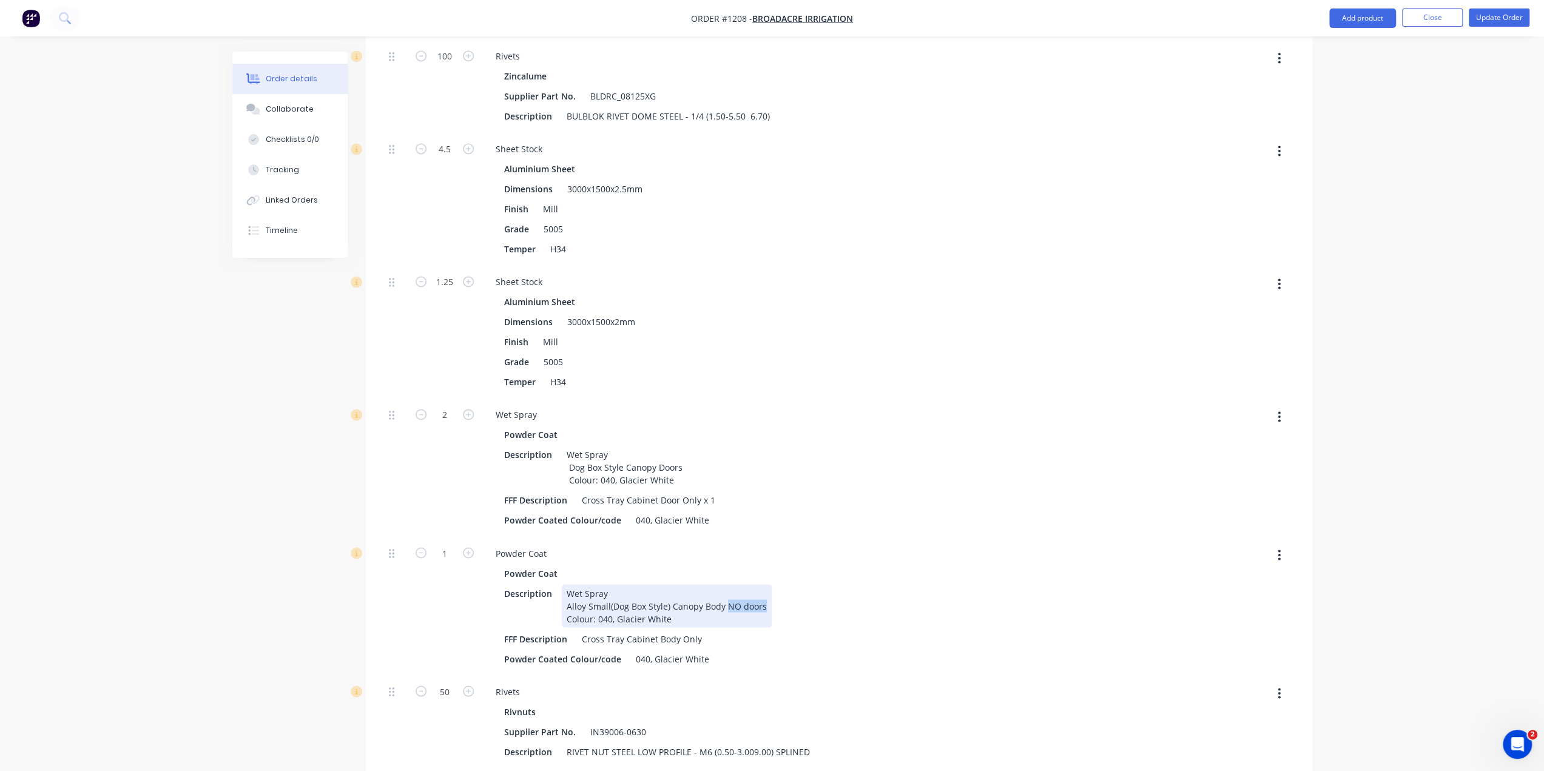
click at [724, 584] on div "Wet Spray Alloy Small(Dog Box Style) Canopy Body NO doors Colour: 040, Glacier …" at bounding box center [667, 605] width 210 height 43
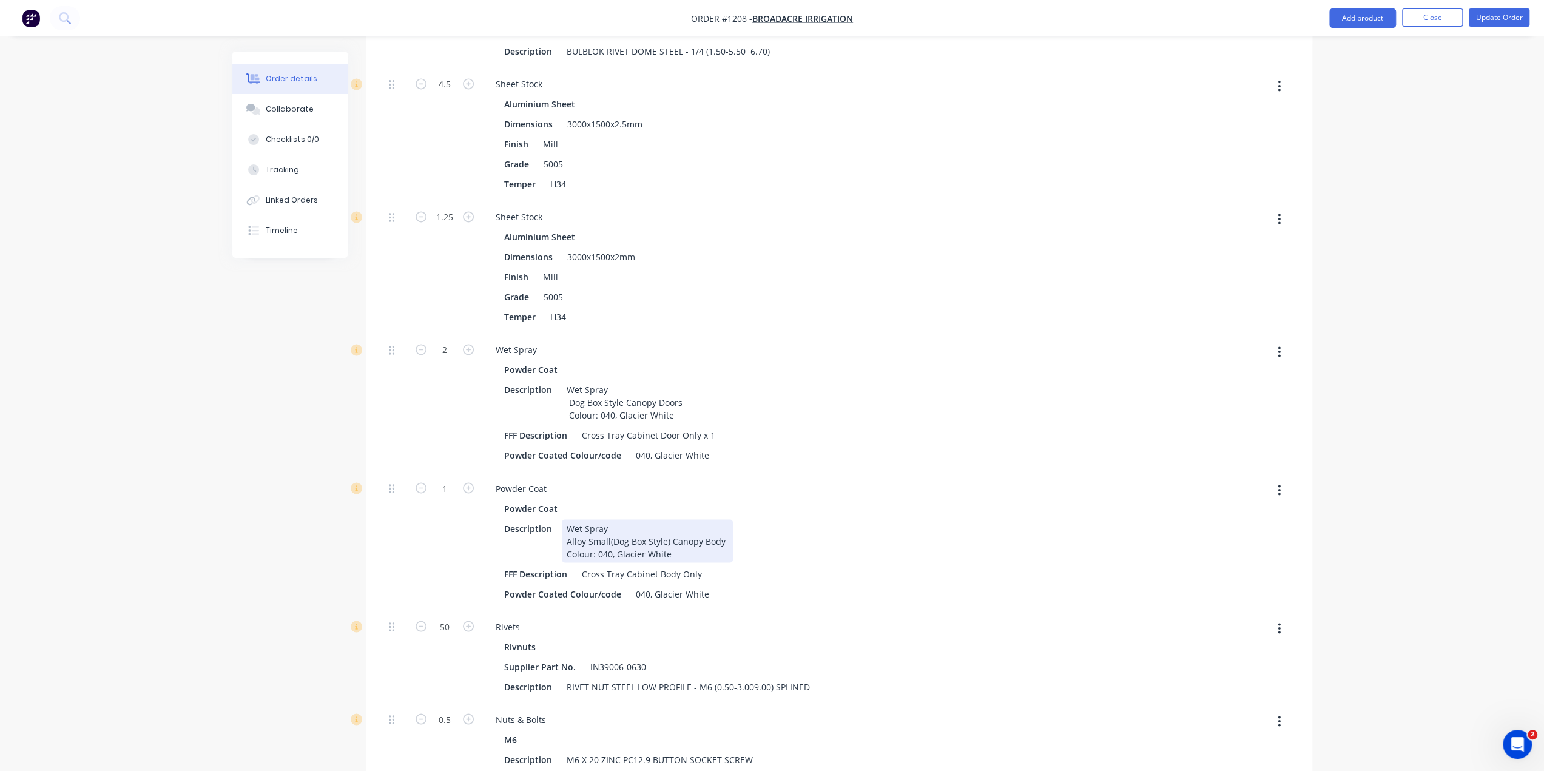
scroll to position [1820, 0]
drag, startPoint x: 546, startPoint y: 471, endPoint x: 481, endPoint y: 476, distance: 65.8
click at [481, 476] on div "Powder Coat Powder Coat Description Wet Spray Alloy Small(Dog Box Style) Canopy…" at bounding box center [723, 545] width 485 height 138
drag, startPoint x: 565, startPoint y: 437, endPoint x: 496, endPoint y: 438, distance: 69.2
click at [496, 438] on div "Powder Coat Description Wet Spray Dog Box Style Canopy Doors Colour: 040, Glaci…" at bounding box center [724, 416] width 476 height 103
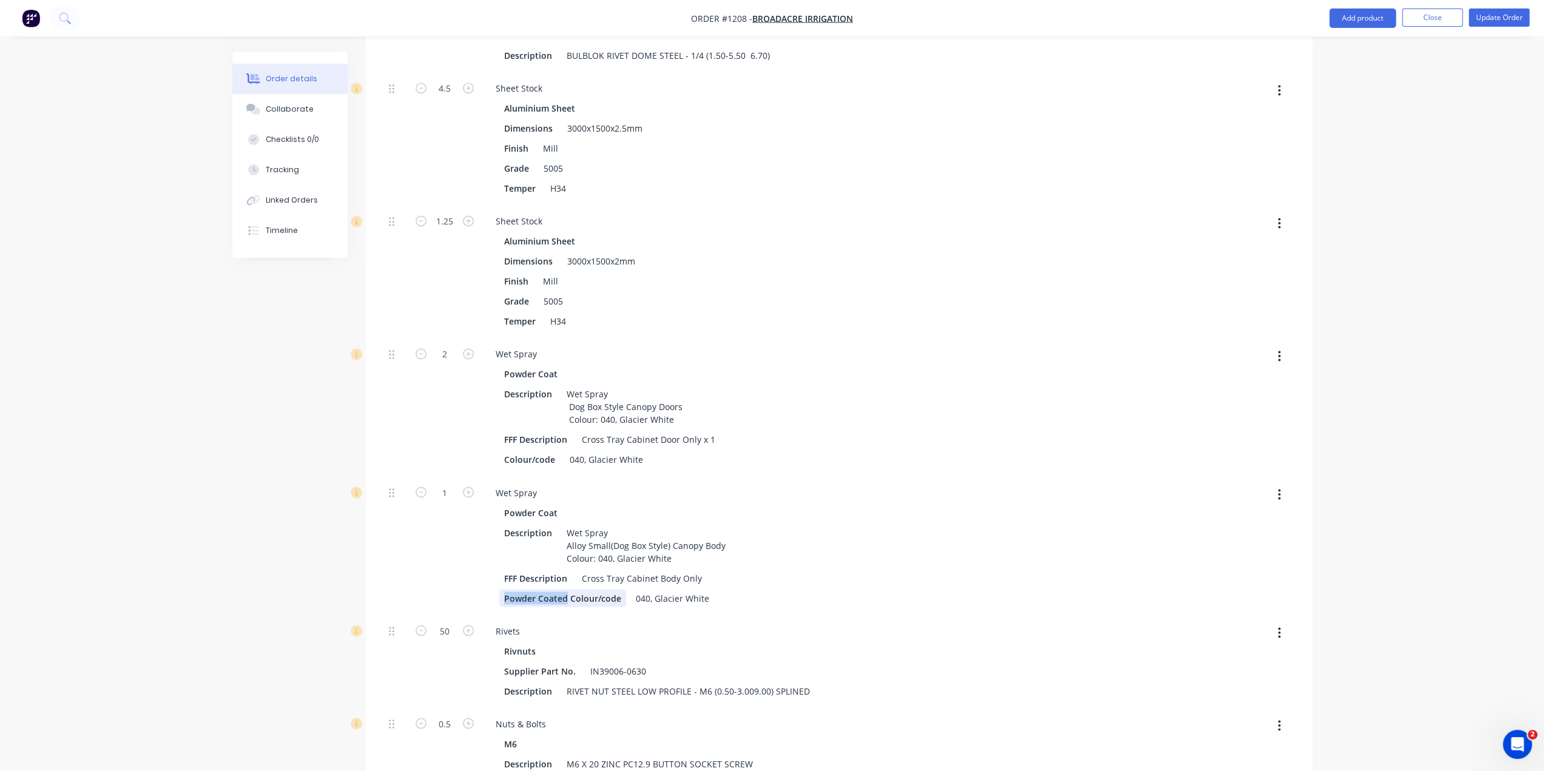
drag, startPoint x: 565, startPoint y: 578, endPoint x: 496, endPoint y: 573, distance: 69.3
click at [496, 573] on div "Powder Coat Description Wet Spray Alloy Small(Dog Box Style) Canopy Body Colour…" at bounding box center [724, 555] width 476 height 103
drag, startPoint x: 553, startPoint y: 351, endPoint x: 505, endPoint y: 353, distance: 48.6
click at [505, 365] on div "Powder Coat" at bounding box center [533, 374] width 58 height 18
click at [555, 365] on div "Powder Coat" at bounding box center [533, 374] width 58 height 18
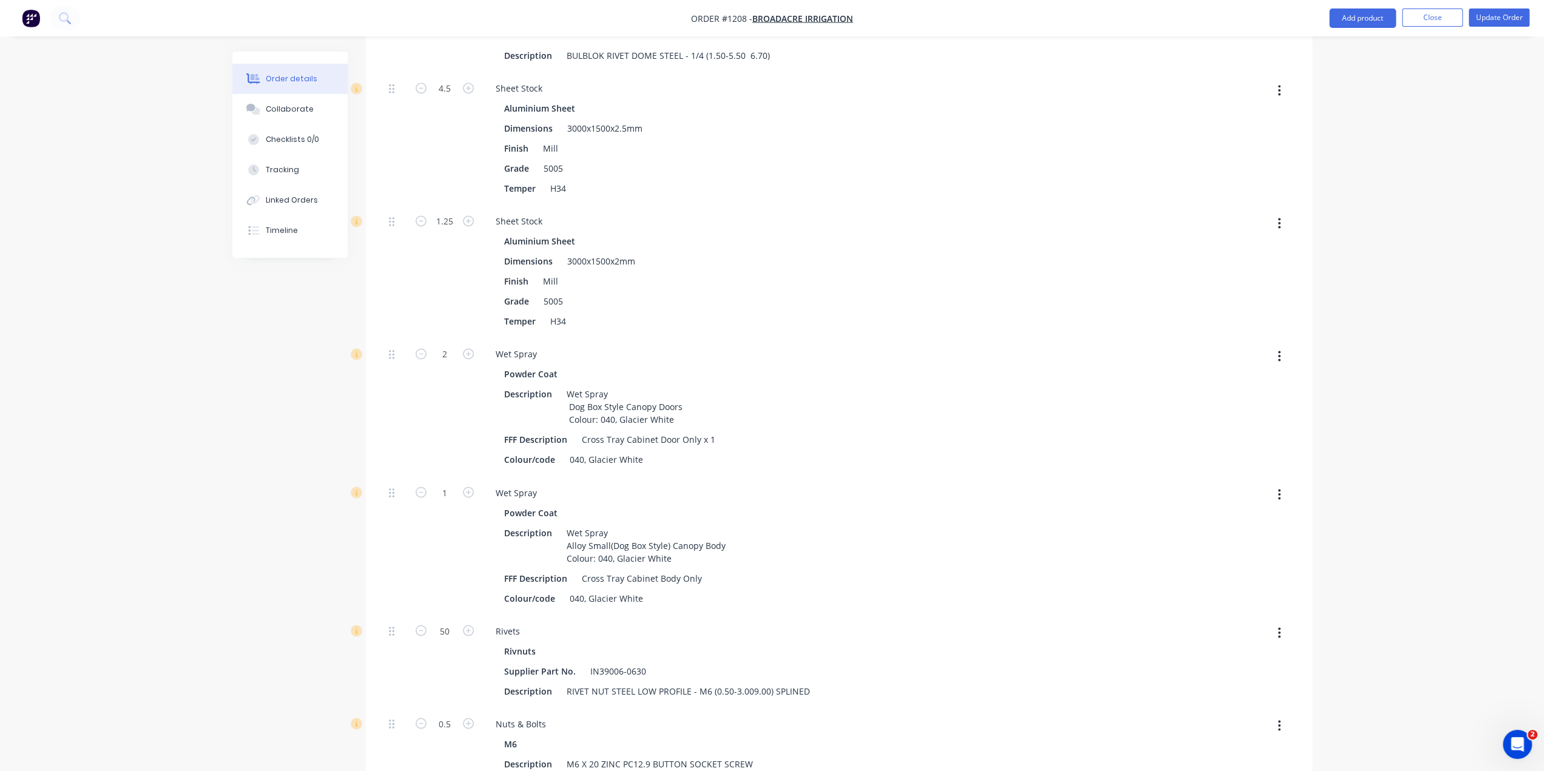
click at [555, 365] on div "Powder Coat" at bounding box center [533, 374] width 58 height 18
click at [553, 365] on div "Powder Coat" at bounding box center [533, 374] width 58 height 18
click at [554, 365] on div "Powder Coat" at bounding box center [533, 374] width 58 height 18
click at [555, 365] on div "Powder Coat" at bounding box center [533, 374] width 58 height 18
click at [547, 365] on div "Powder Coat" at bounding box center [533, 374] width 58 height 18
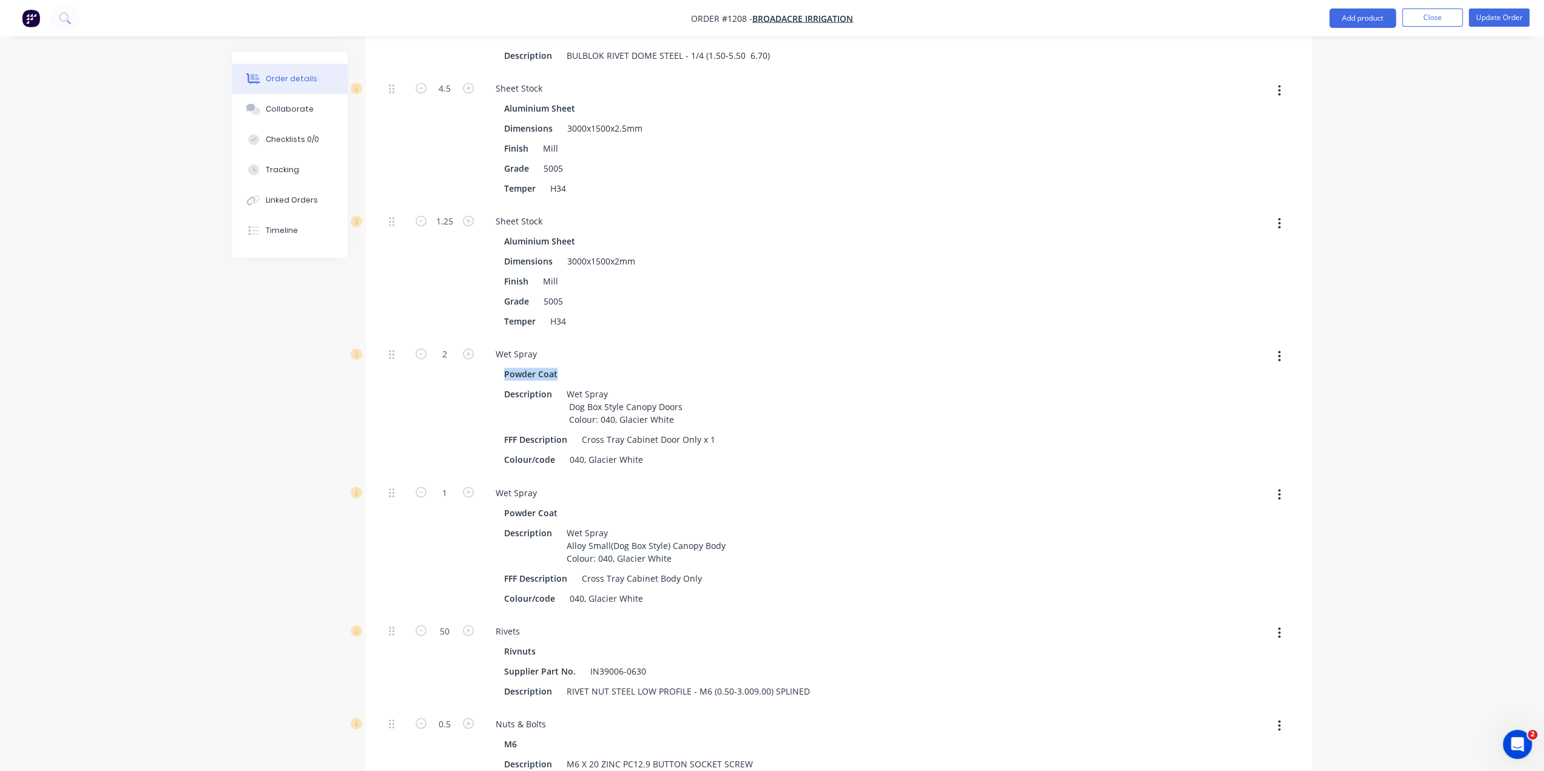
drag, startPoint x: 555, startPoint y: 351, endPoint x: 501, endPoint y: 354, distance: 54.1
click at [501, 365] on div "Powder Coat Description Wet Spray Dog Box Style Canopy Doors Colour: 040, Glaci…" at bounding box center [724, 416] width 476 height 103
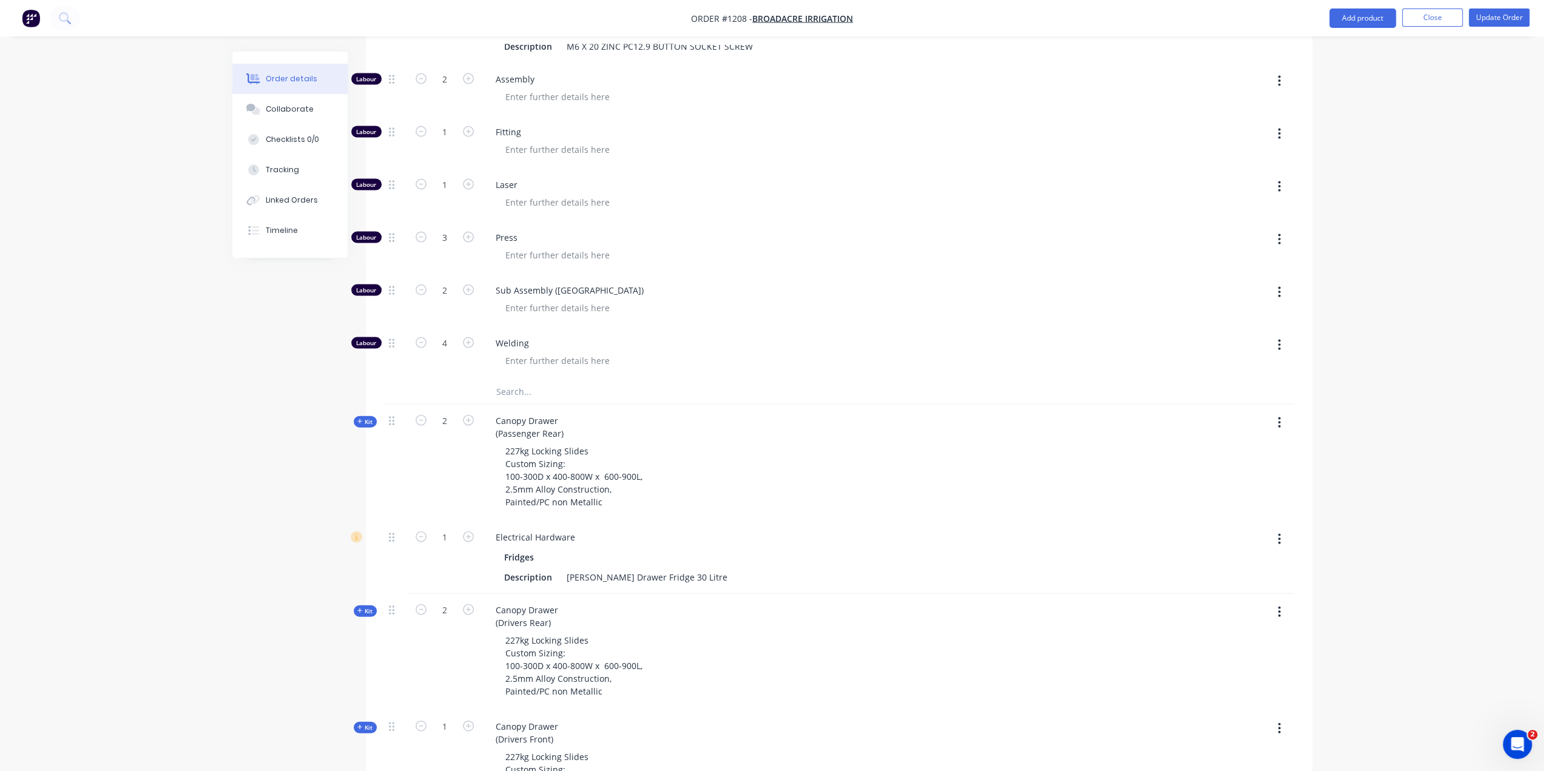
scroll to position [2548, 0]
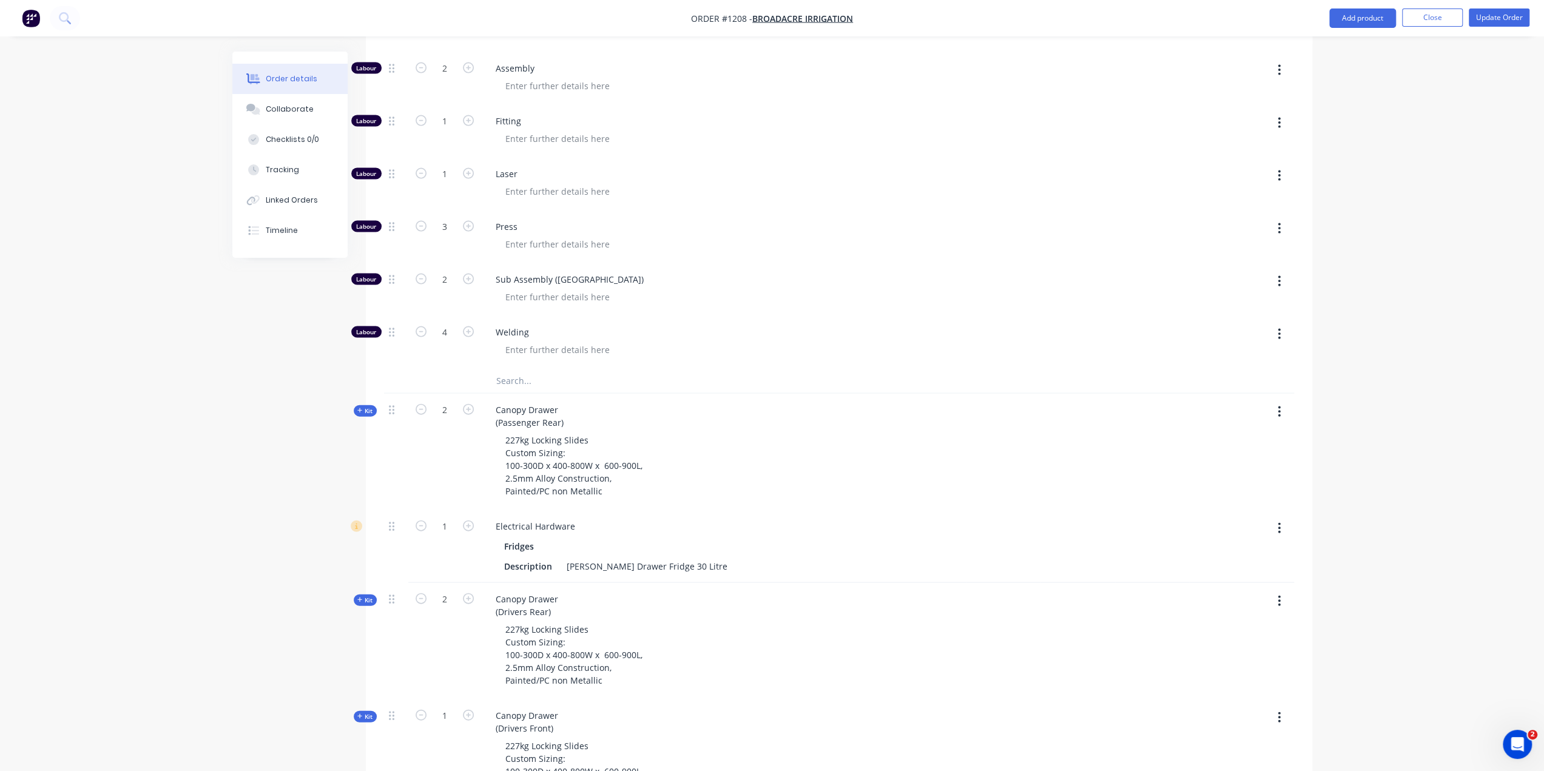
click at [365, 406] on span "Kit" at bounding box center [365, 410] width 16 height 9
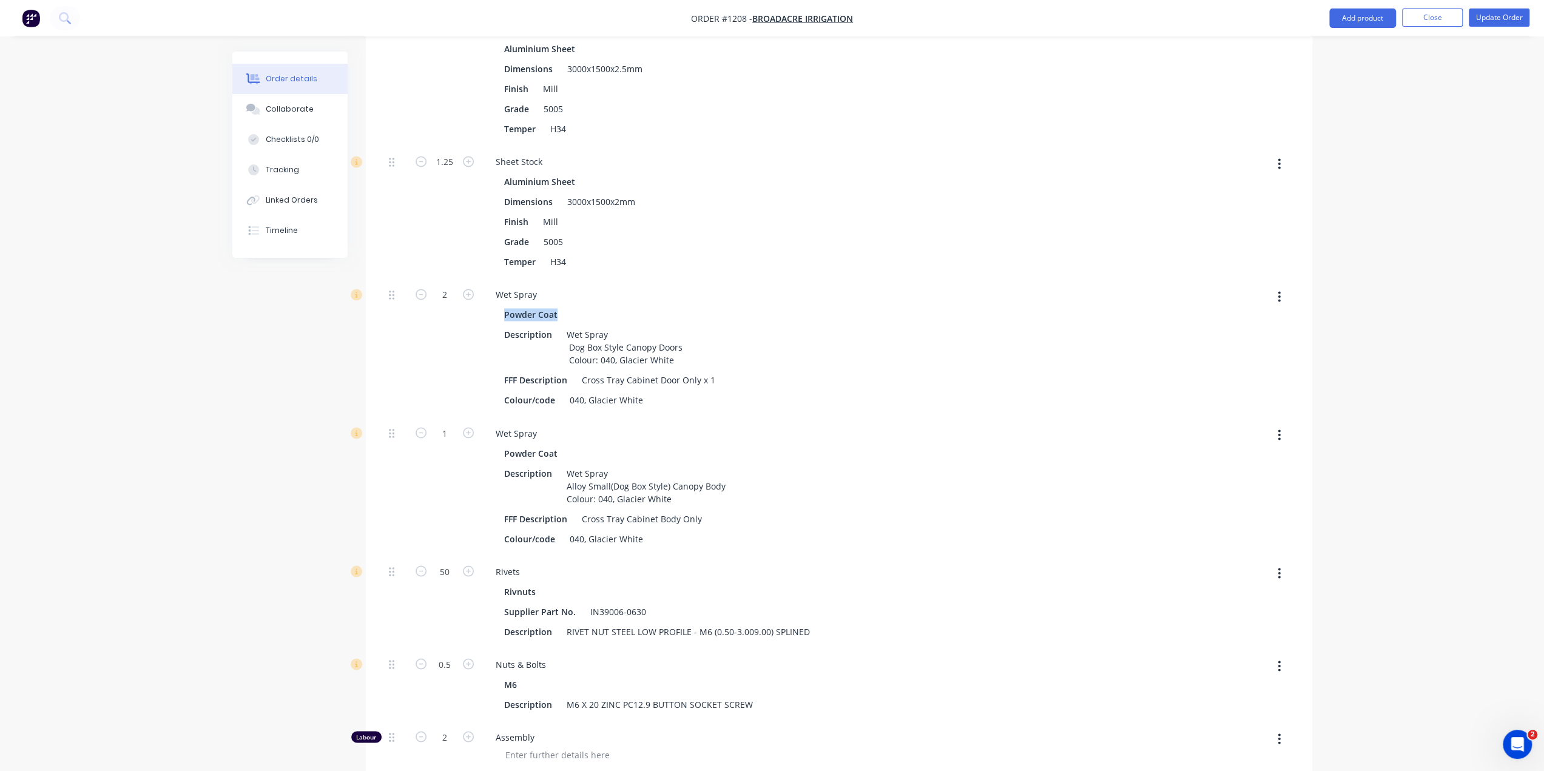
scroll to position [1881, 0]
drag, startPoint x: 519, startPoint y: 289, endPoint x: 816, endPoint y: 320, distance: 298.2
click at [816, 325] on div "Description Wet Spray Dog Box Style Canopy Doors Colour: 040, Glacier White" at bounding box center [721, 346] width 444 height 43
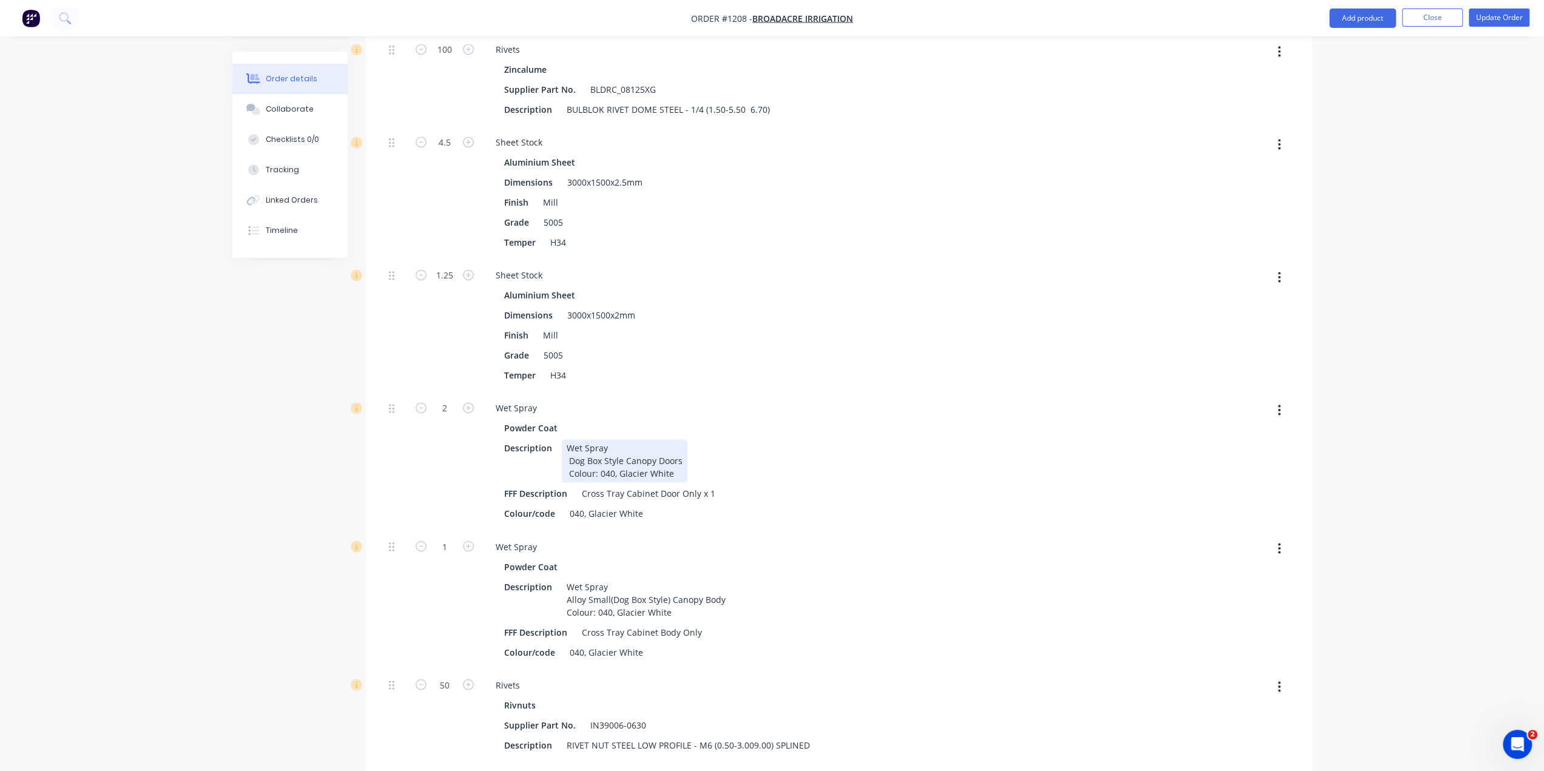
scroll to position [1699, 0]
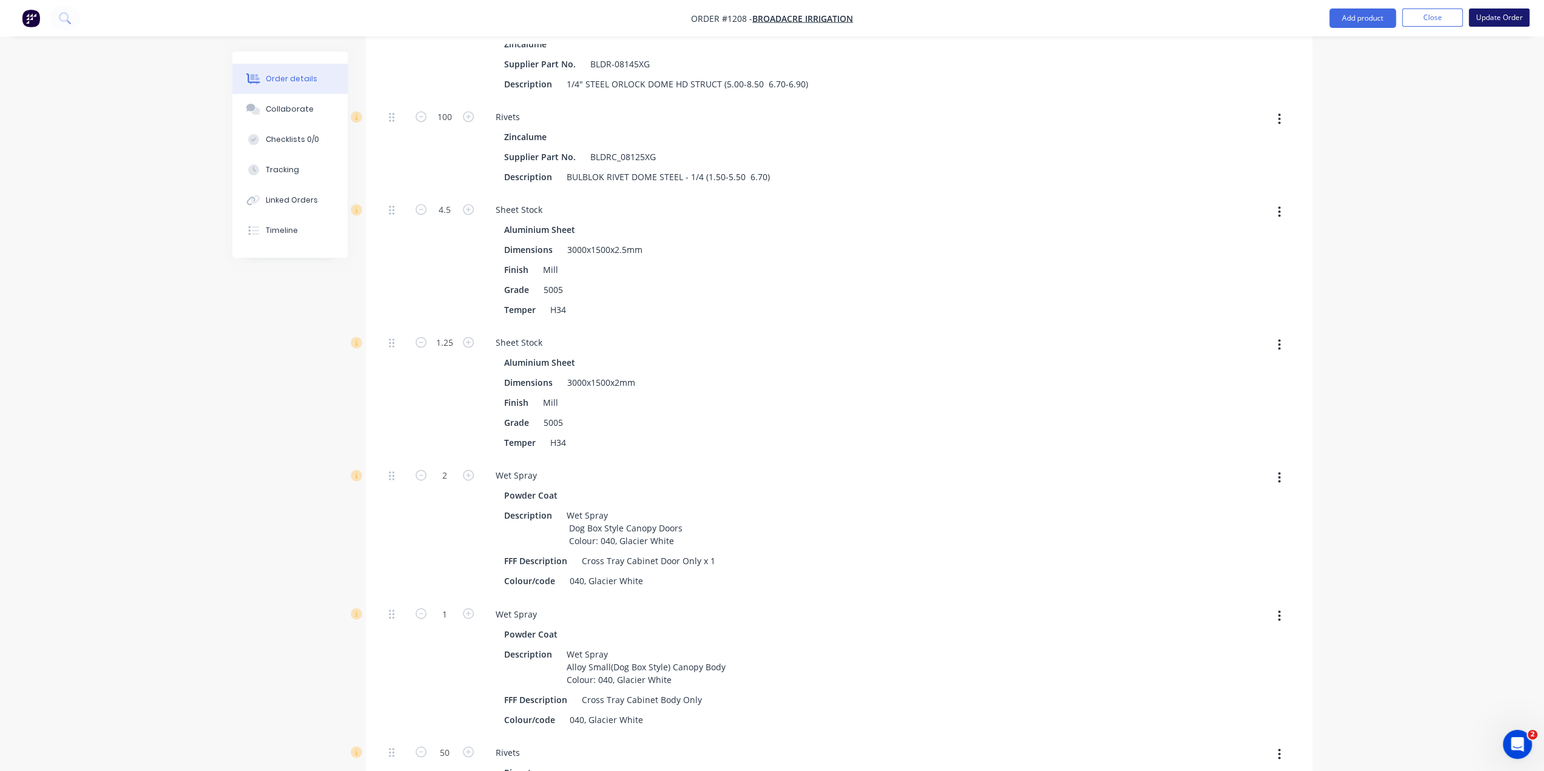
click at [1497, 22] on button "Update Order" at bounding box center [1499, 17] width 61 height 18
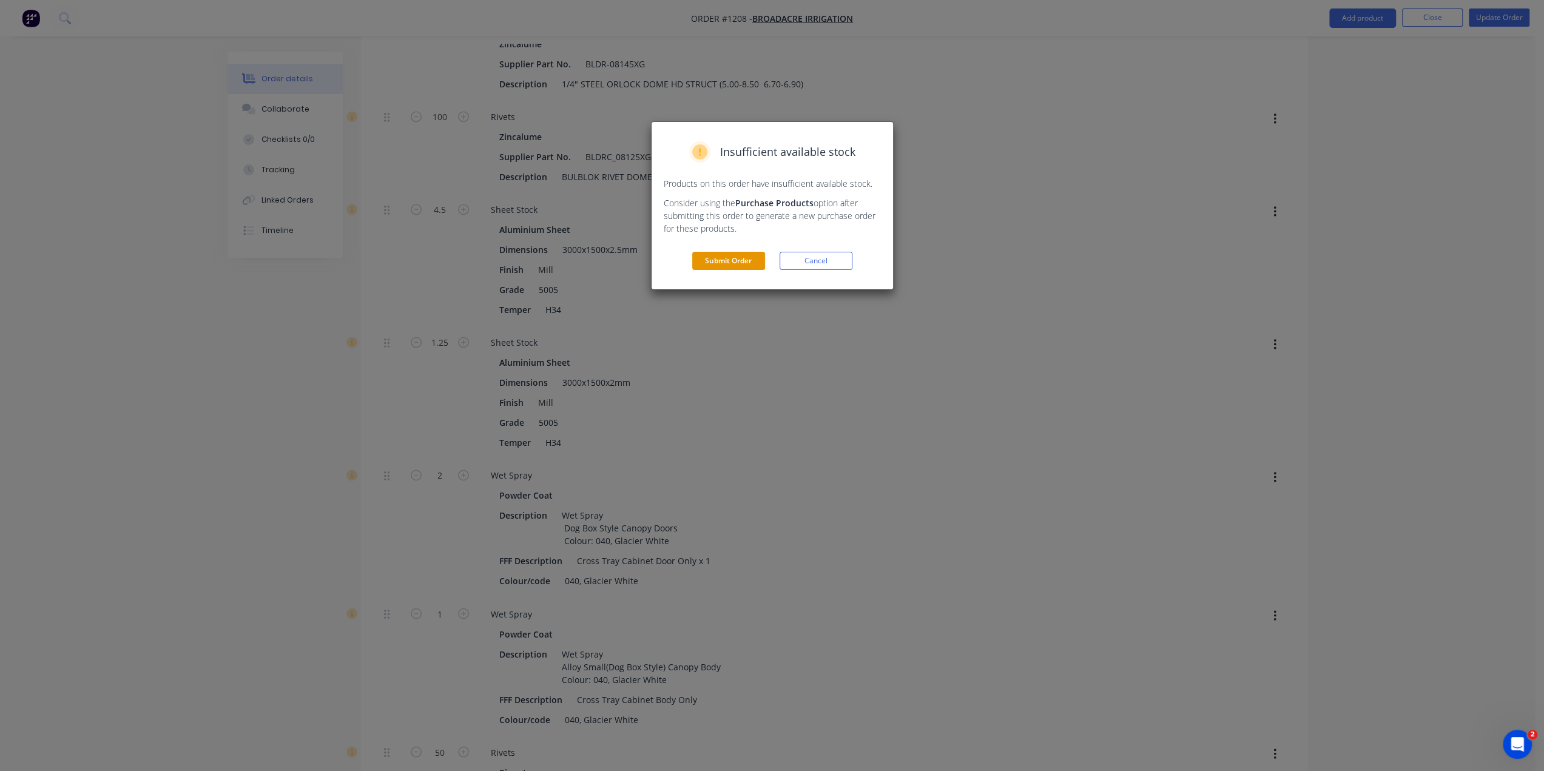
click at [752, 259] on button "Submit Order" at bounding box center [728, 261] width 73 height 18
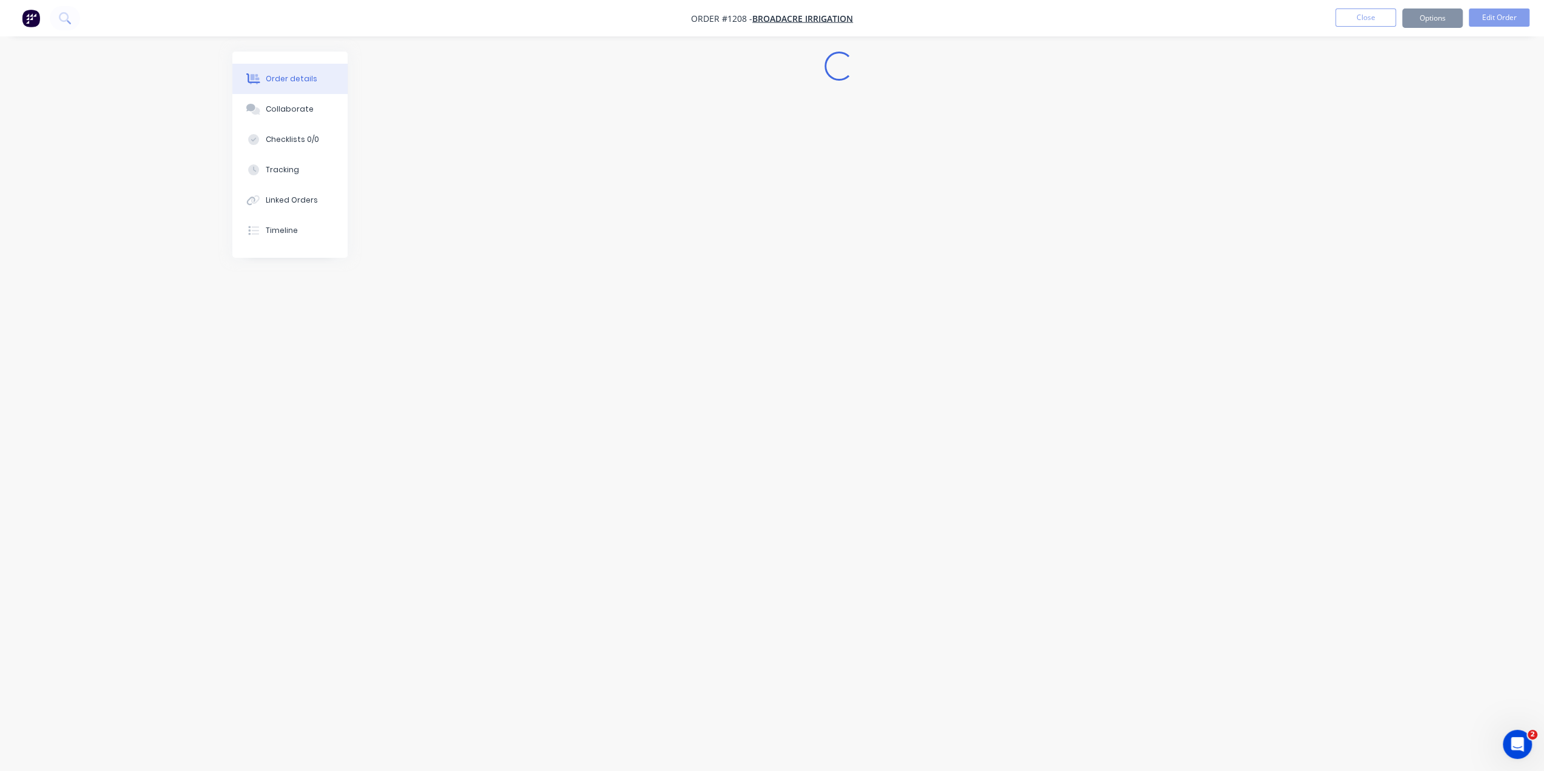
scroll to position [0, 0]
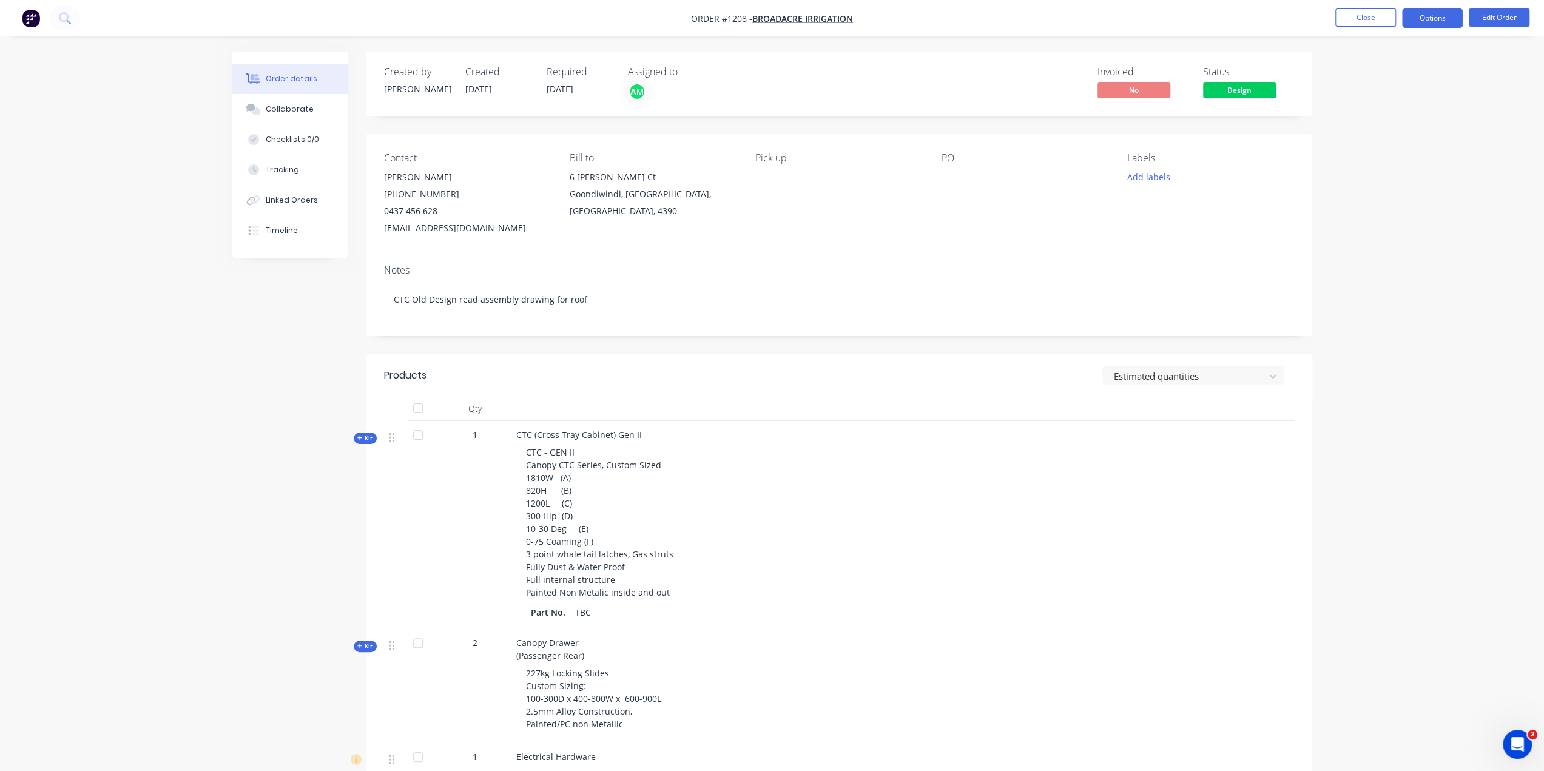
click at [1425, 18] on button "Options" at bounding box center [1432, 17] width 61 height 19
click at [1354, 69] on div "Work Order" at bounding box center [1396, 74] width 112 height 18
click at [1336, 93] on button "Print" at bounding box center [1395, 98] width 133 height 24
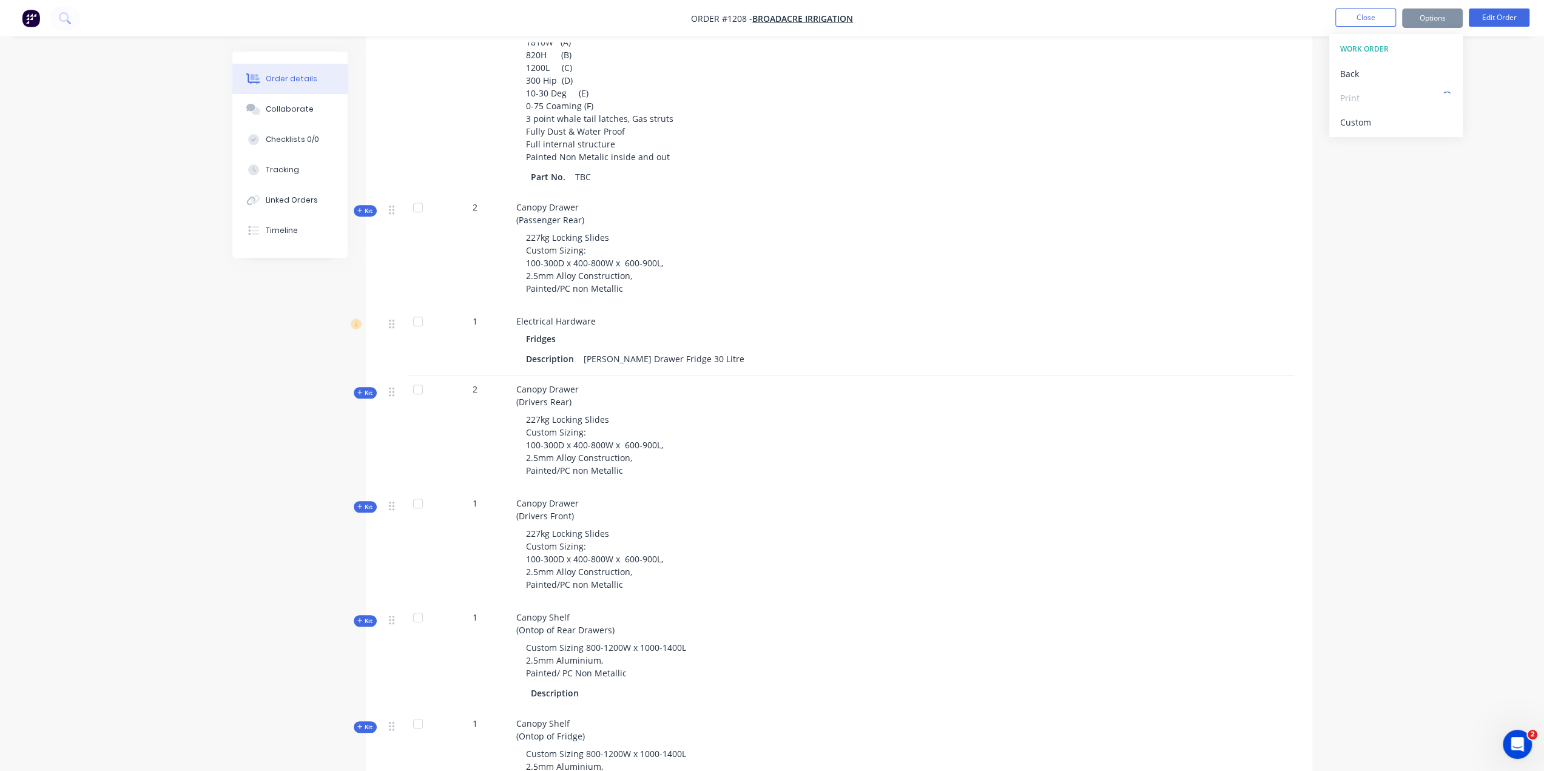
scroll to position [485, 0]
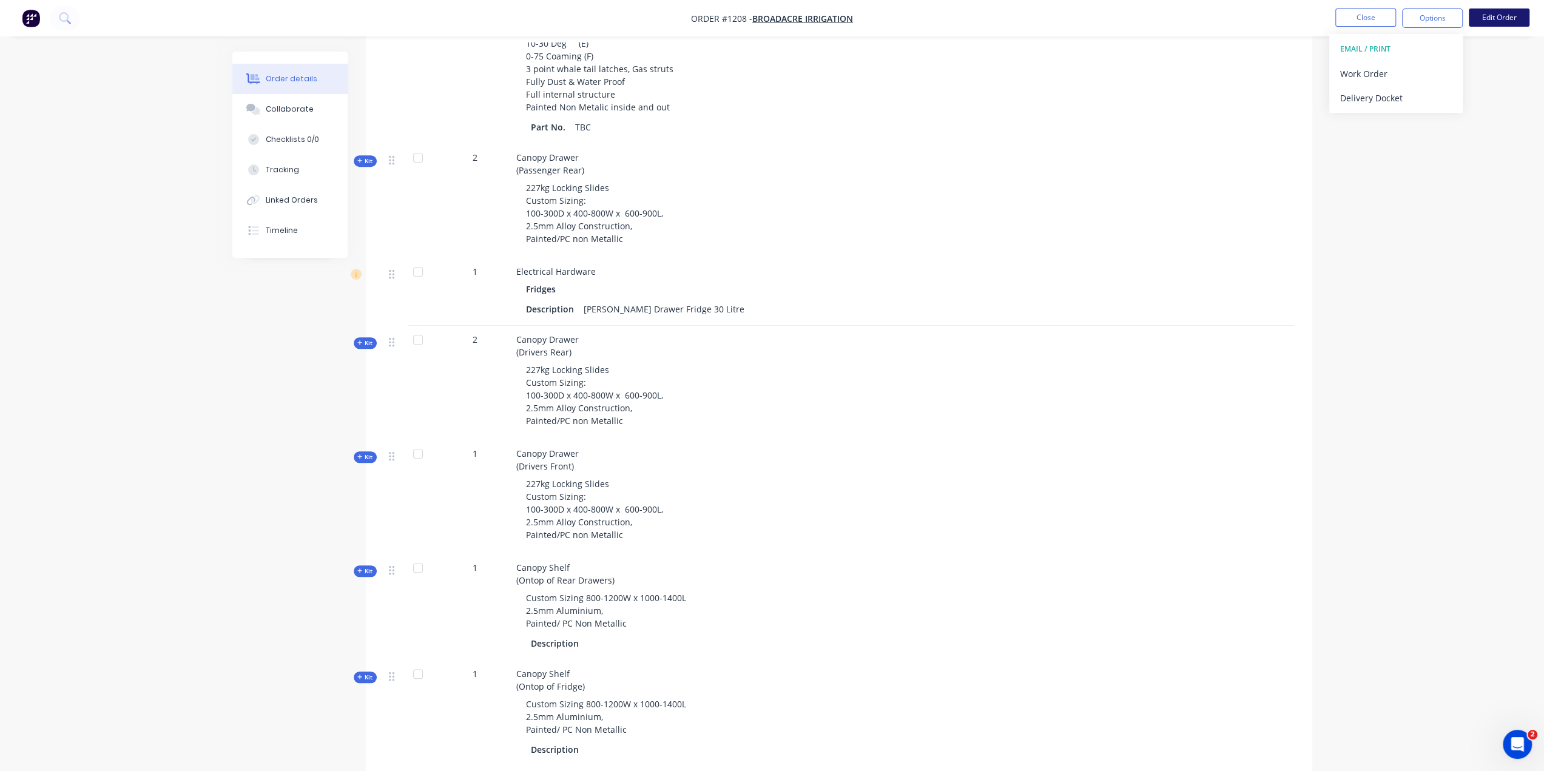
click at [1480, 19] on button "Edit Order" at bounding box center [1499, 17] width 61 height 18
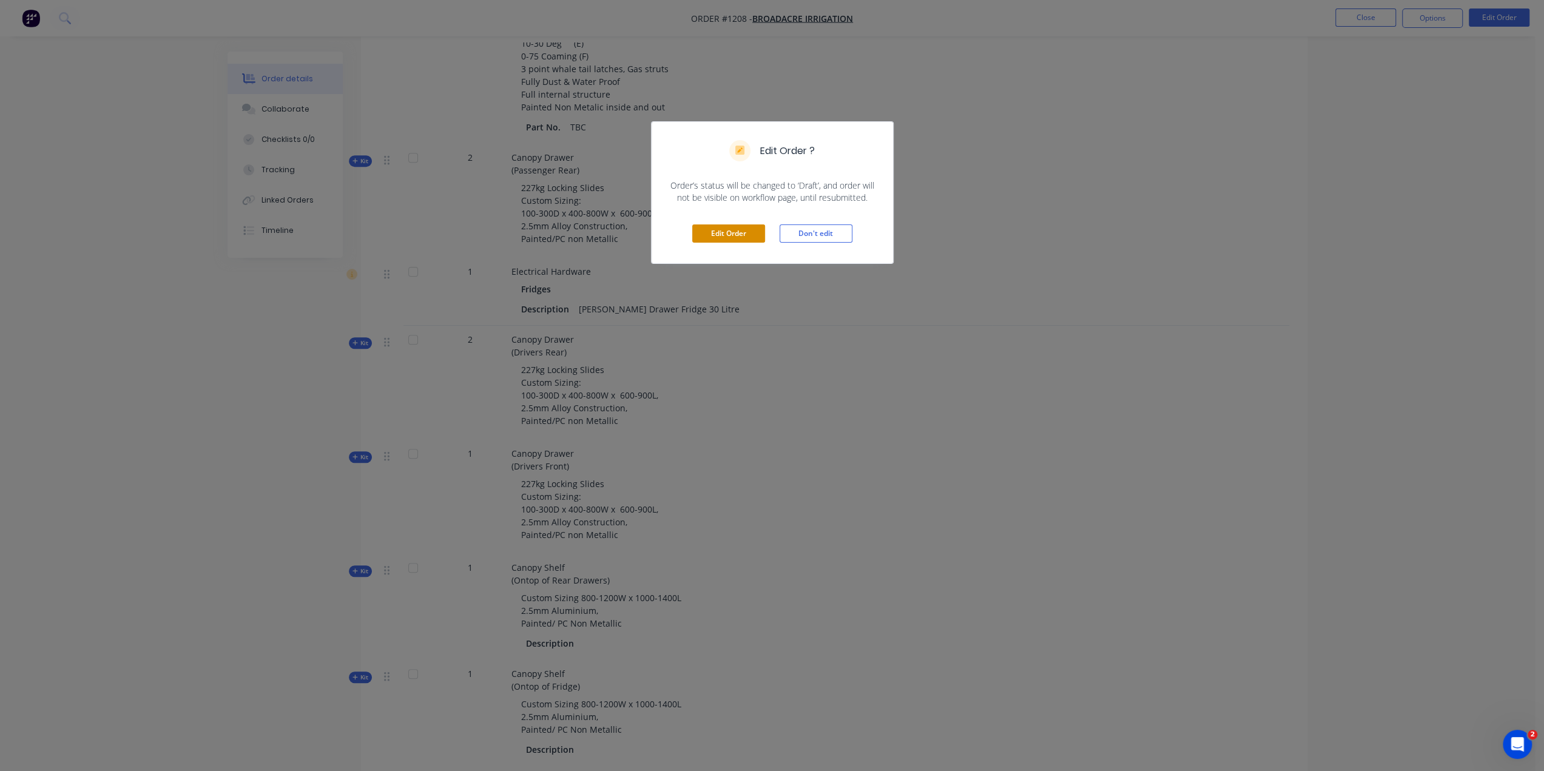
click at [730, 232] on button "Edit Order" at bounding box center [728, 233] width 73 height 18
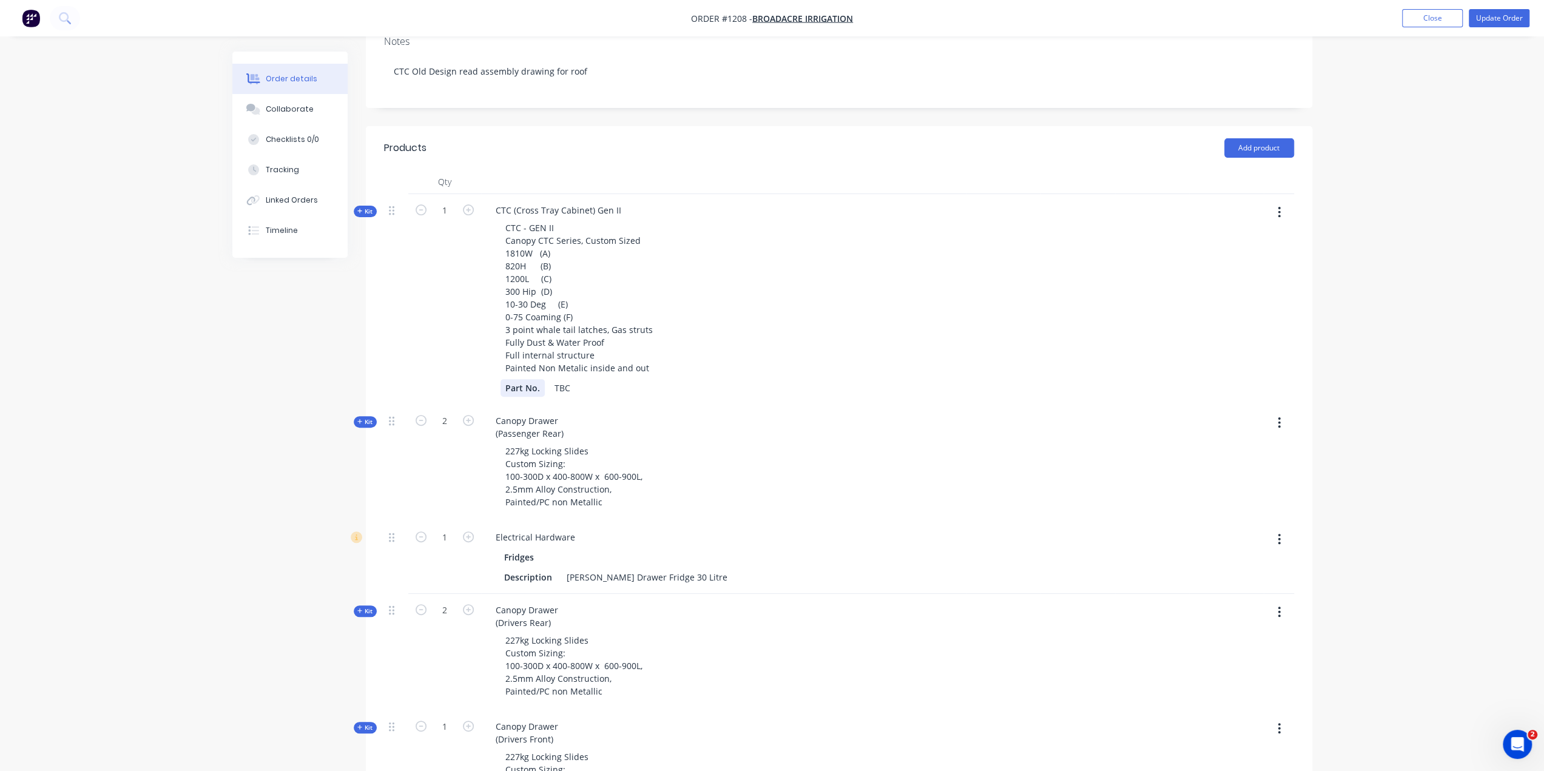
scroll to position [243, 0]
click at [363, 422] on span "Kit" at bounding box center [365, 426] width 16 height 9
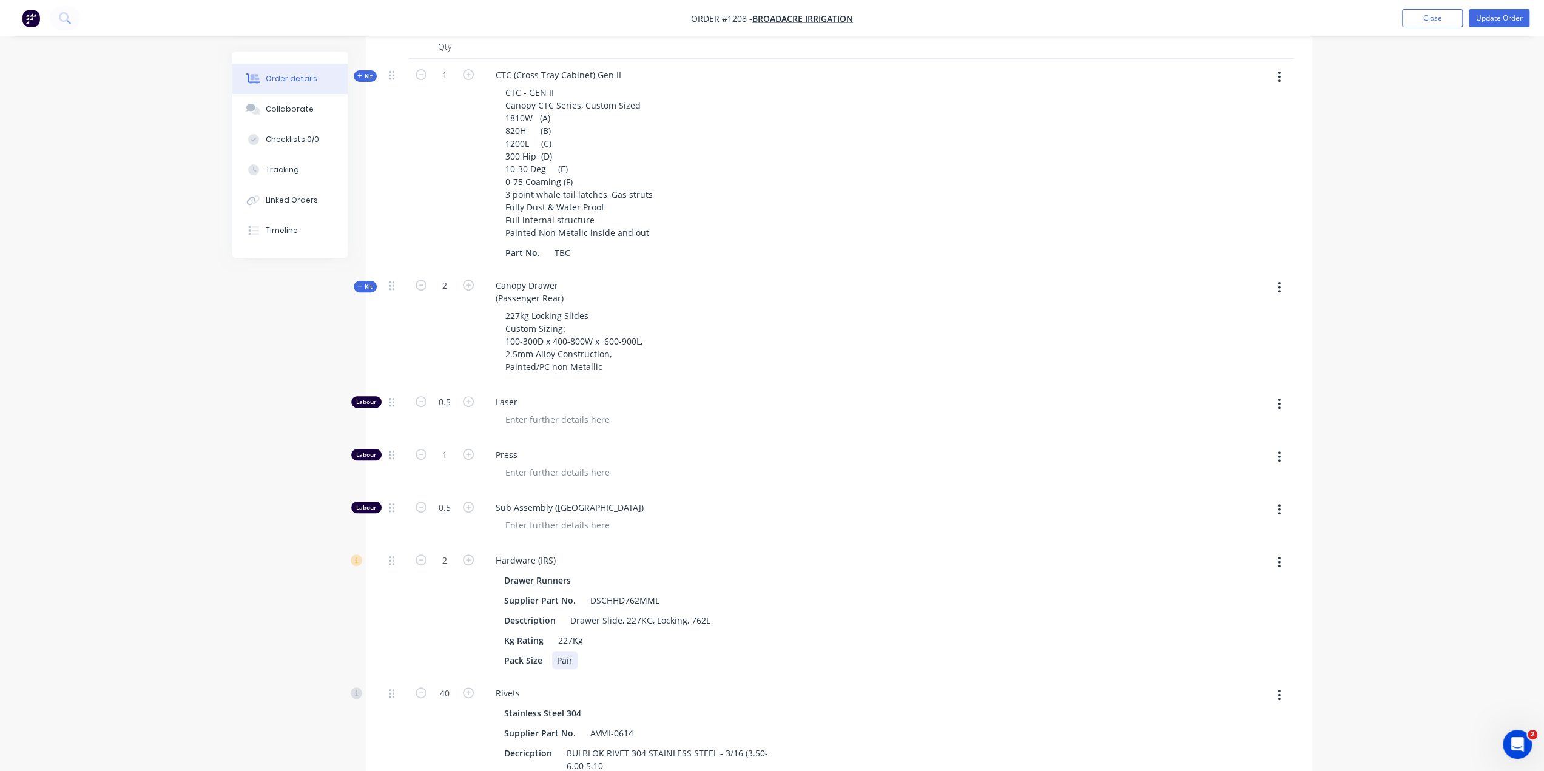
scroll to position [303, 0]
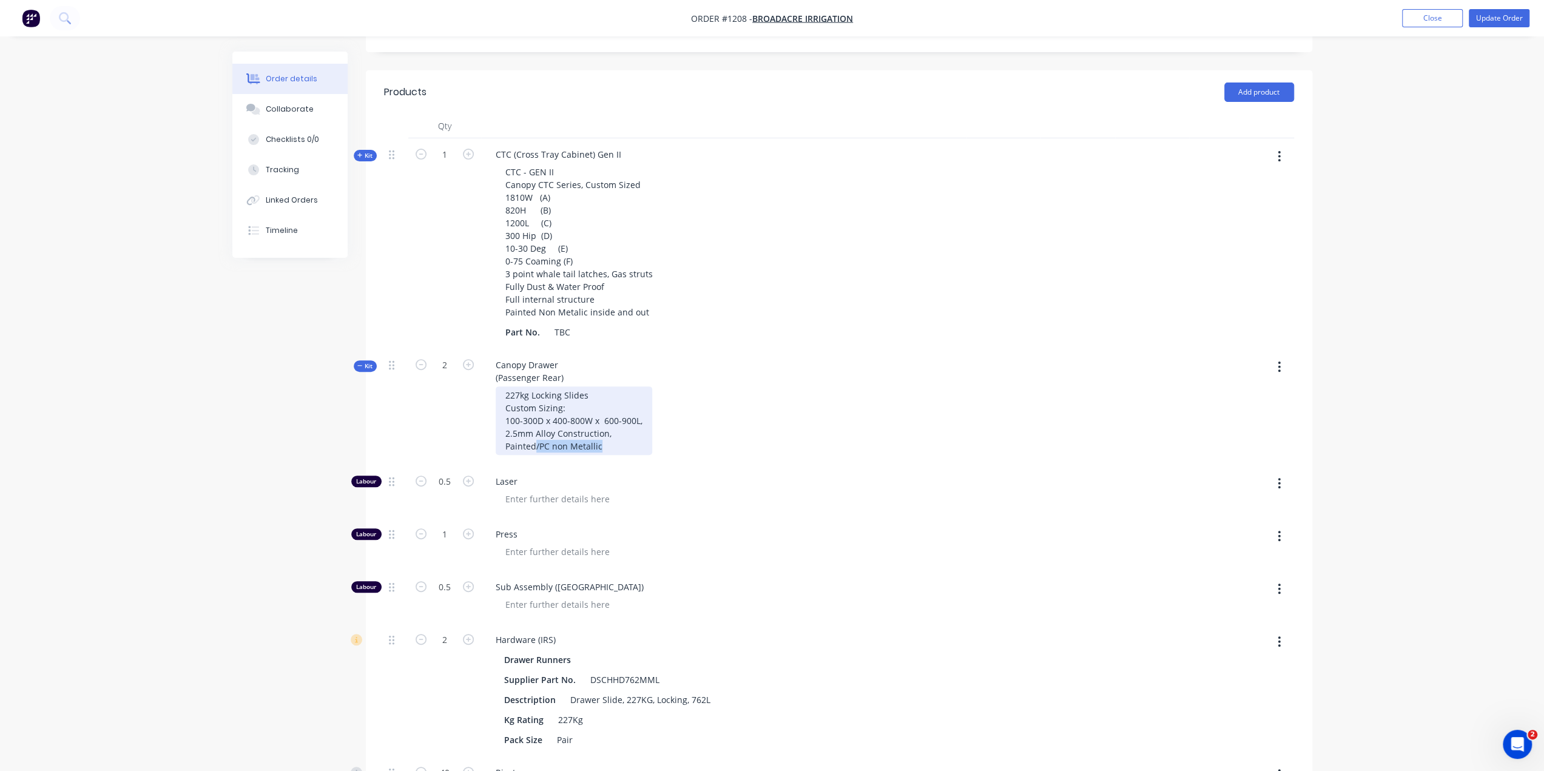
drag, startPoint x: 599, startPoint y: 428, endPoint x: 535, endPoint y: 426, distance: 64.4
click at [535, 426] on div "227kg Locking Slides Custom Sizing: 100-300D x 400-800W x 600-900L, 2.5mm Alloy…" at bounding box center [574, 420] width 157 height 69
click at [535, 425] on div "227kg Locking Slides Custom Sizing: 100-300D x 400-800W x 600-900L, 2.5mm Alloy…" at bounding box center [574, 420] width 157 height 69
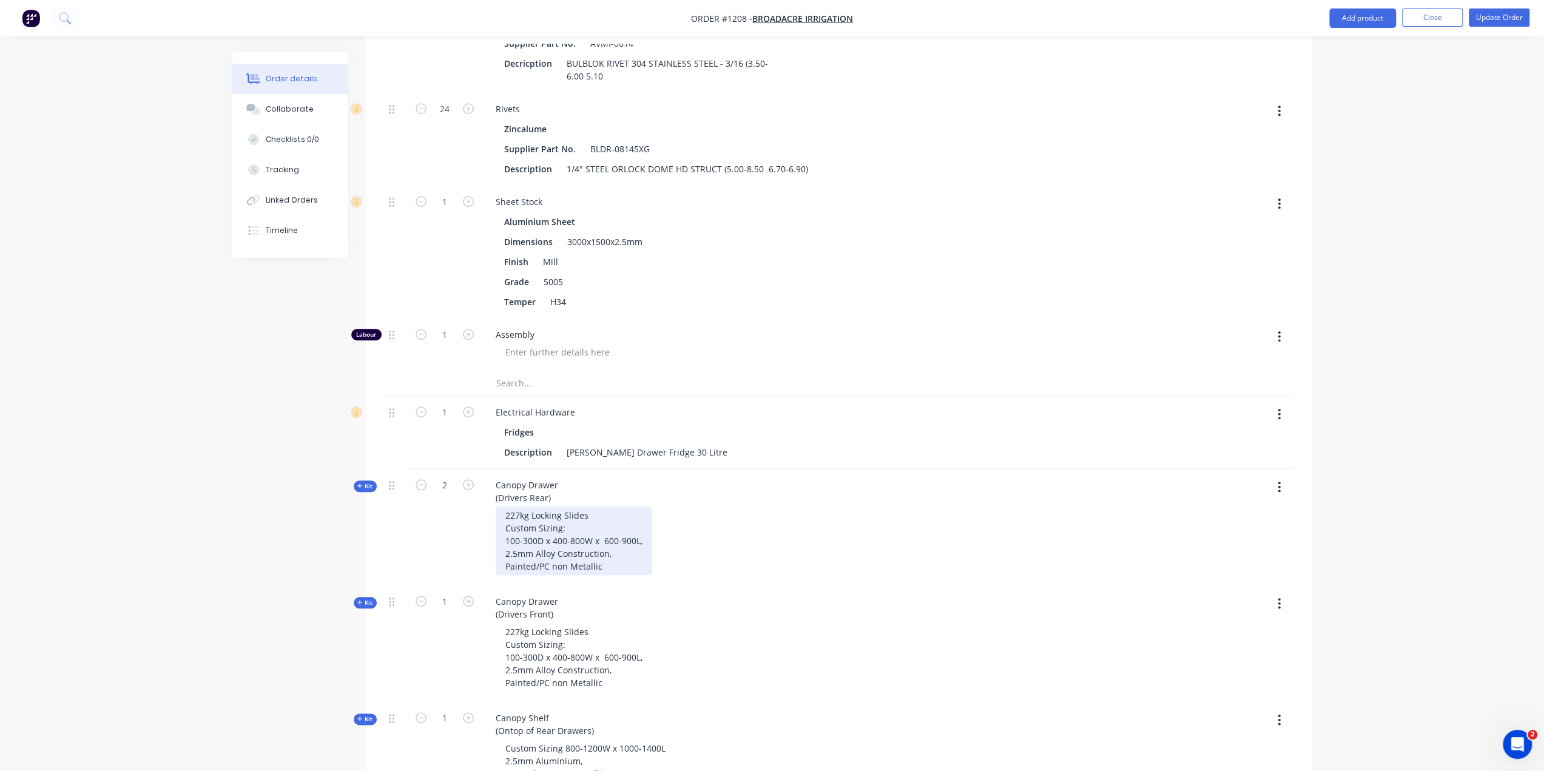
scroll to position [1092, 0]
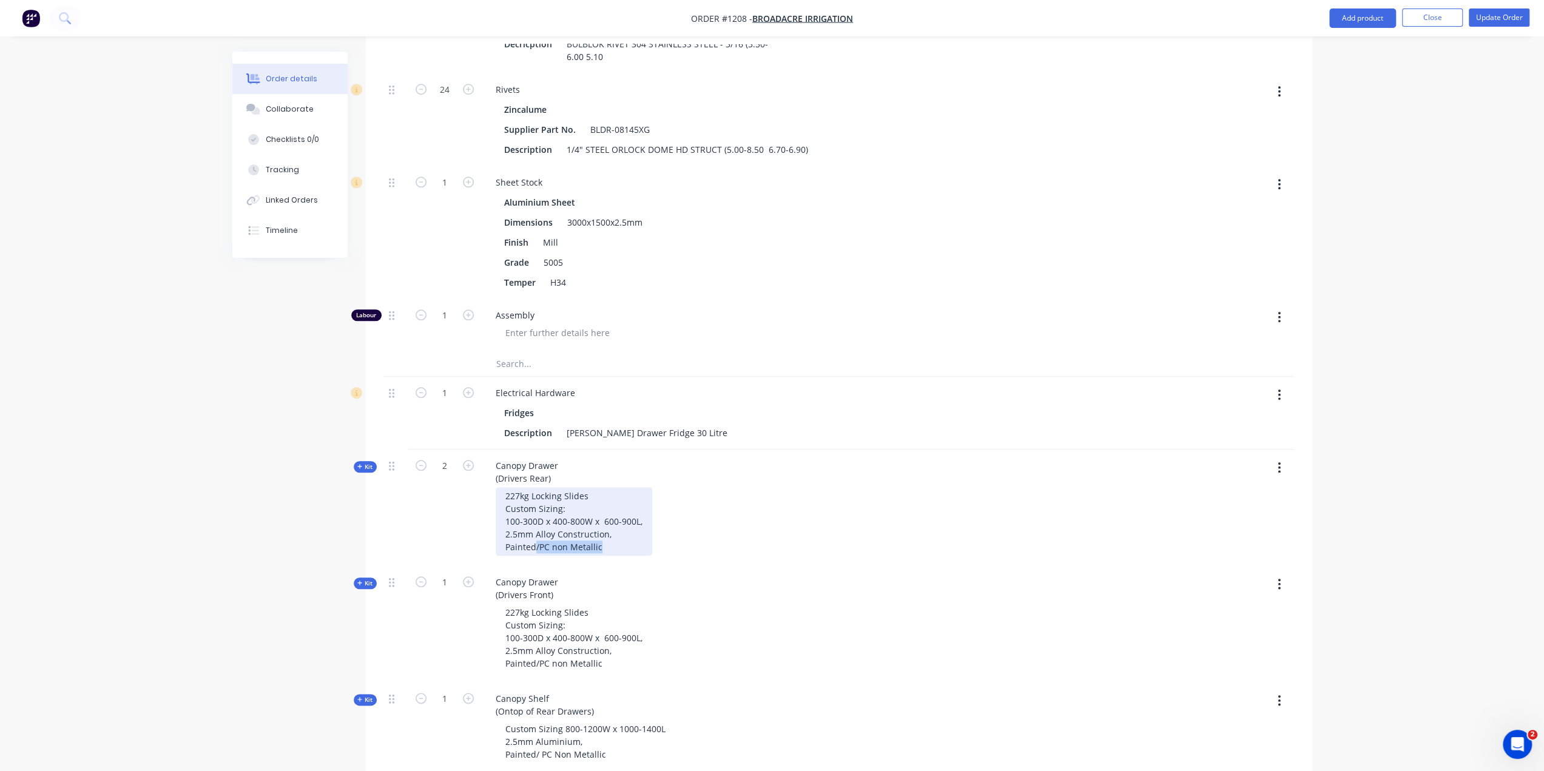
drag, startPoint x: 599, startPoint y: 529, endPoint x: 536, endPoint y: 524, distance: 63.9
click at [536, 524] on div "227kg Locking Slides Custom Sizing: 100-300D x 400-800W x 600-900L, 2.5mm Alloy…" at bounding box center [574, 521] width 157 height 69
paste div
click at [534, 525] on div "227kg Locking Slides Custom Sizing: 100-300D x 400-800W x 600-900L, 2.5mm Alloy…" at bounding box center [574, 521] width 157 height 69
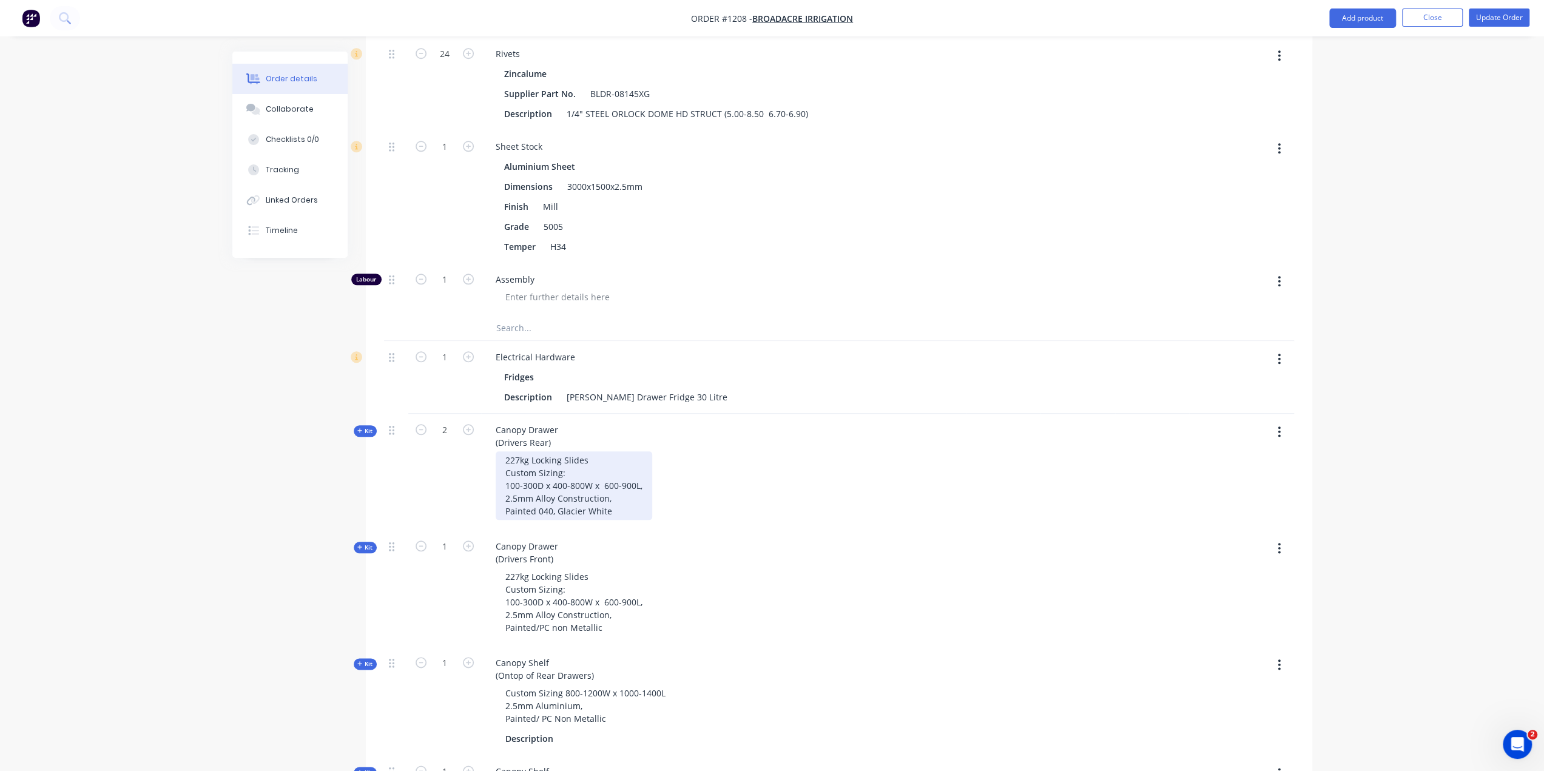
scroll to position [1153, 0]
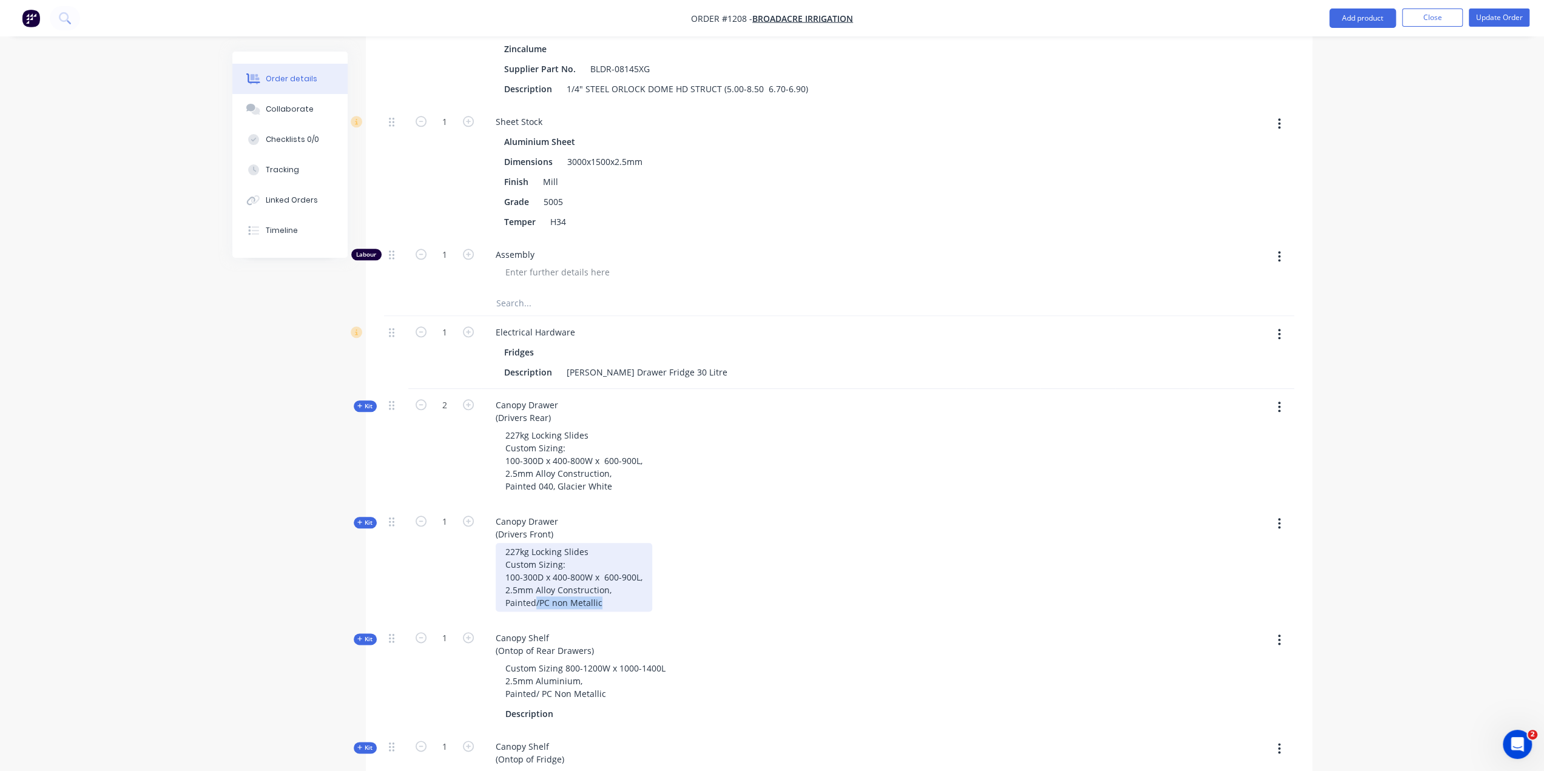
drag, startPoint x: 599, startPoint y: 581, endPoint x: 535, endPoint y: 581, distance: 64.9
click at [535, 581] on div "227kg Locking Slides Custom Sizing: 100-300D x 400-800W x 600-900L, 2.5mm Alloy…" at bounding box center [574, 577] width 157 height 69
paste div
click at [535, 578] on div "227kg Locking Slides Custom Sizing: 100-300D x 400-800W x 600-900L, 2.5mm Alloy…" at bounding box center [574, 577] width 157 height 69
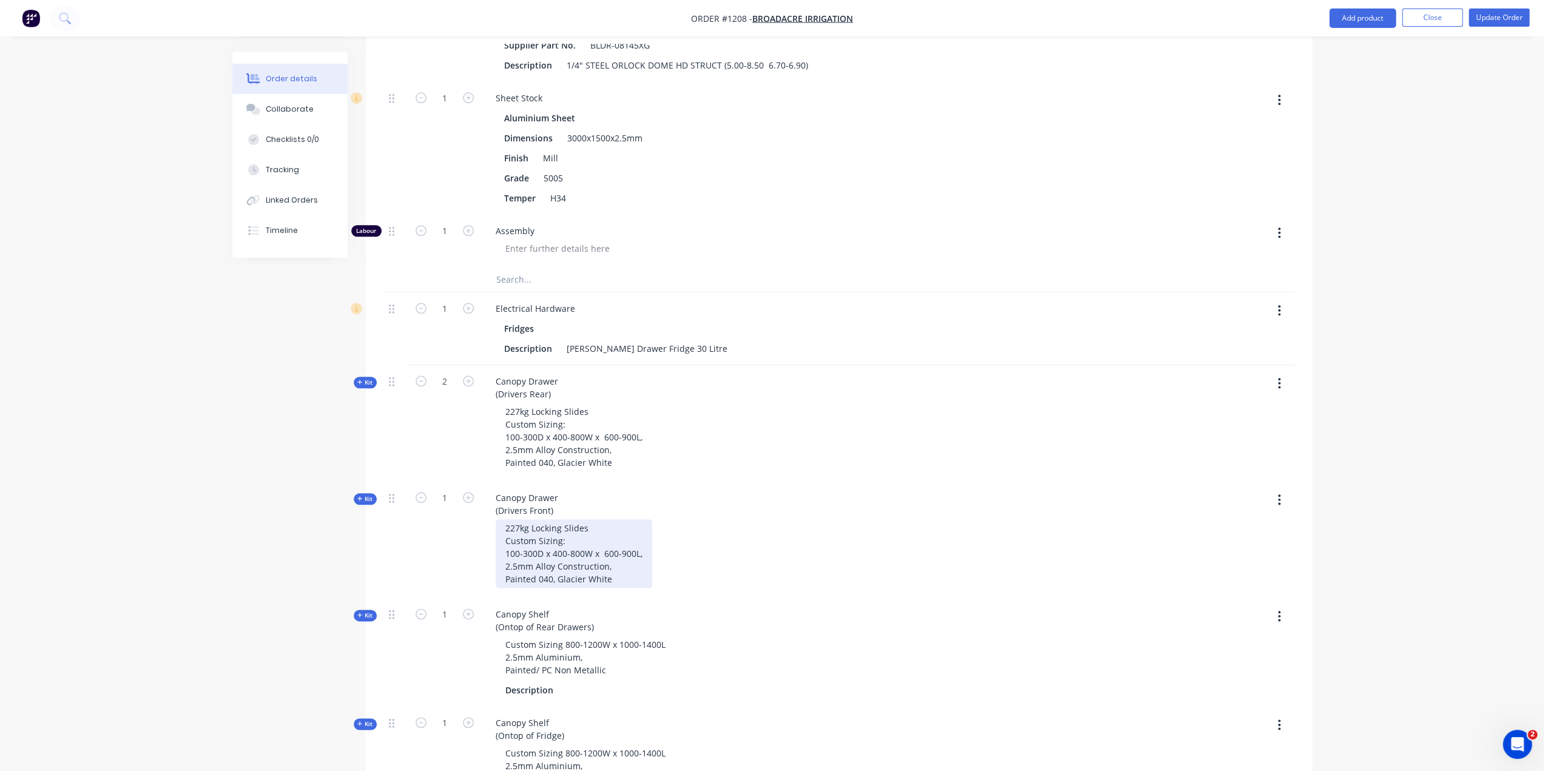
scroll to position [1213, 0]
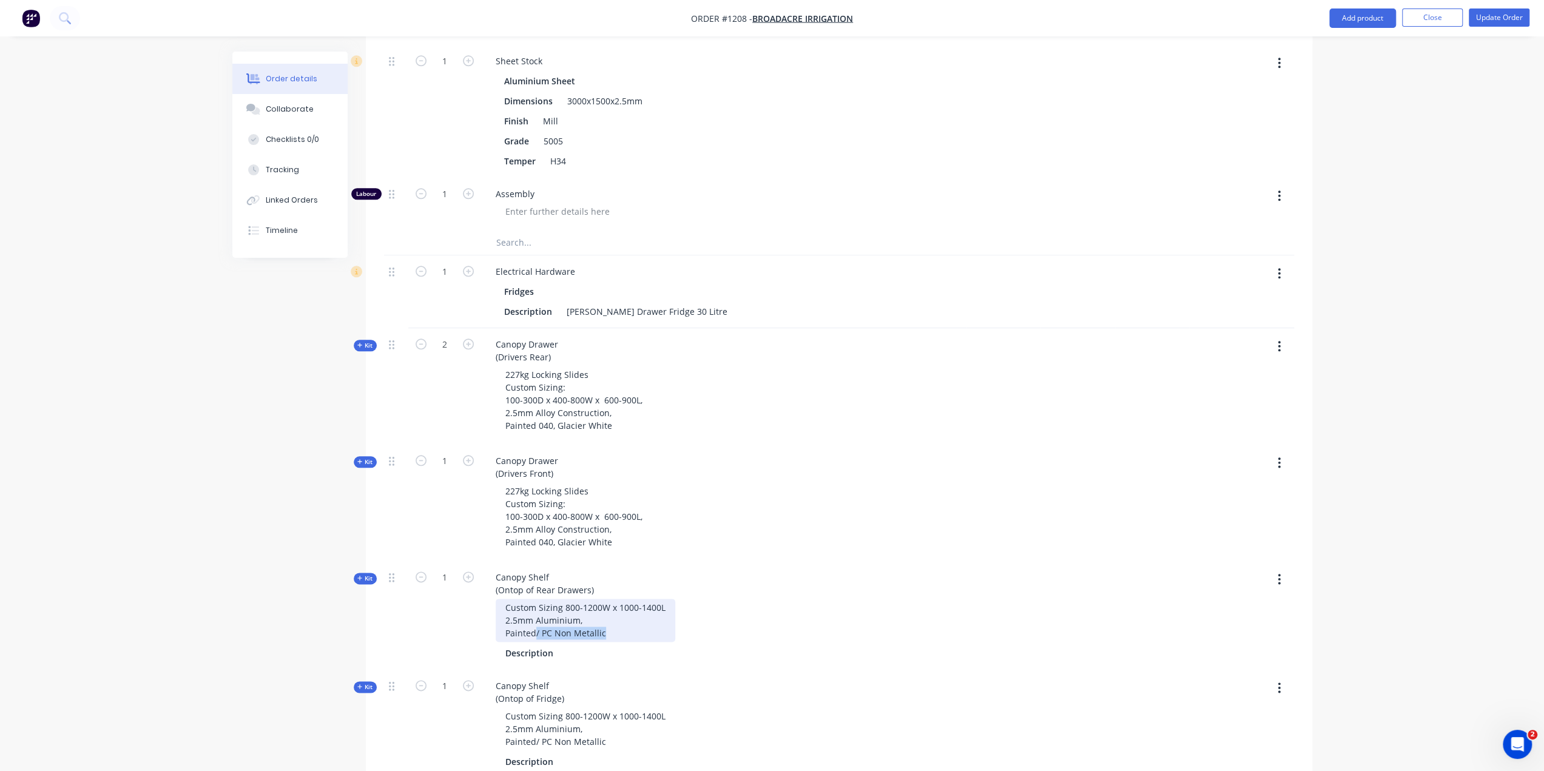
drag, startPoint x: 607, startPoint y: 612, endPoint x: 535, endPoint y: 612, distance: 72.2
click at [535, 612] on div "Custom Sizing 800-1200W x 1000-1400L 2.5mm Aluminium, Painted/ PC Non Metallic" at bounding box center [586, 620] width 180 height 43
paste div
click at [535, 610] on div "Custom Sizing 800-1200W x 1000-1400L 2.5mm Aluminium, Painted040, Glacier White" at bounding box center [586, 620] width 180 height 43
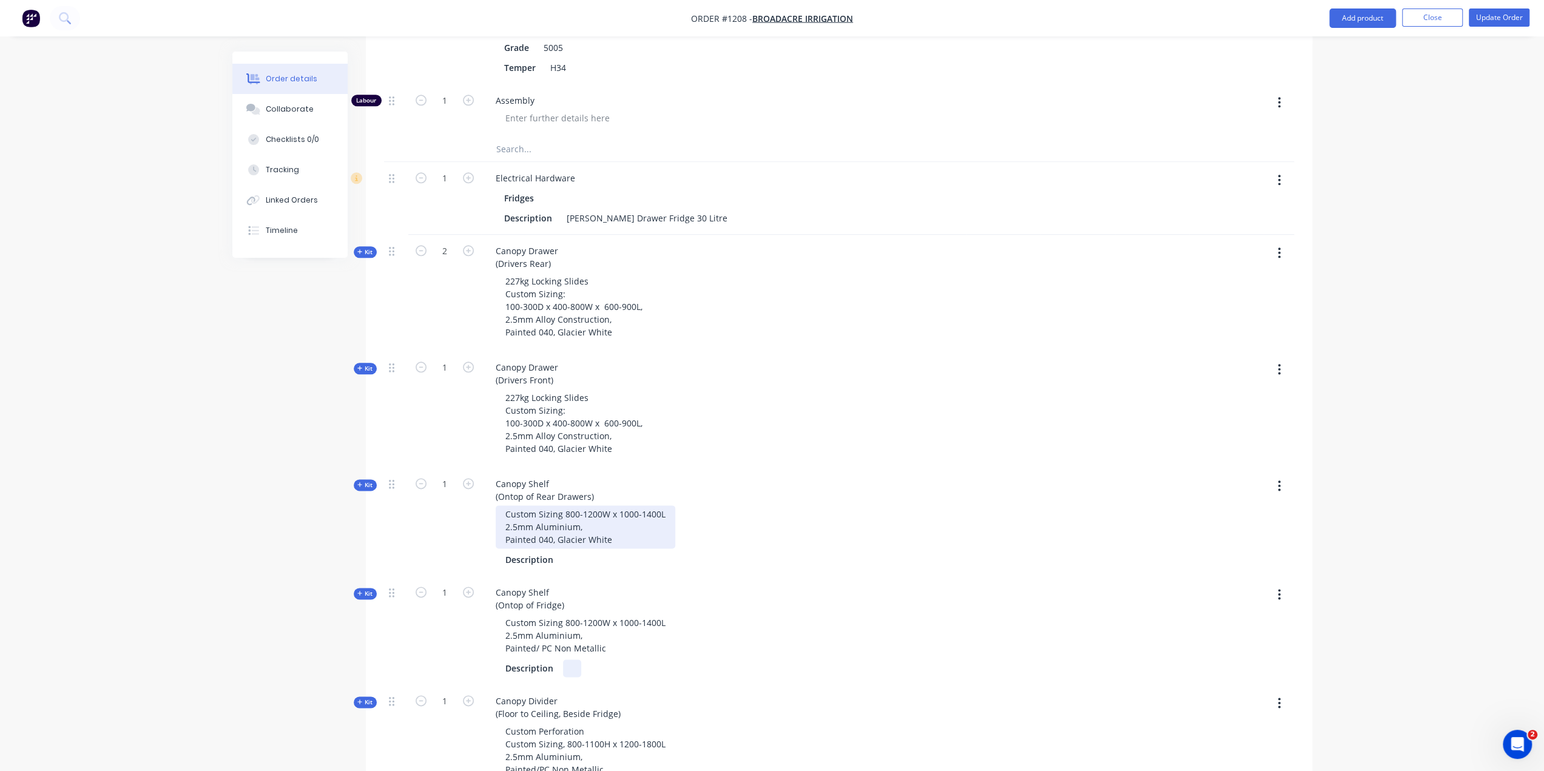
scroll to position [1335, 0]
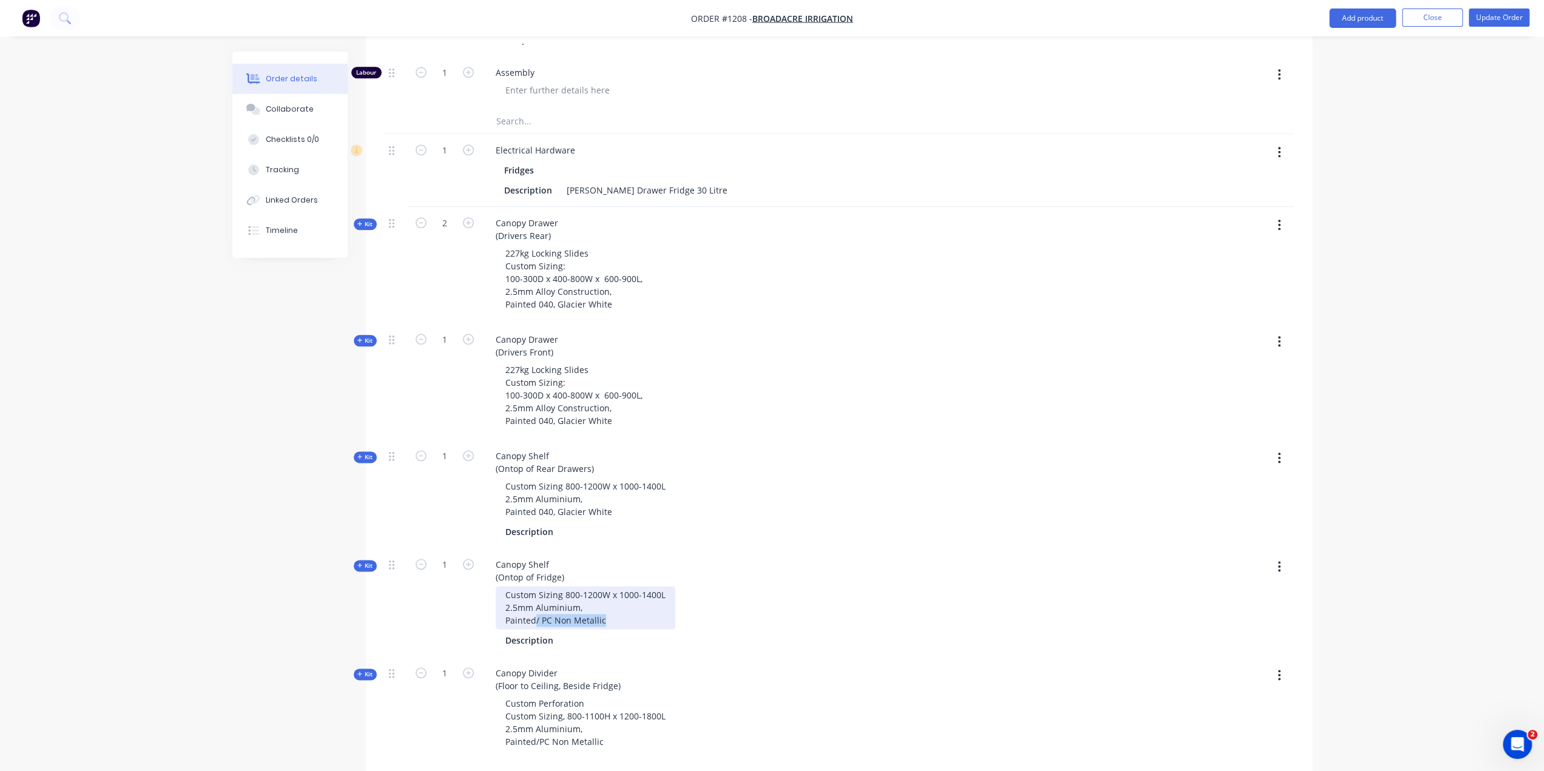
drag, startPoint x: 609, startPoint y: 599, endPoint x: 535, endPoint y: 601, distance: 74.0
click at [535, 601] on div "Custom Sizing 800-1200W x 1000-1400L 2.5mm Aluminium, Painted/ PC Non Metallic" at bounding box center [586, 607] width 180 height 43
paste div
click at [535, 598] on div "Custom Sizing 800-1200W x 1000-1400L 2.5mm Aluminium, Painted040, Glacier White" at bounding box center [586, 607] width 180 height 43
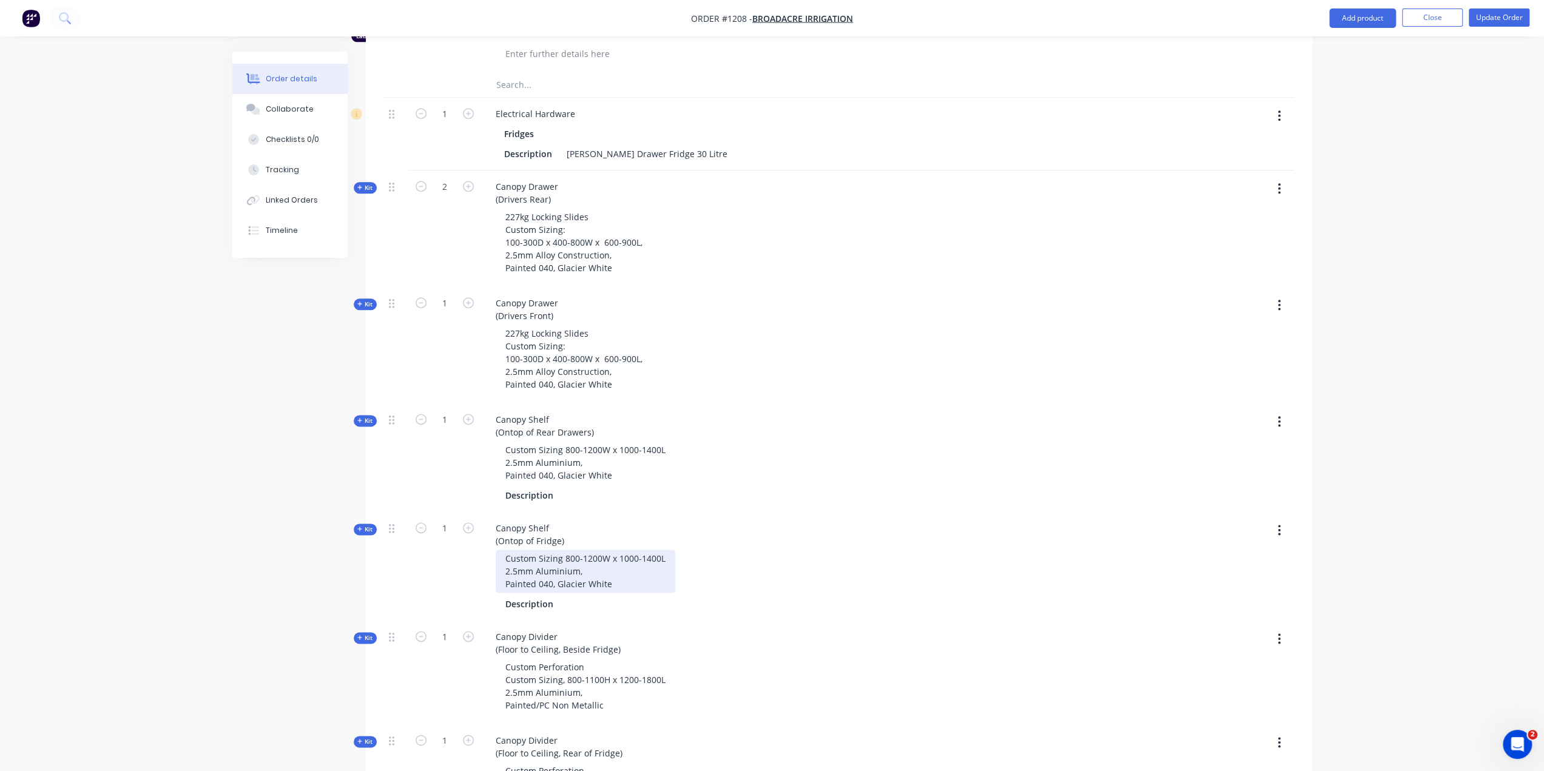
scroll to position [1395, 0]
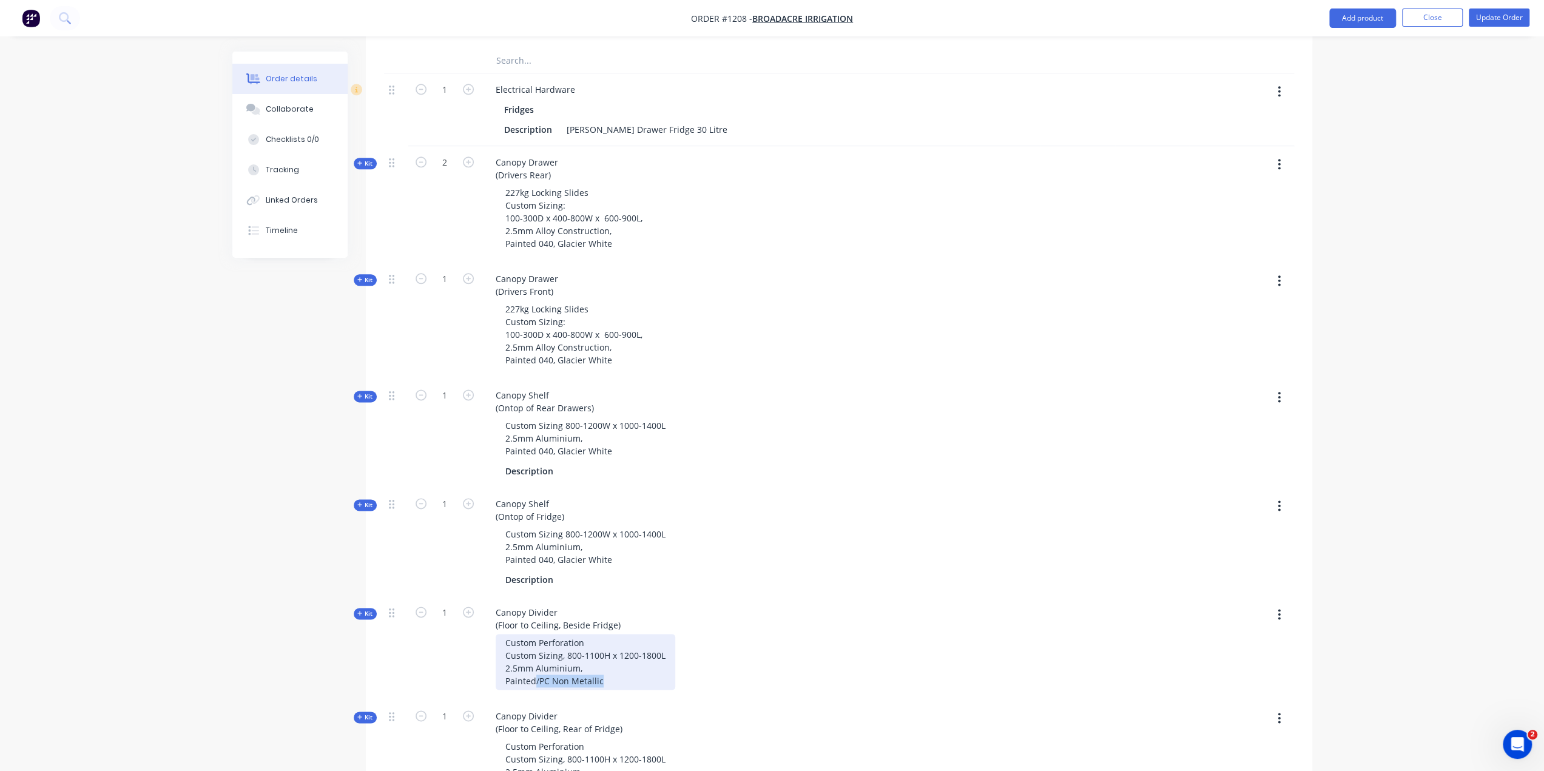
drag, startPoint x: 605, startPoint y: 664, endPoint x: 534, endPoint y: 662, distance: 71.6
click at [534, 662] on div "Custom Perforation Custom Sizing, 800-1100H x 1200-1800L 2.5mm Aluminium, Paint…" at bounding box center [586, 662] width 180 height 56
paste div
click at [534, 658] on div "Custom Perforation Custom Sizing, 800-1100H x 1200-1800L 2.5mm Aluminium, Paint…" at bounding box center [586, 662] width 180 height 56
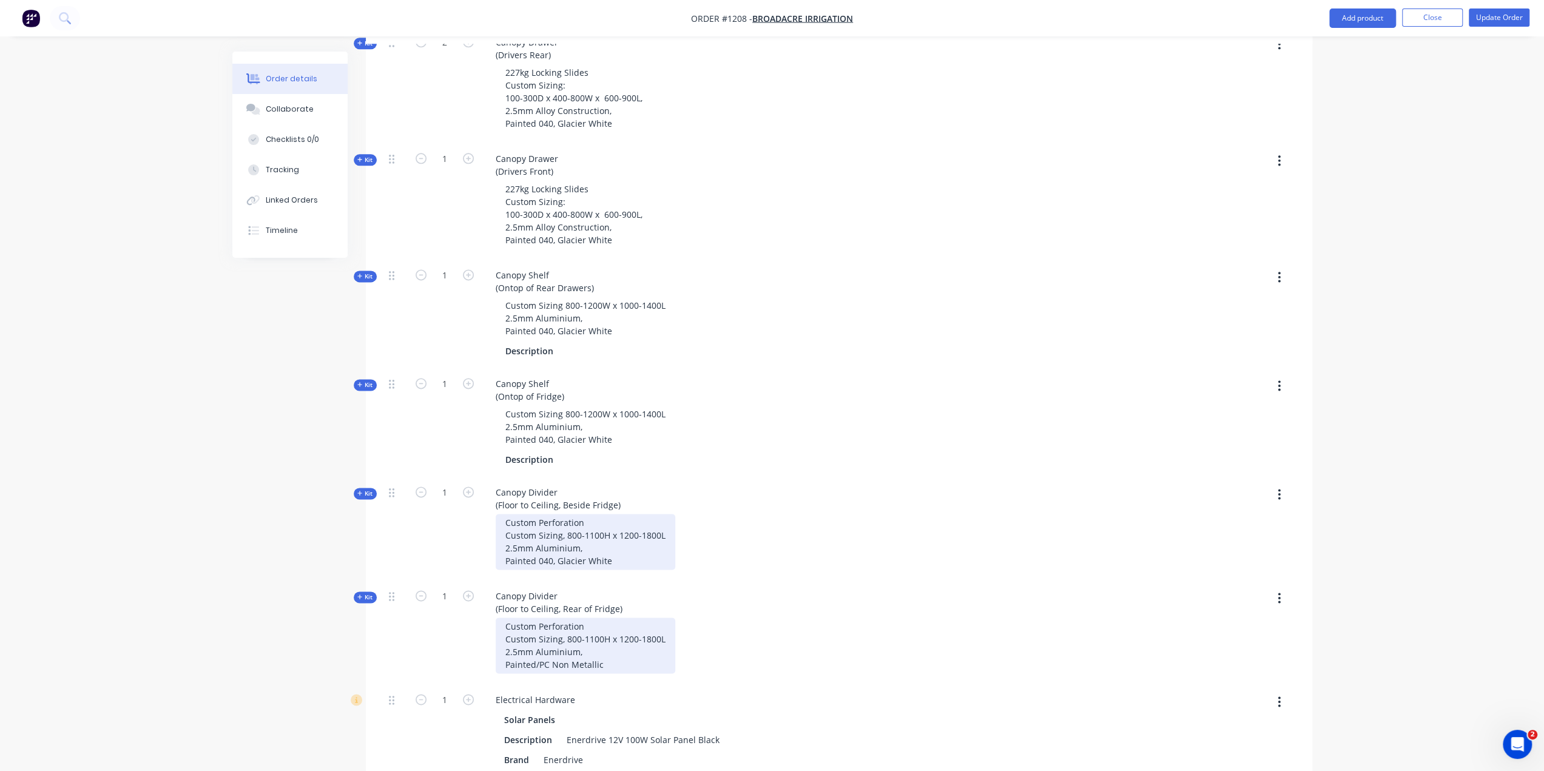
scroll to position [1517, 0]
drag, startPoint x: 607, startPoint y: 644, endPoint x: 535, endPoint y: 645, distance: 71.6
click at [535, 645] on div "Custom Perforation Custom Sizing, 800-1100H x 1200-1800L 2.5mm Aluminium, Paint…" at bounding box center [586, 644] width 180 height 56
paste div
click at [534, 636] on div "Custom Perforation Custom Sizing, 800-1100H x 1200-1800L 2.5mm Aluminium, Paint…" at bounding box center [586, 644] width 180 height 56
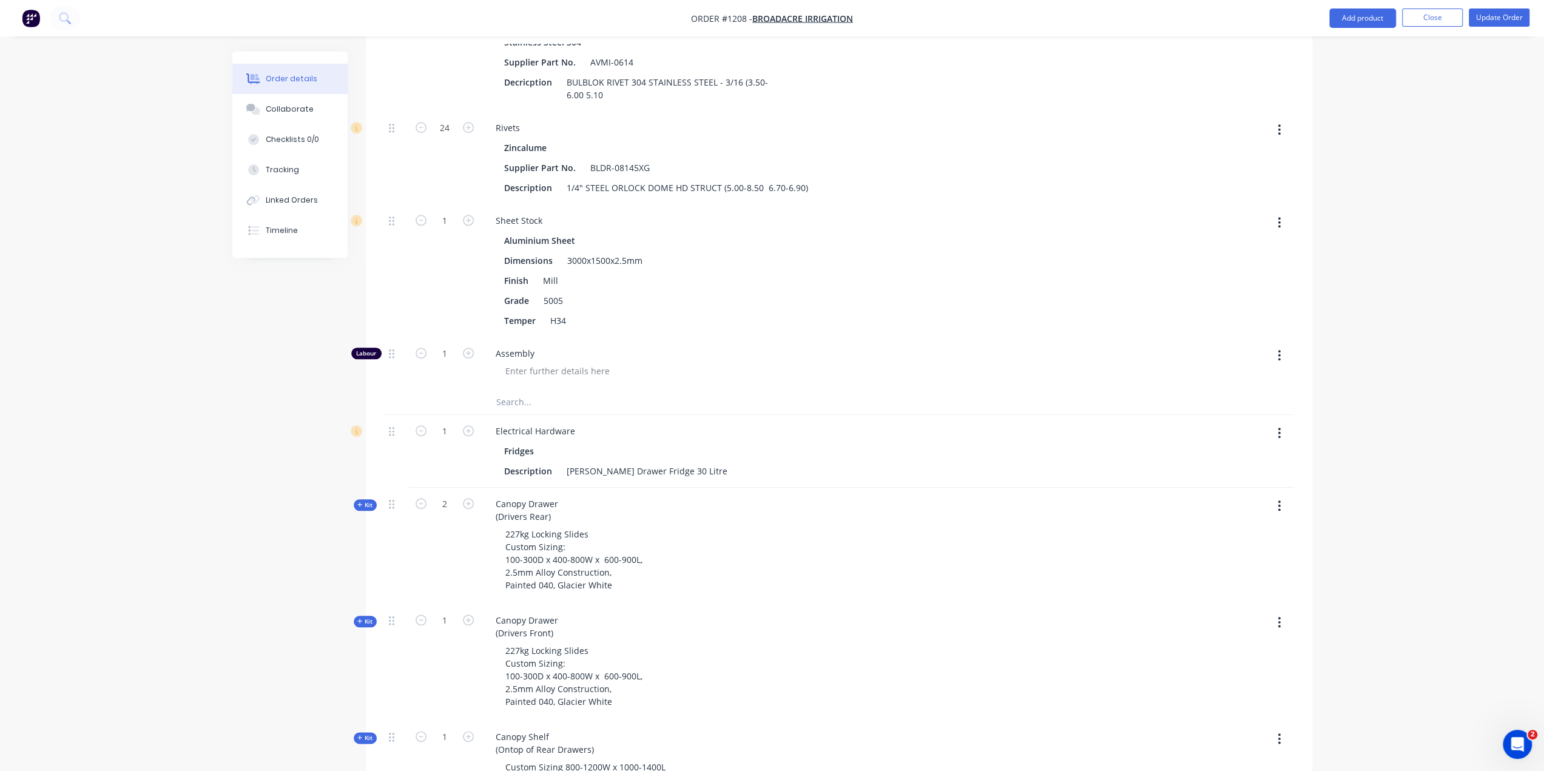
scroll to position [924, 0]
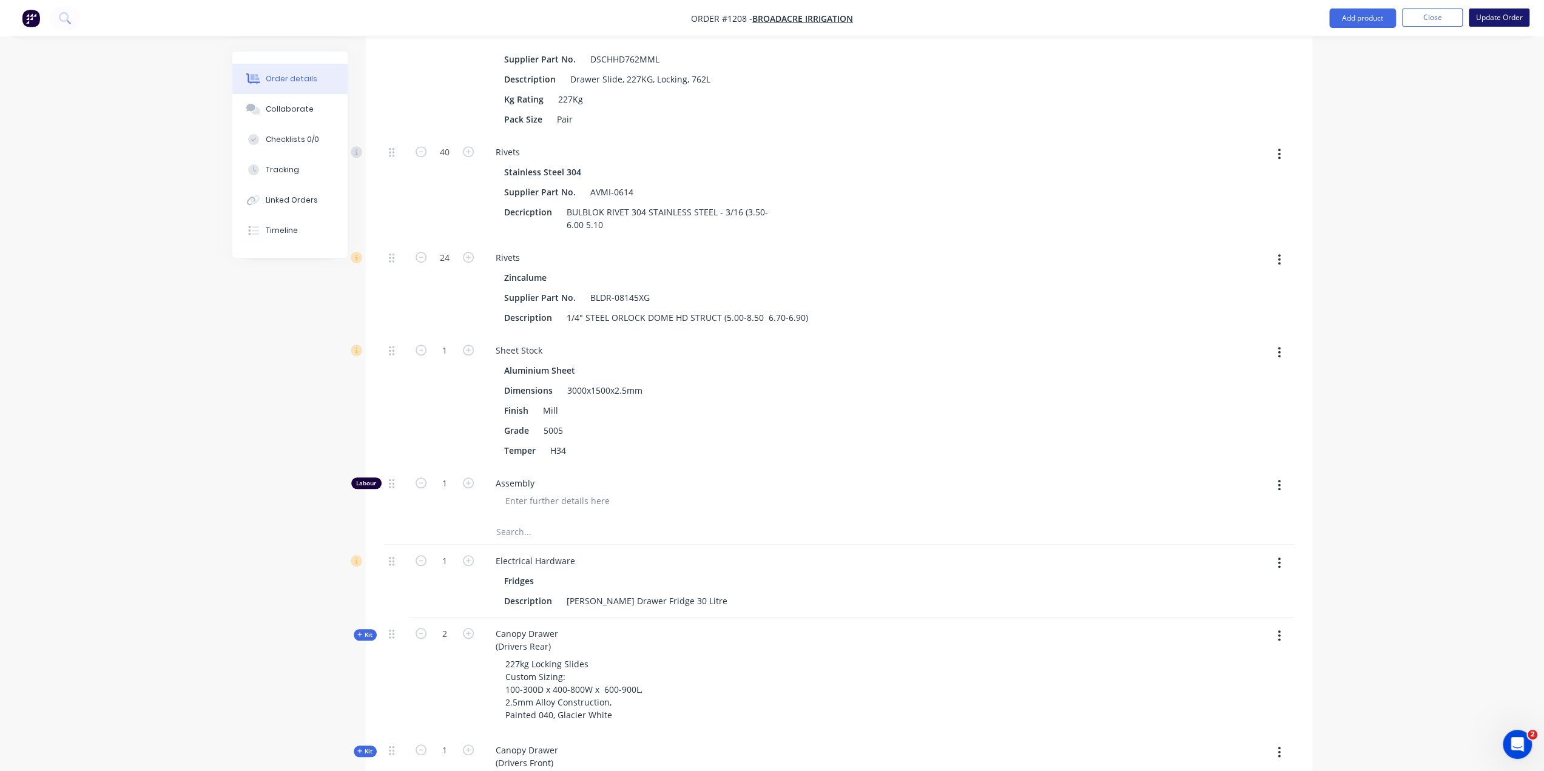
click at [1480, 18] on button "Update Order" at bounding box center [1499, 17] width 61 height 18
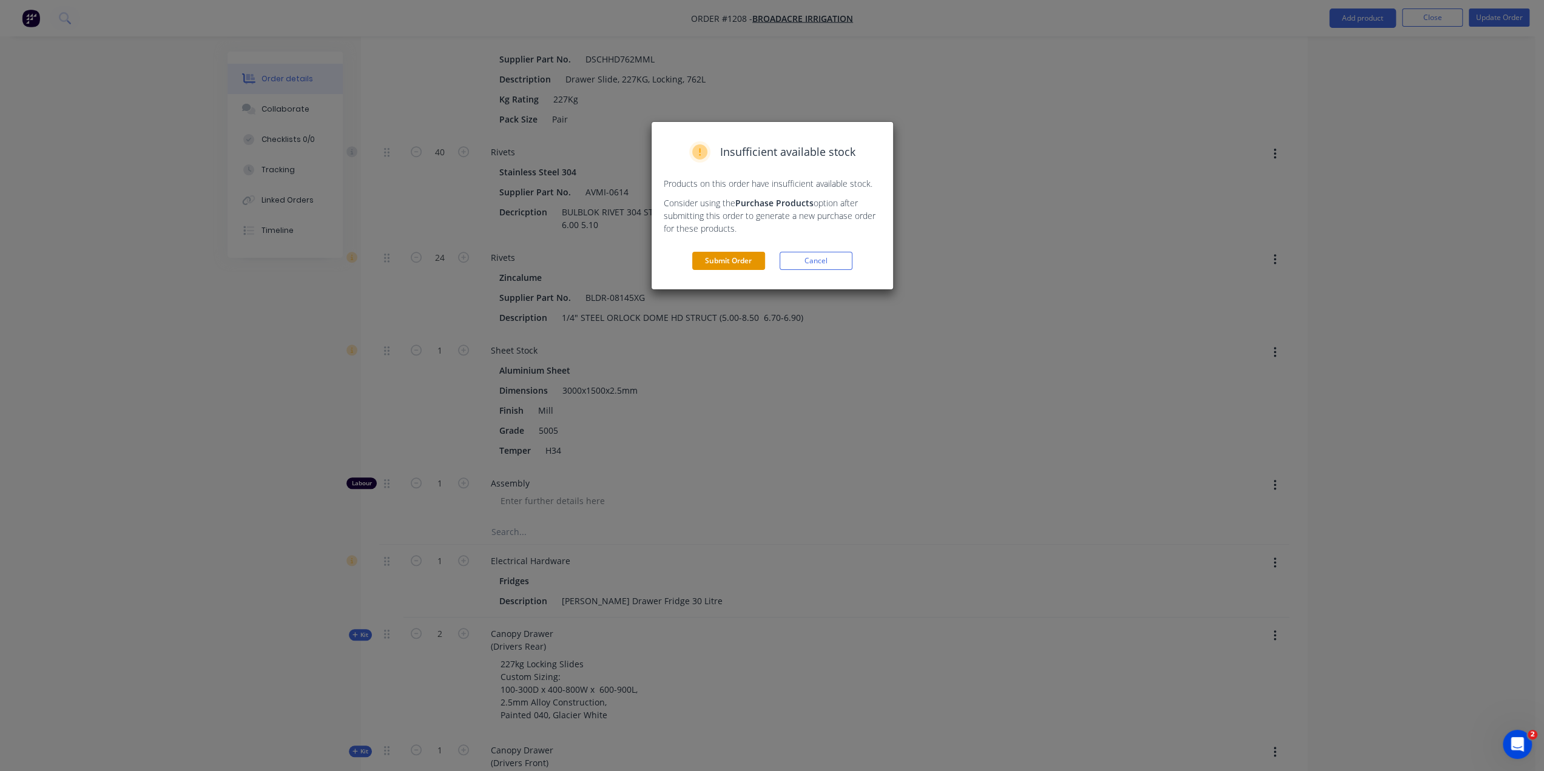
click at [716, 255] on button "Submit Order" at bounding box center [728, 261] width 73 height 18
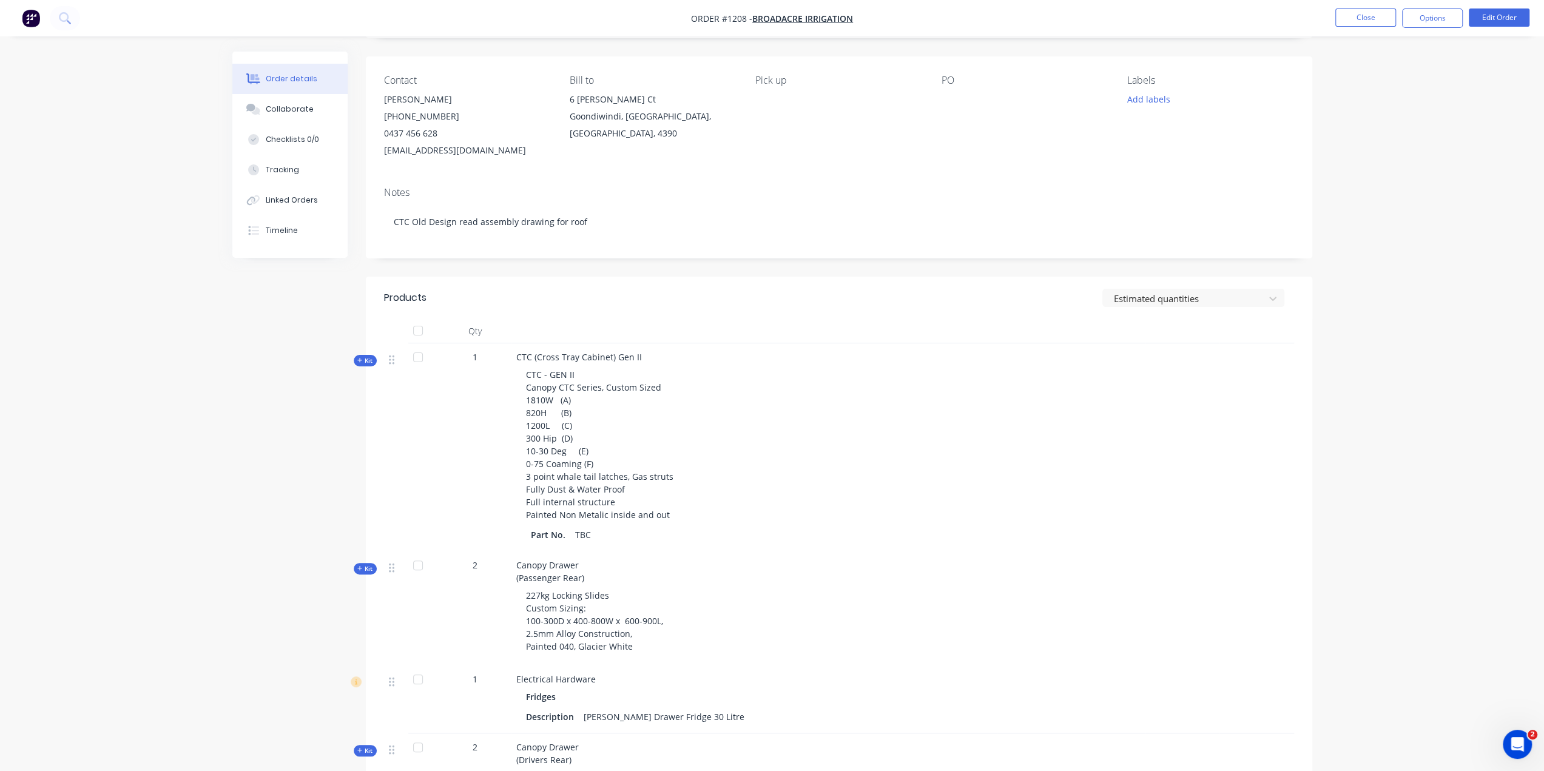
scroll to position [0, 0]
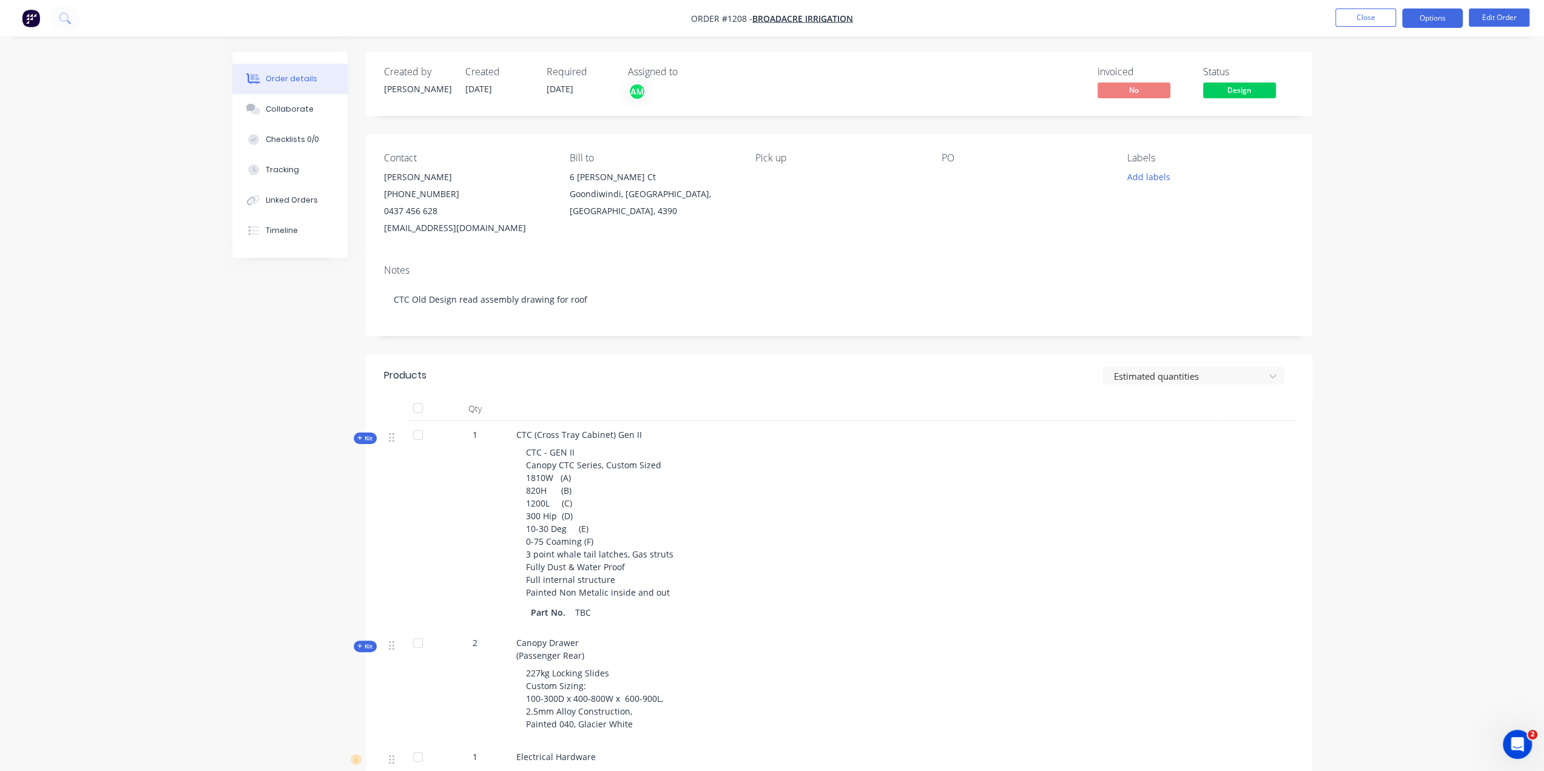
click at [1446, 22] on button "Options" at bounding box center [1432, 17] width 61 height 19
click at [1369, 79] on div "Work Order" at bounding box center [1396, 74] width 112 height 18
click at [1354, 93] on div "Print" at bounding box center [1396, 98] width 112 height 18
